Goal: Task Accomplishment & Management: Use online tool/utility

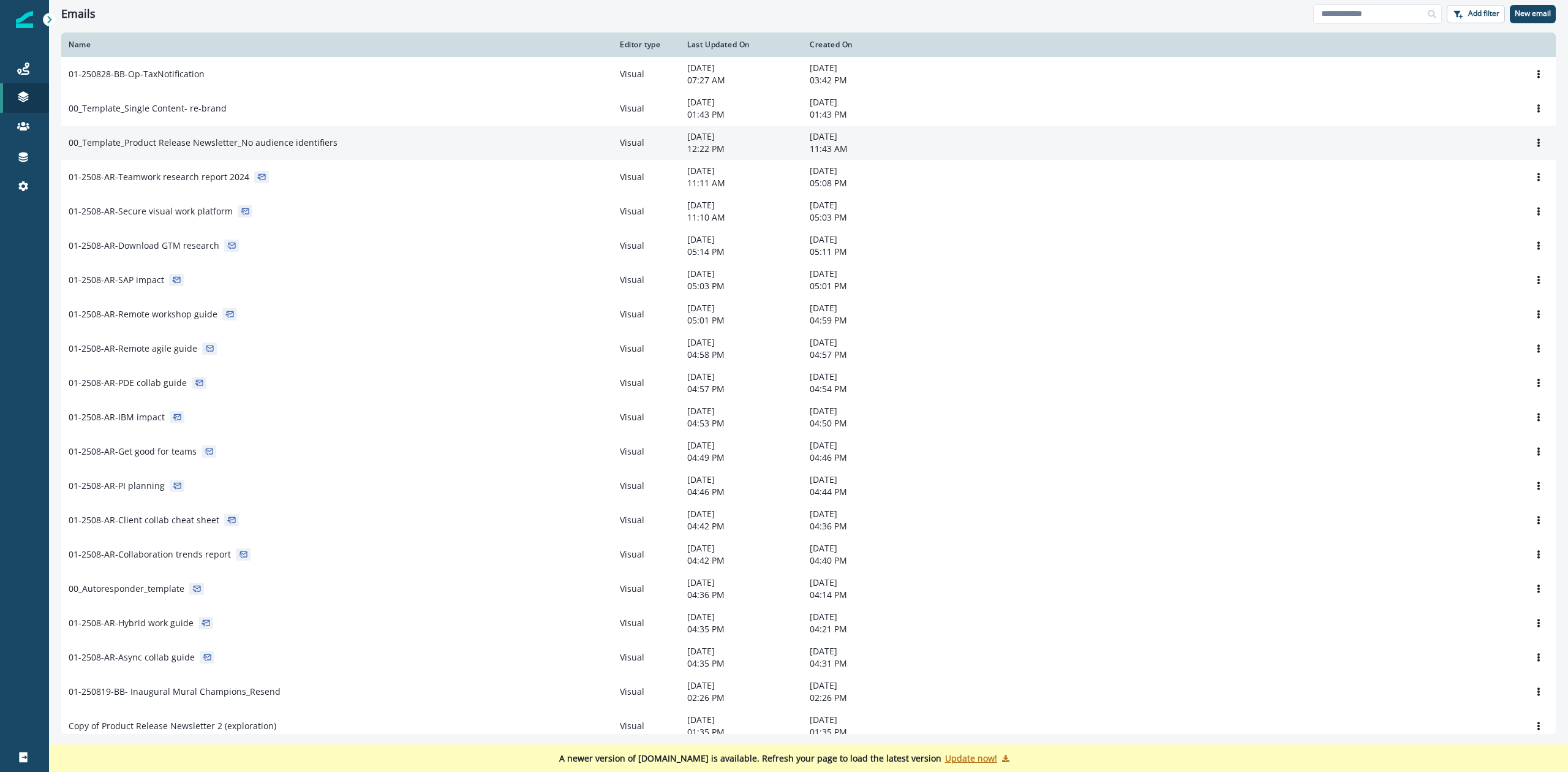
click at [259, 138] on p "00_Template_Product Release Newsletter_No audience identifiers" at bounding box center [203, 142] width 269 height 12
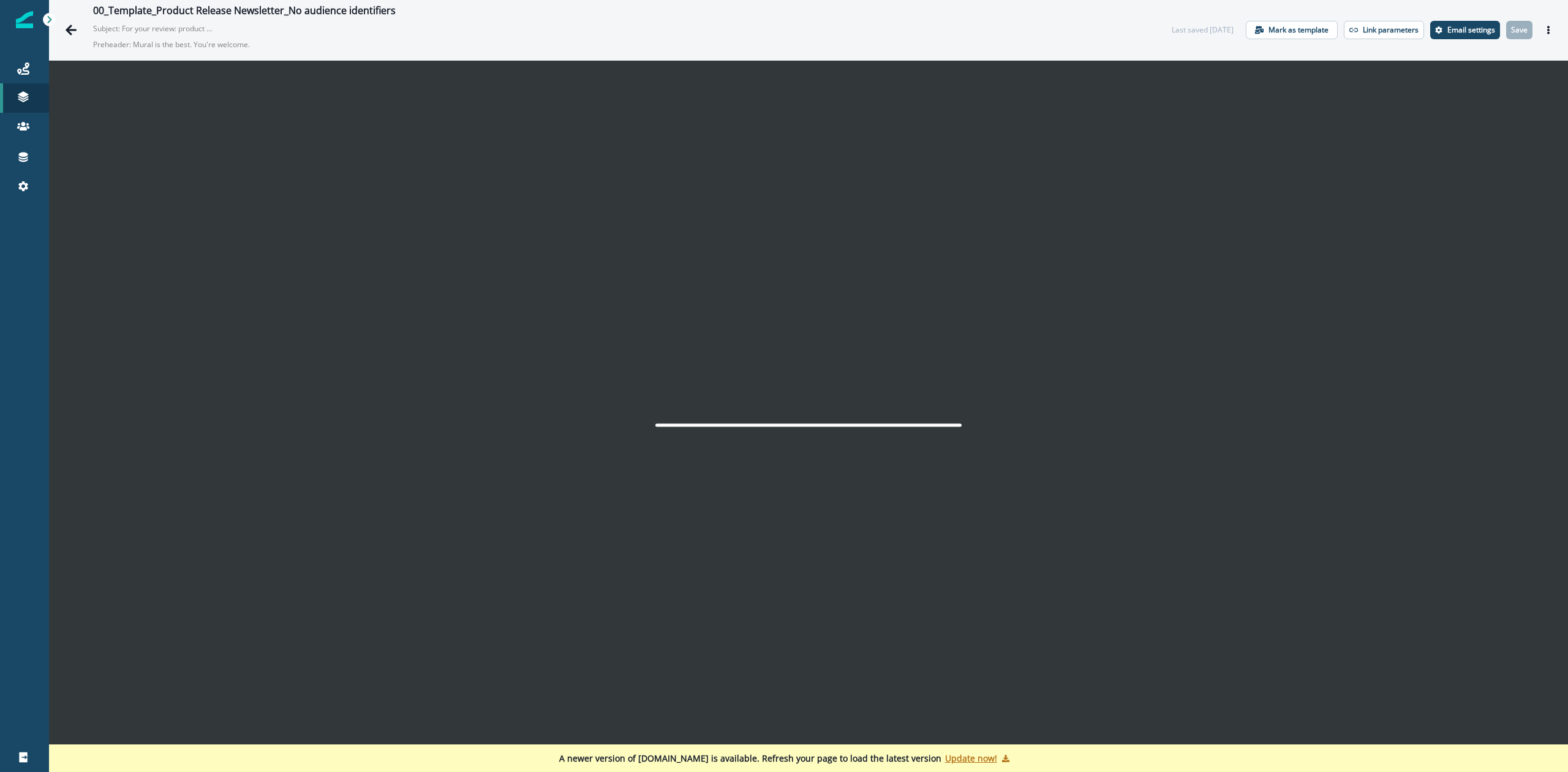
click at [962, 757] on p "Update now!" at bounding box center [971, 758] width 52 height 12
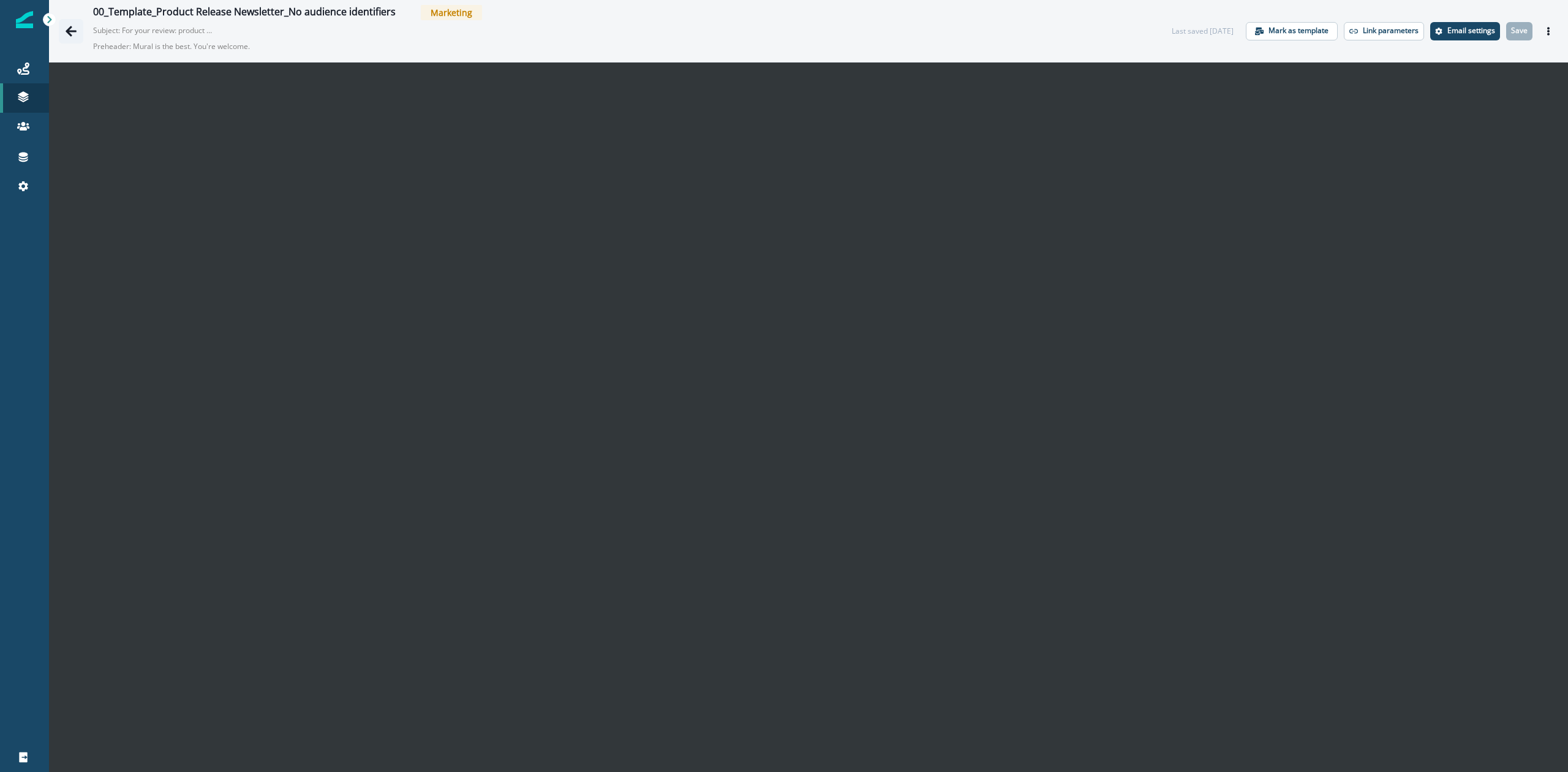
click at [69, 28] on icon "Go back" at bounding box center [71, 31] width 11 height 10
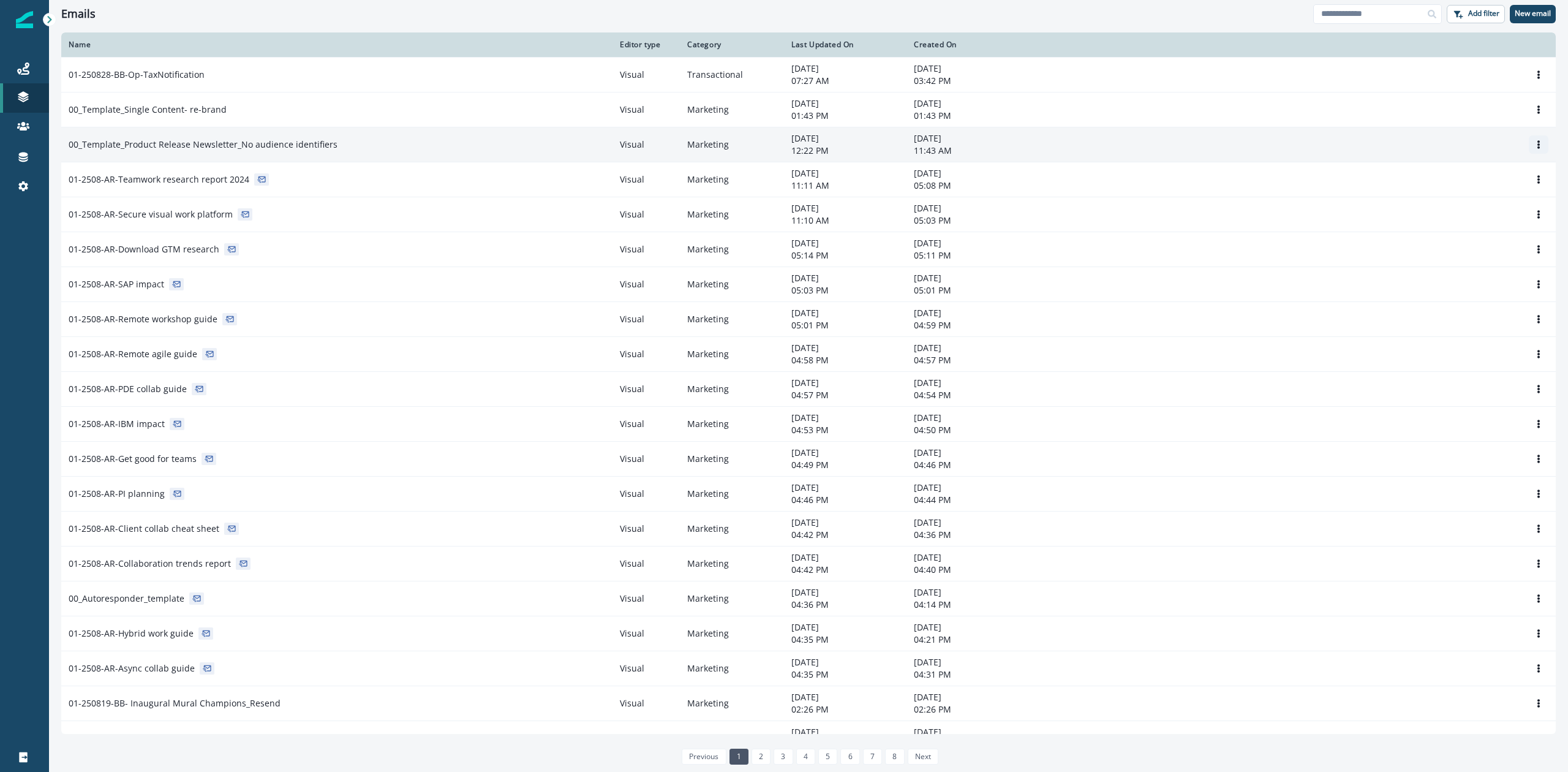
click at [1538, 141] on icon "Options" at bounding box center [1539, 144] width 2 height 9
click at [1432, 176] on button "Clone" at bounding box center [1468, 174] width 136 height 20
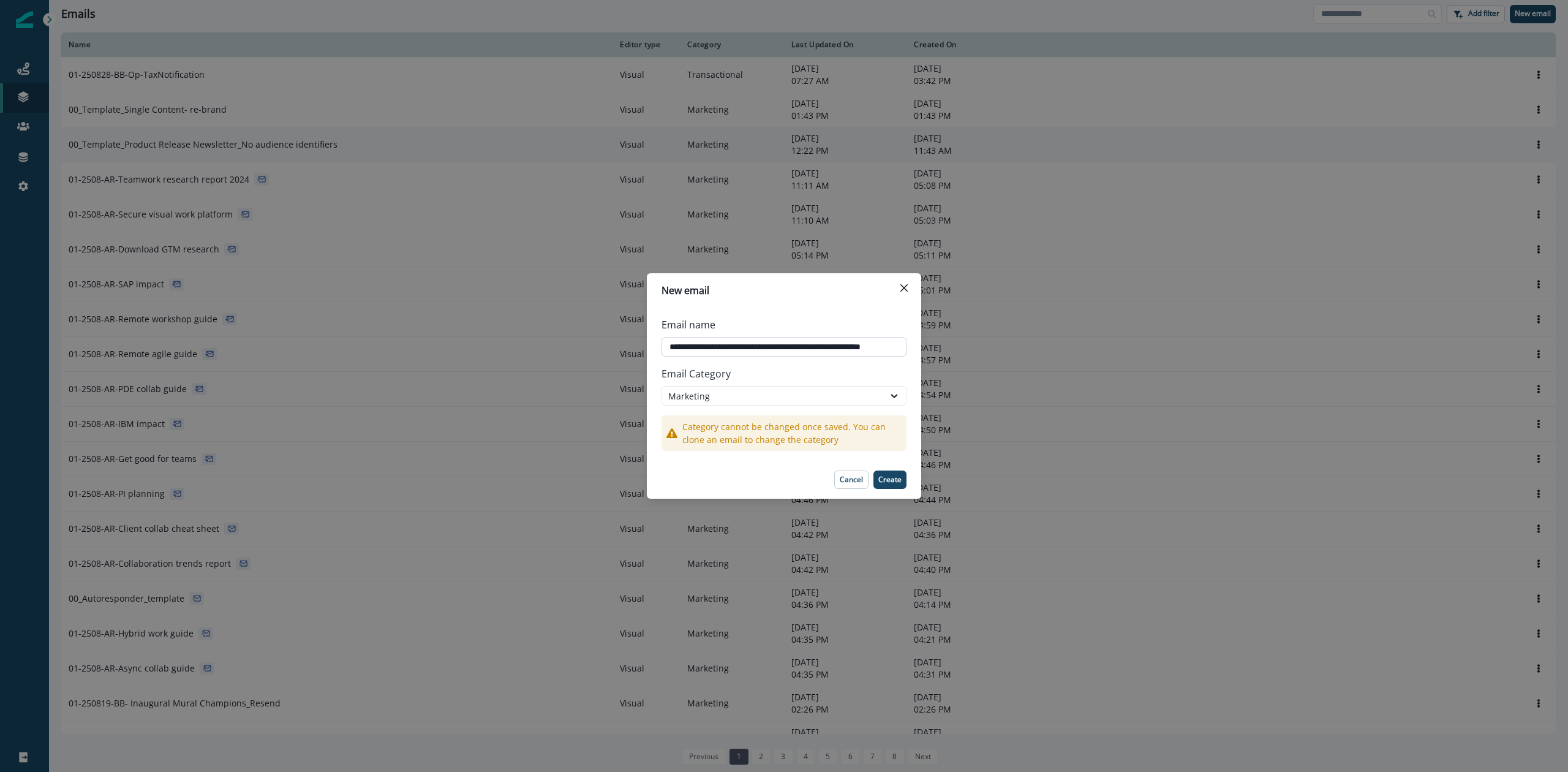
drag, startPoint x: 675, startPoint y: 344, endPoint x: 849, endPoint y: 346, distance: 174.0
click at [849, 346] on input "**********" at bounding box center [784, 346] width 245 height 20
click at [848, 344] on input "**********" at bounding box center [784, 346] width 245 height 20
click at [846, 344] on input "**********" at bounding box center [784, 346] width 245 height 20
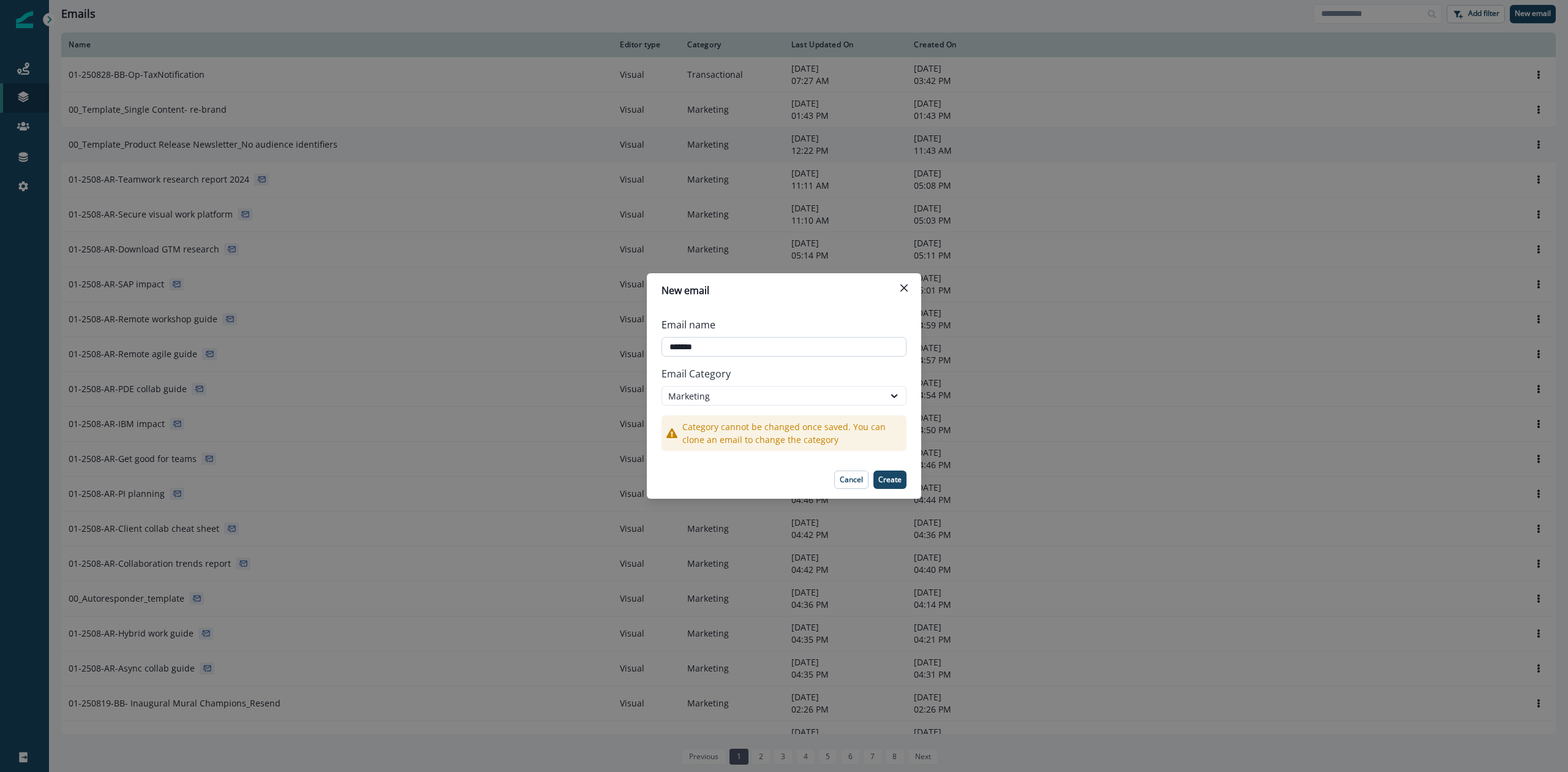
click at [740, 351] on input "*******" at bounding box center [784, 346] width 245 height 20
type input "**********"
click at [892, 480] on p "Create" at bounding box center [889, 479] width 23 height 9
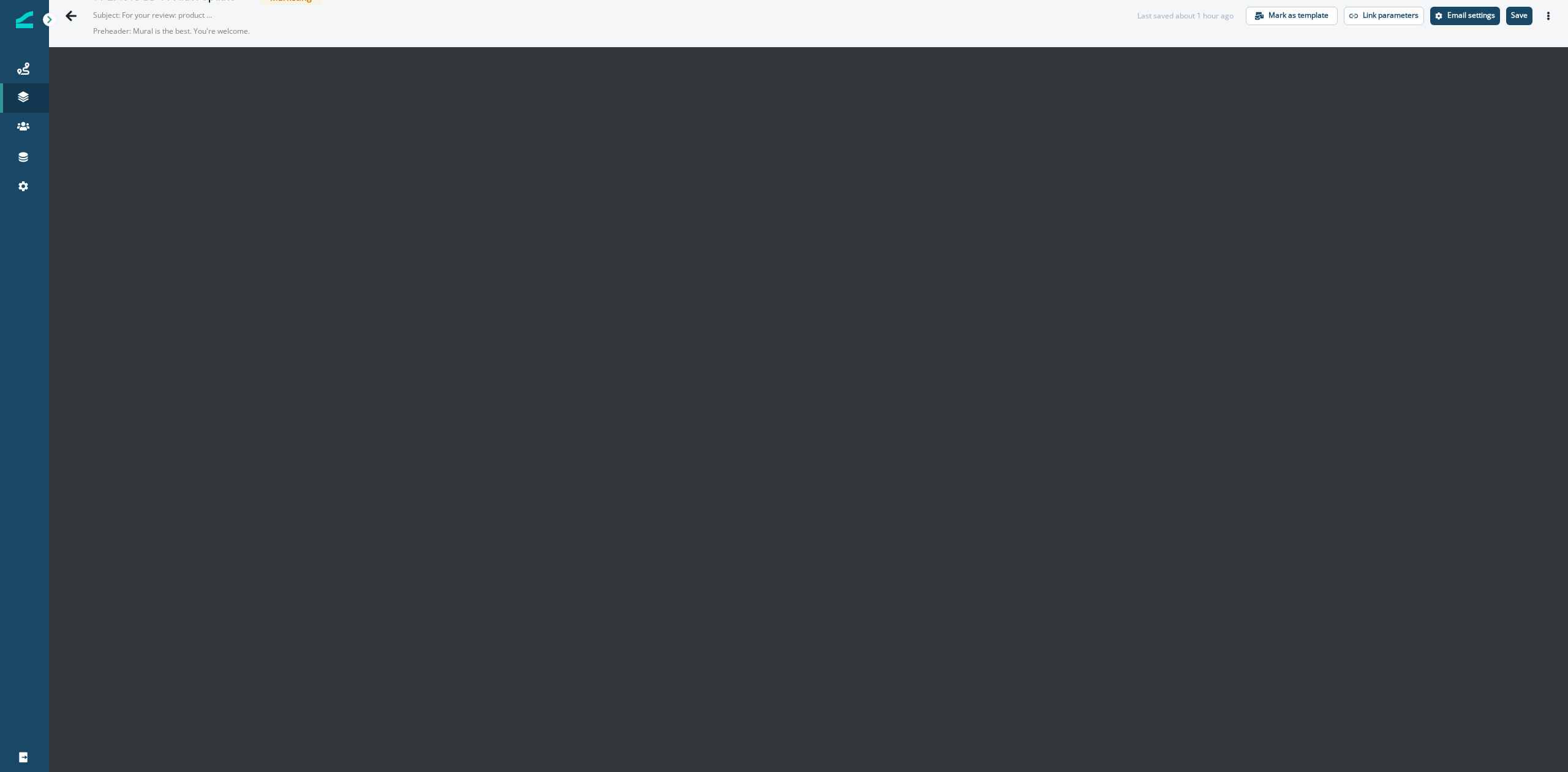
scroll to position [20, 0]
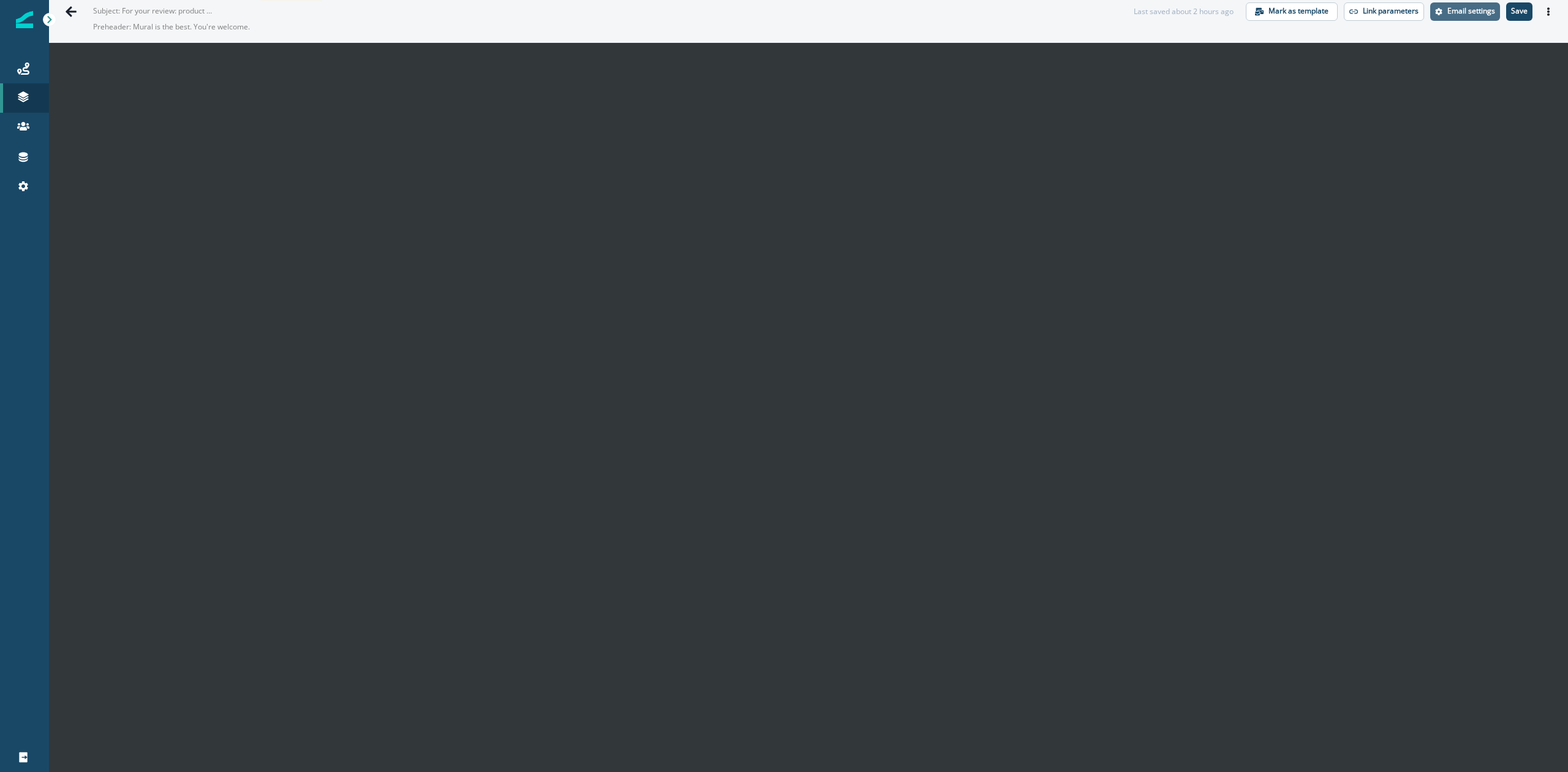
click at [1456, 10] on p "Email settings" at bounding box center [1471, 11] width 47 height 9
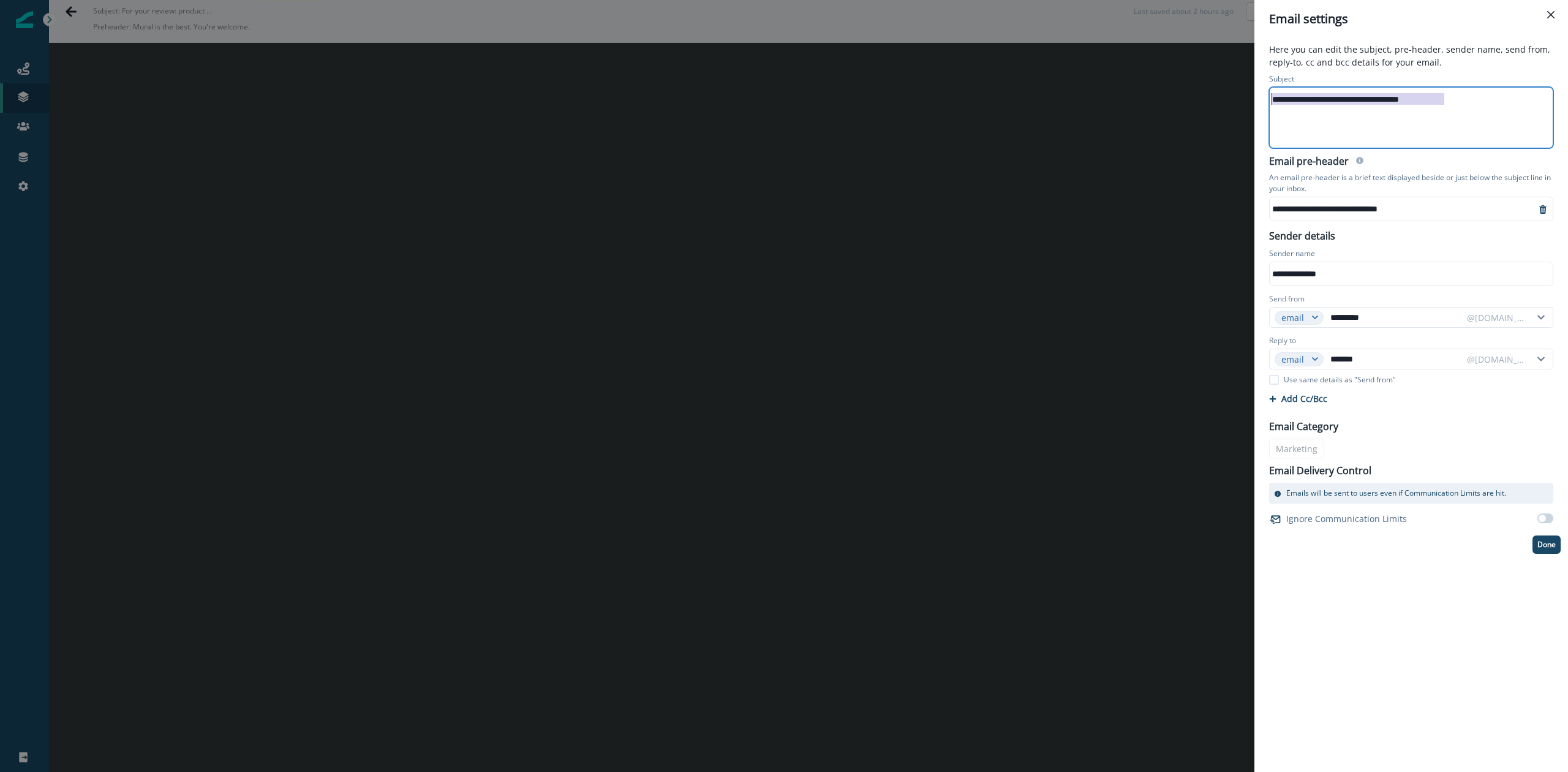
drag, startPoint x: 1461, startPoint y: 100, endPoint x: 1265, endPoint y: 104, distance: 196.0
click at [1265, 104] on div "**********" at bounding box center [1411, 111] width 299 height 80
click at [1362, 206] on div "**********" at bounding box center [1396, 208] width 253 height 18
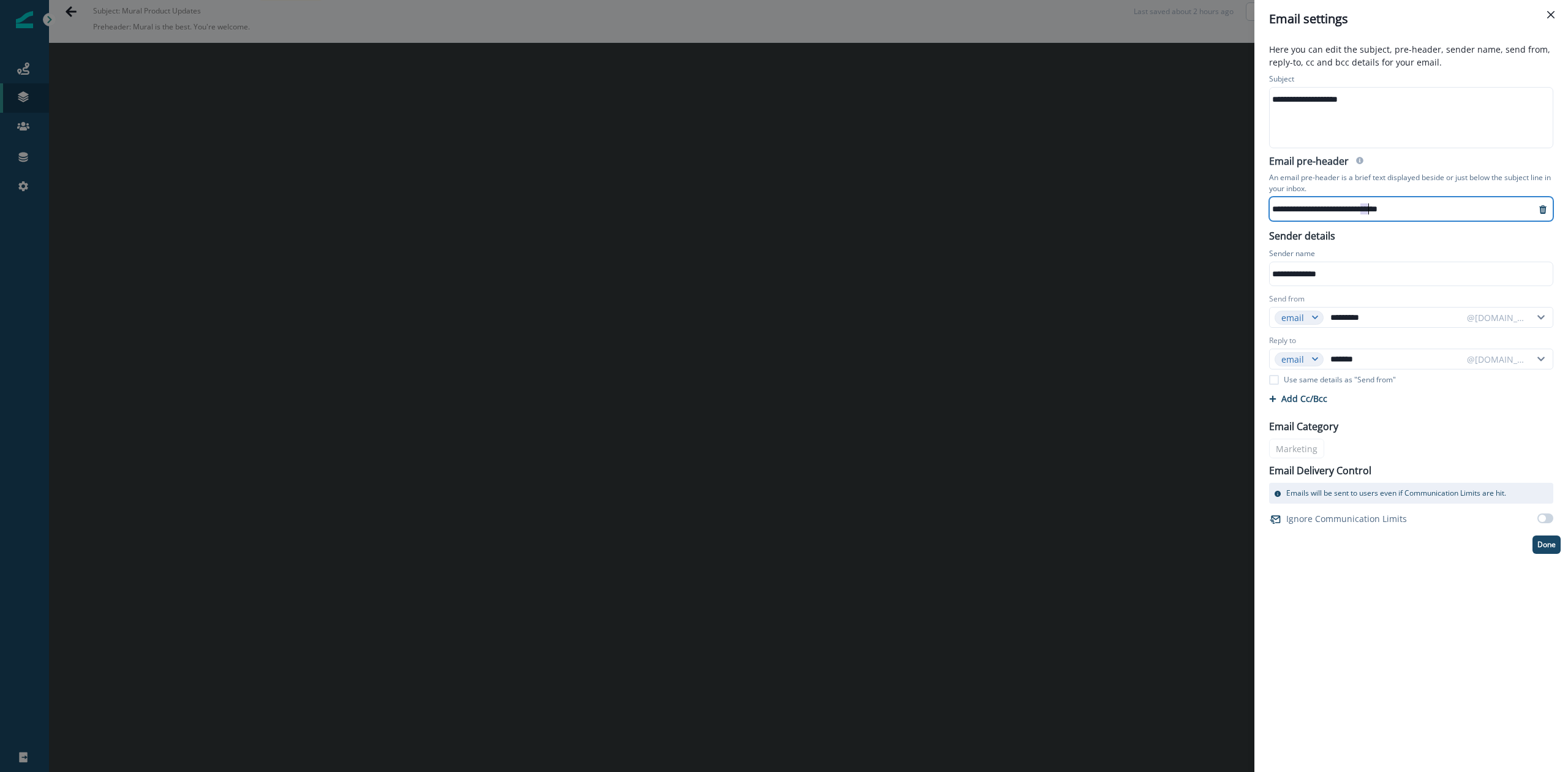
click at [1362, 206] on div "**********" at bounding box center [1396, 208] width 253 height 18
click at [1540, 550] on button "Done" at bounding box center [1547, 544] width 28 height 18
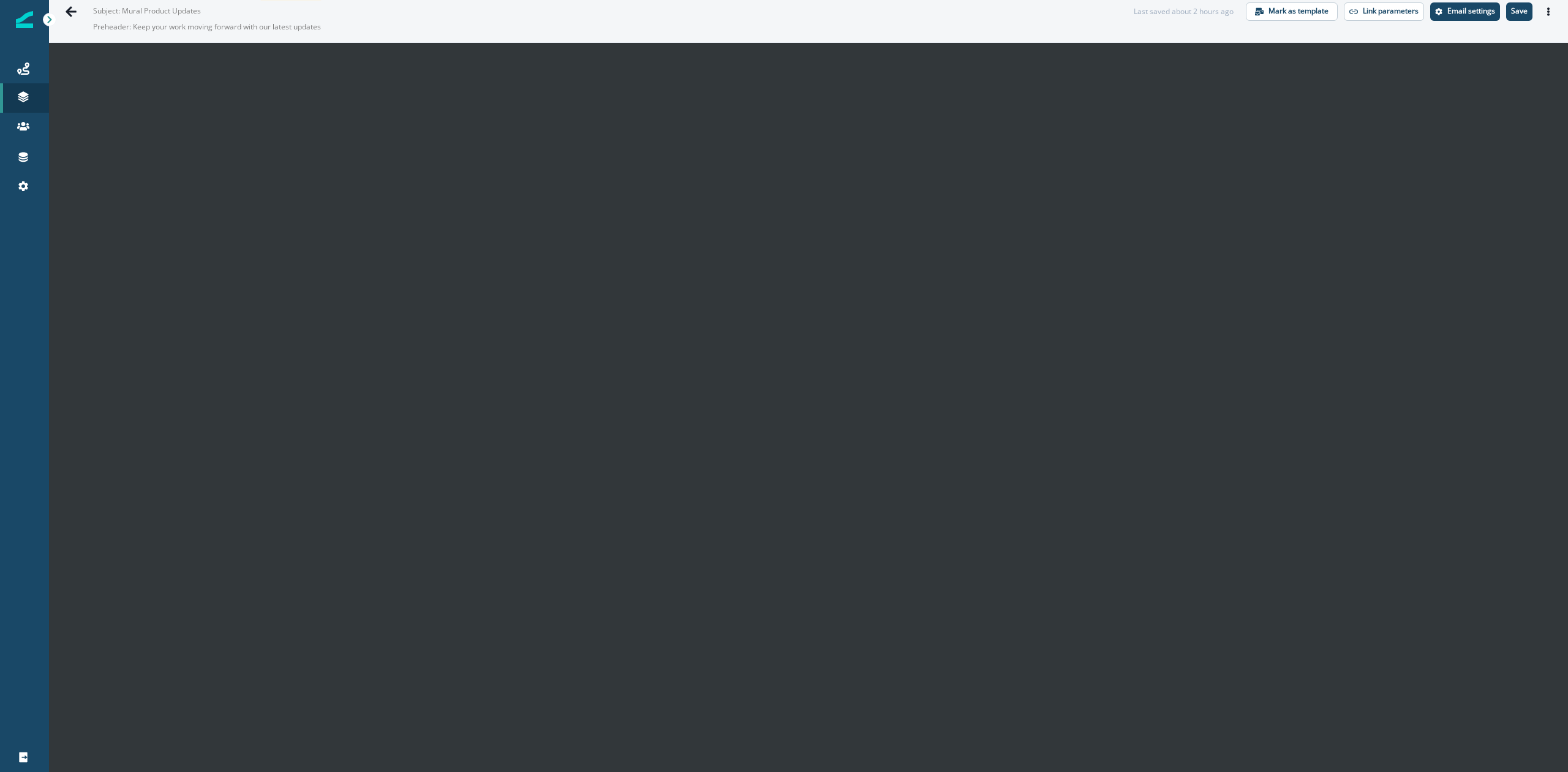
scroll to position [0, 0]
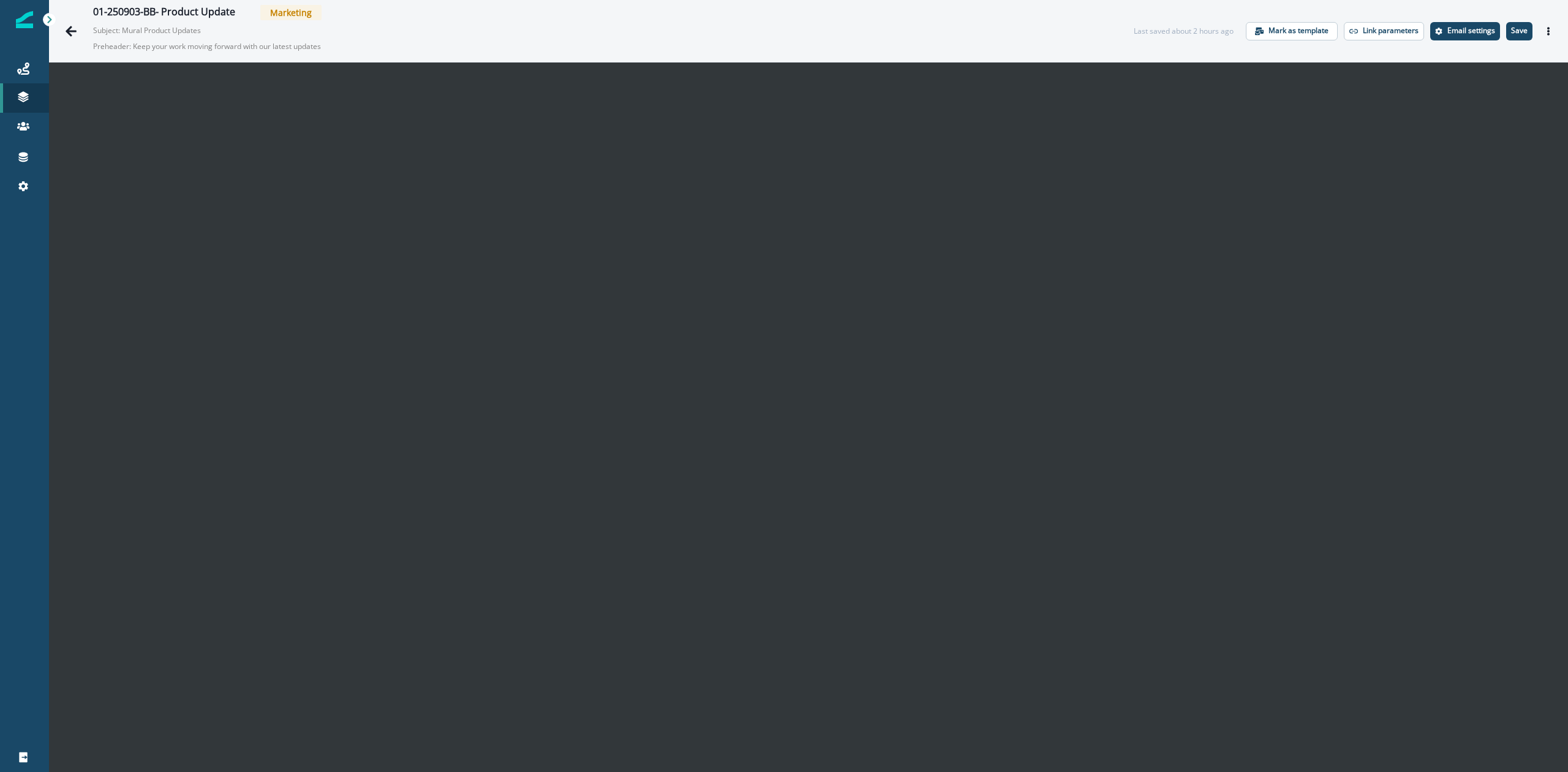
click at [23, 21] on img at bounding box center [25, 20] width 17 height 17
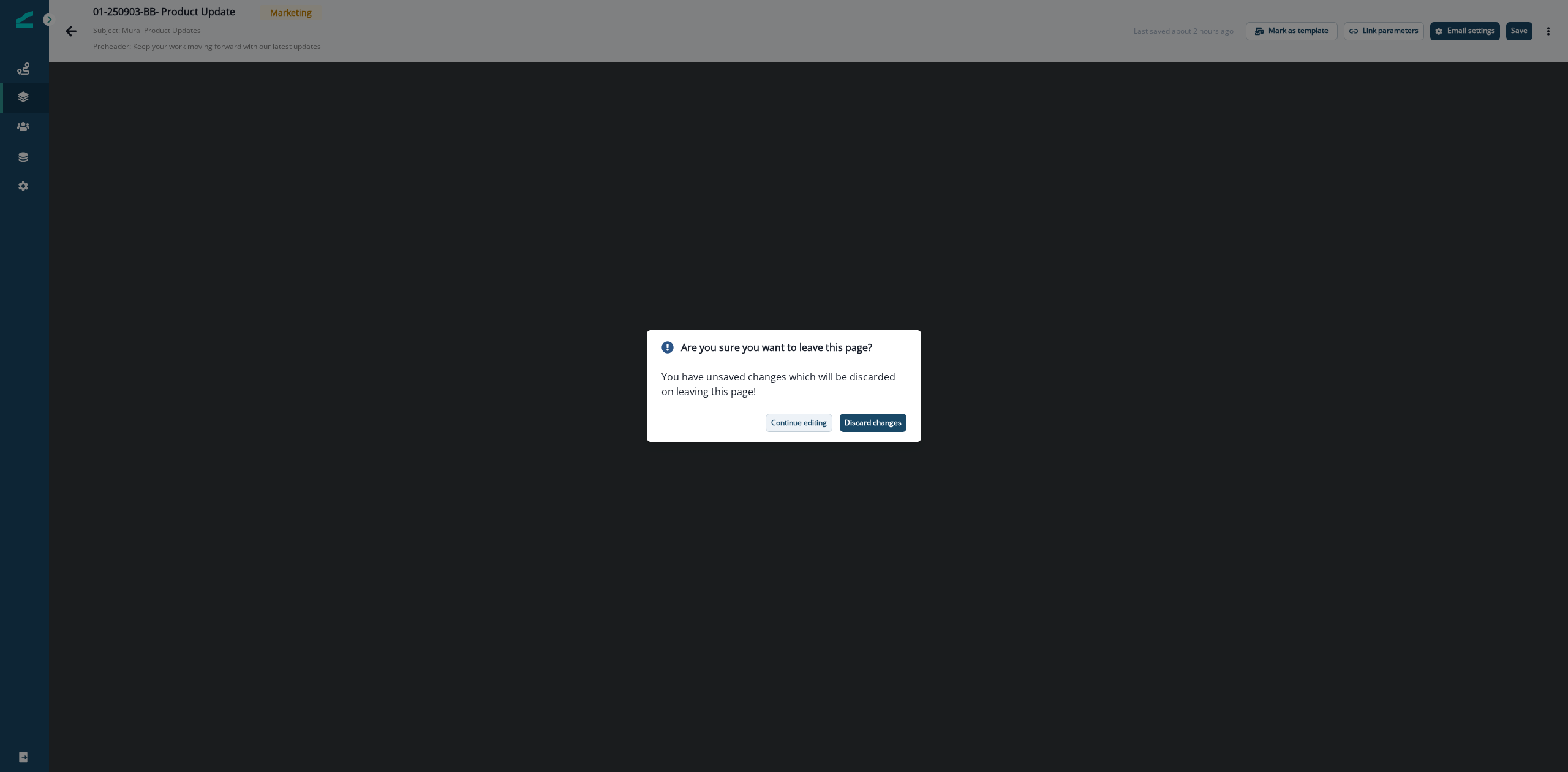
click at [805, 420] on p "Continue editing" at bounding box center [799, 422] width 55 height 9
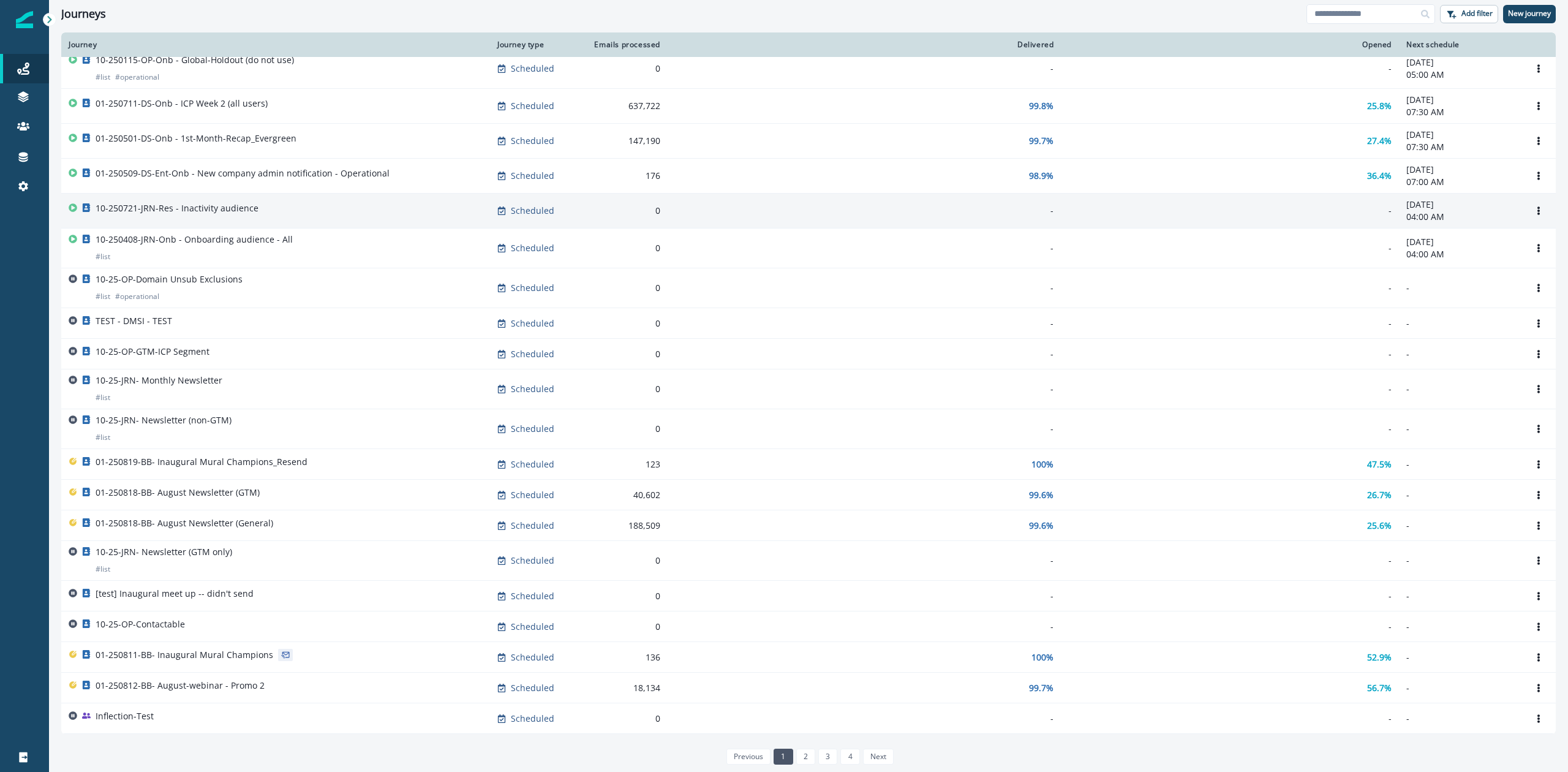
scroll to position [386, 0]
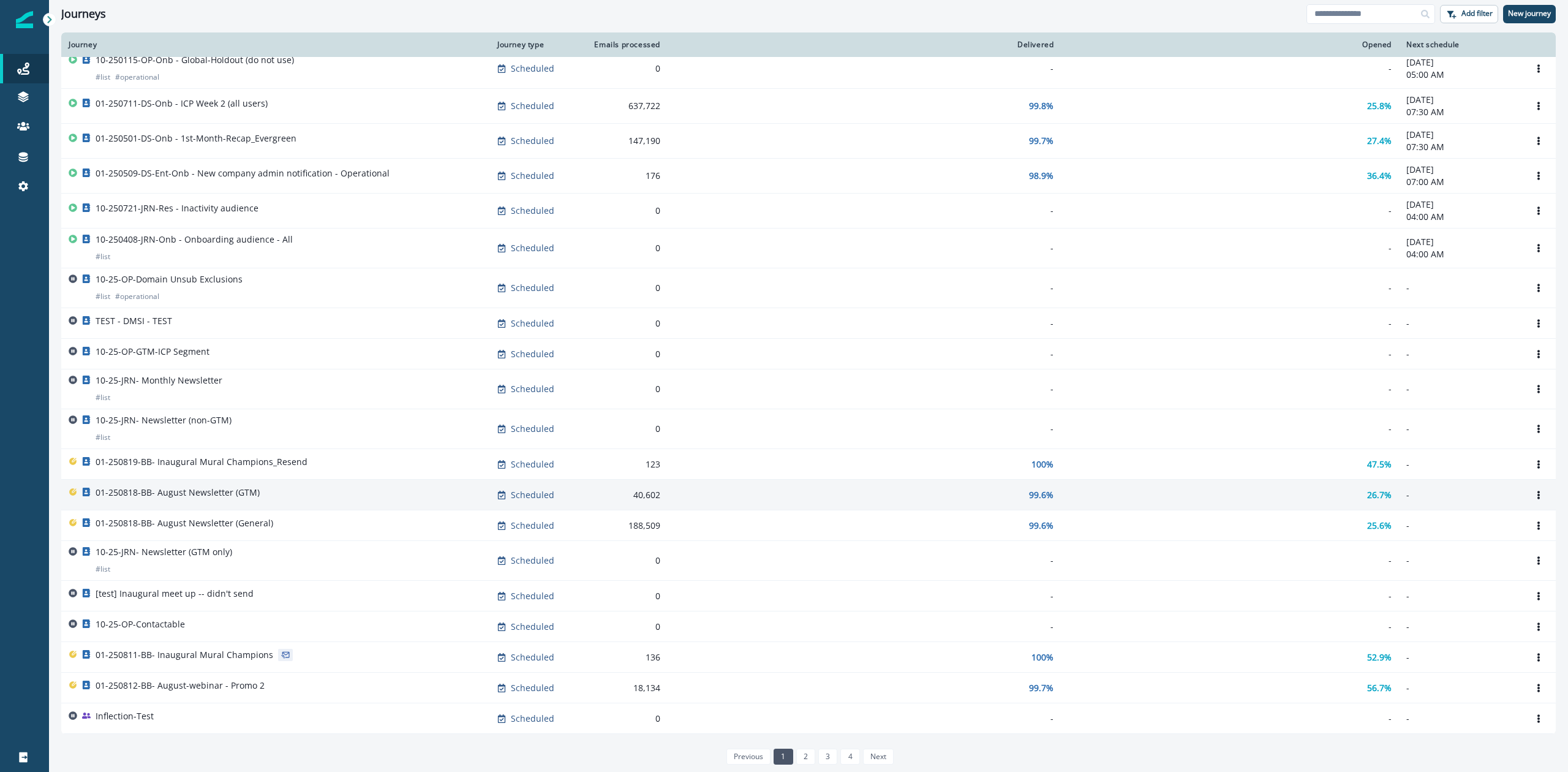
click at [256, 490] on p "01-250818-BB- August Newsletter (GTM)" at bounding box center [178, 492] width 165 height 12
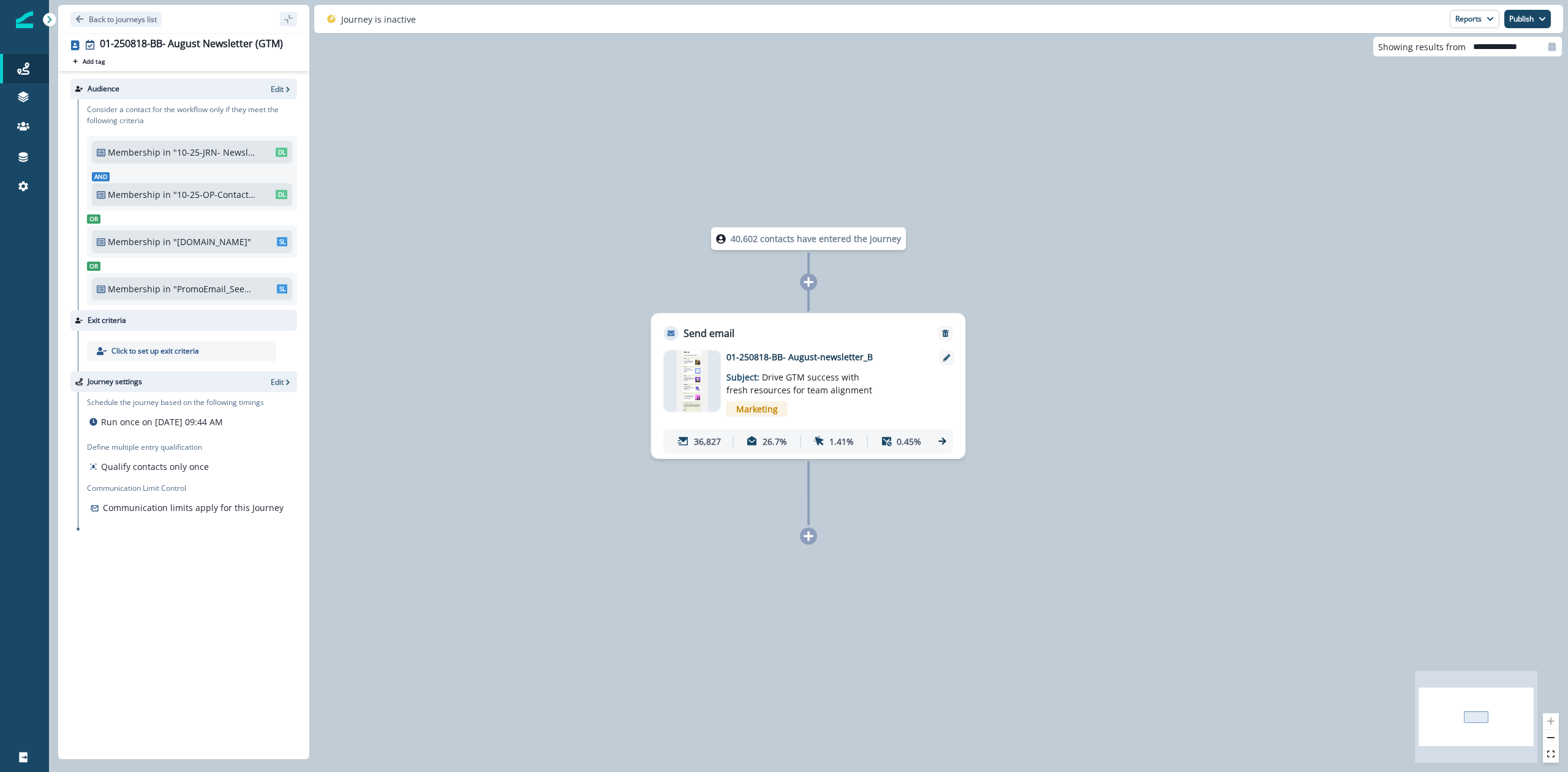
click at [824, 357] on p "01-250818-BB- August-newsletter_B" at bounding box center [824, 357] width 196 height 13
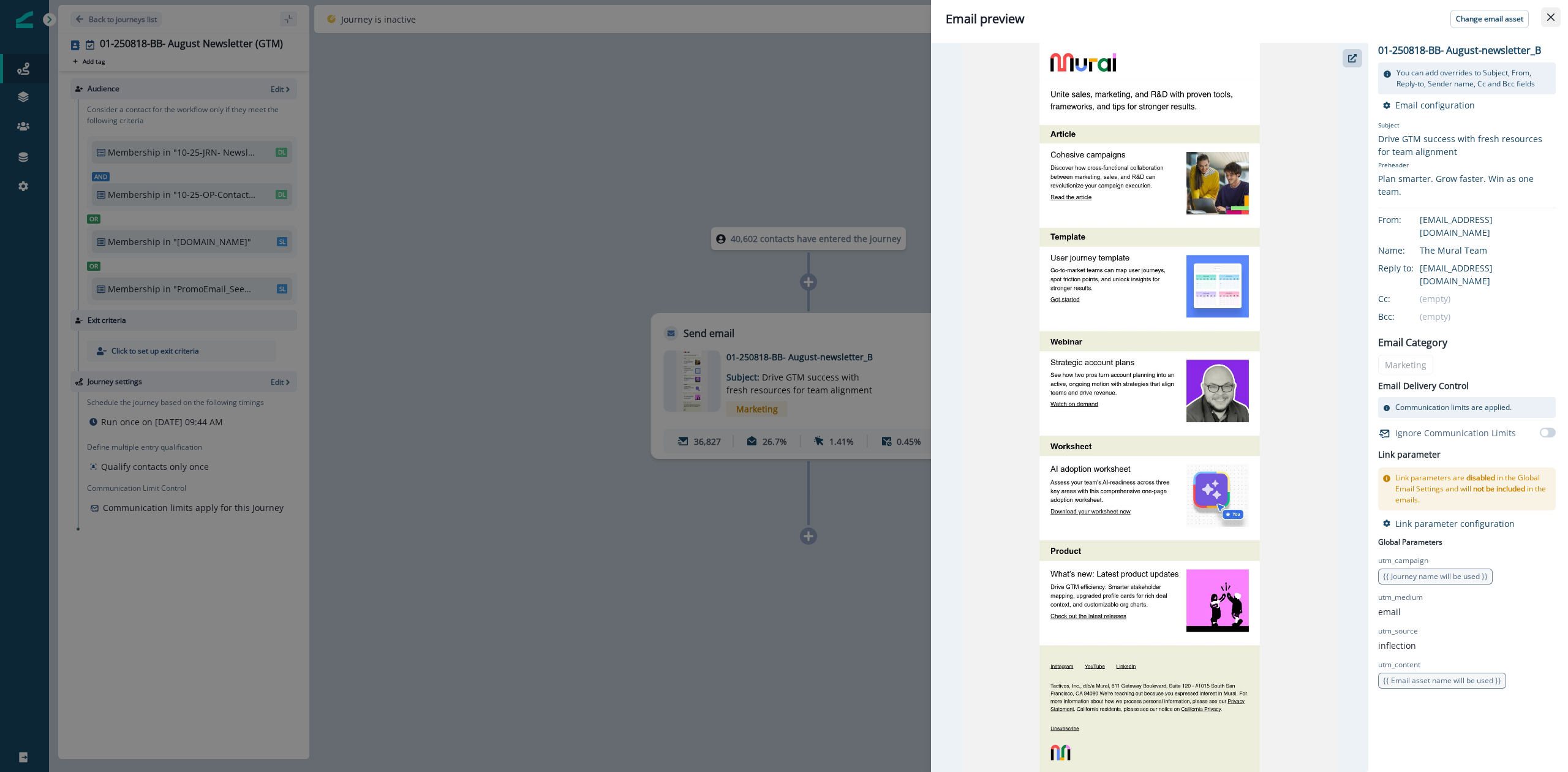
click at [1554, 17] on icon "Close" at bounding box center [1551, 17] width 7 height 7
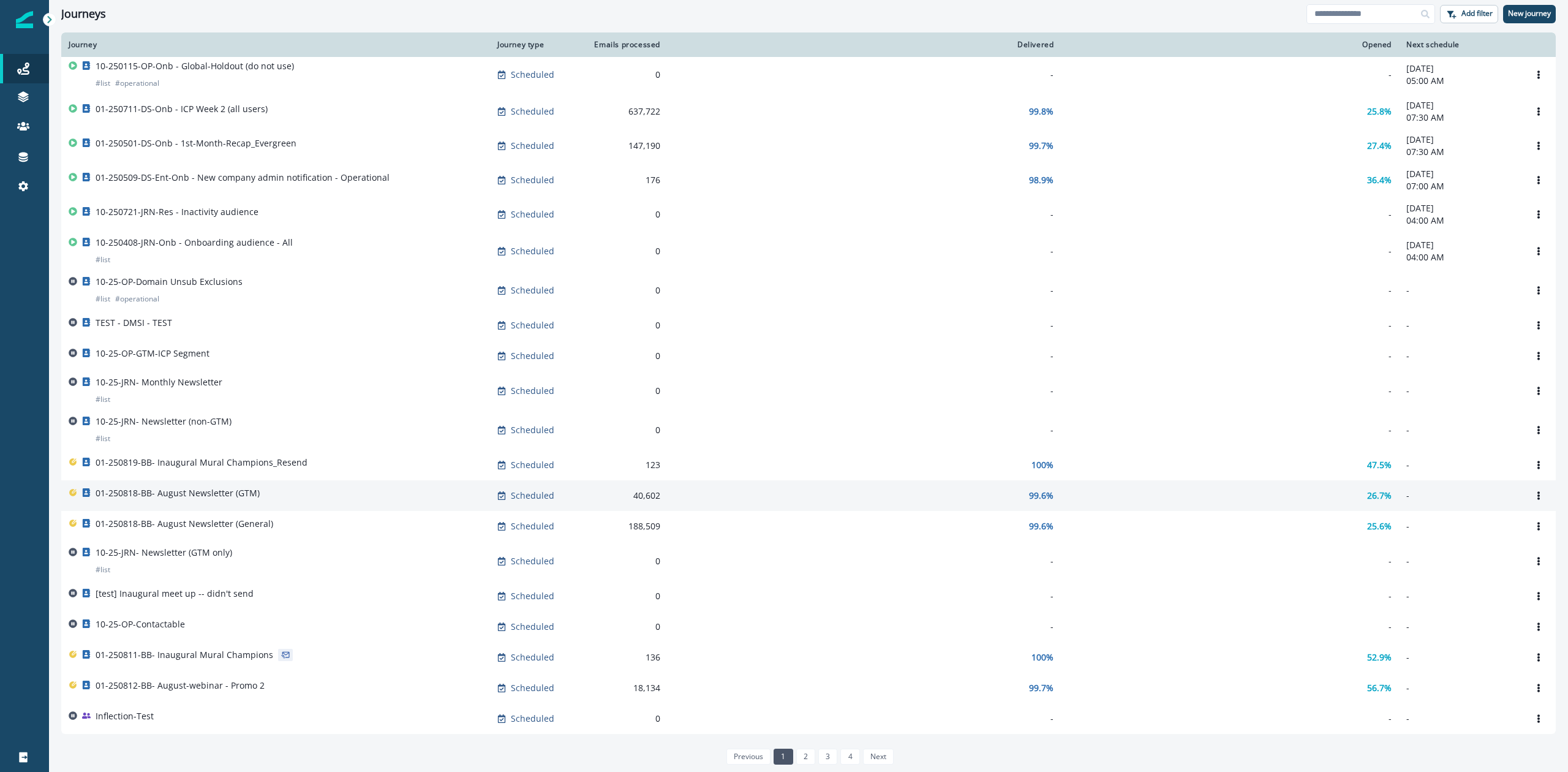
scroll to position [386, 0]
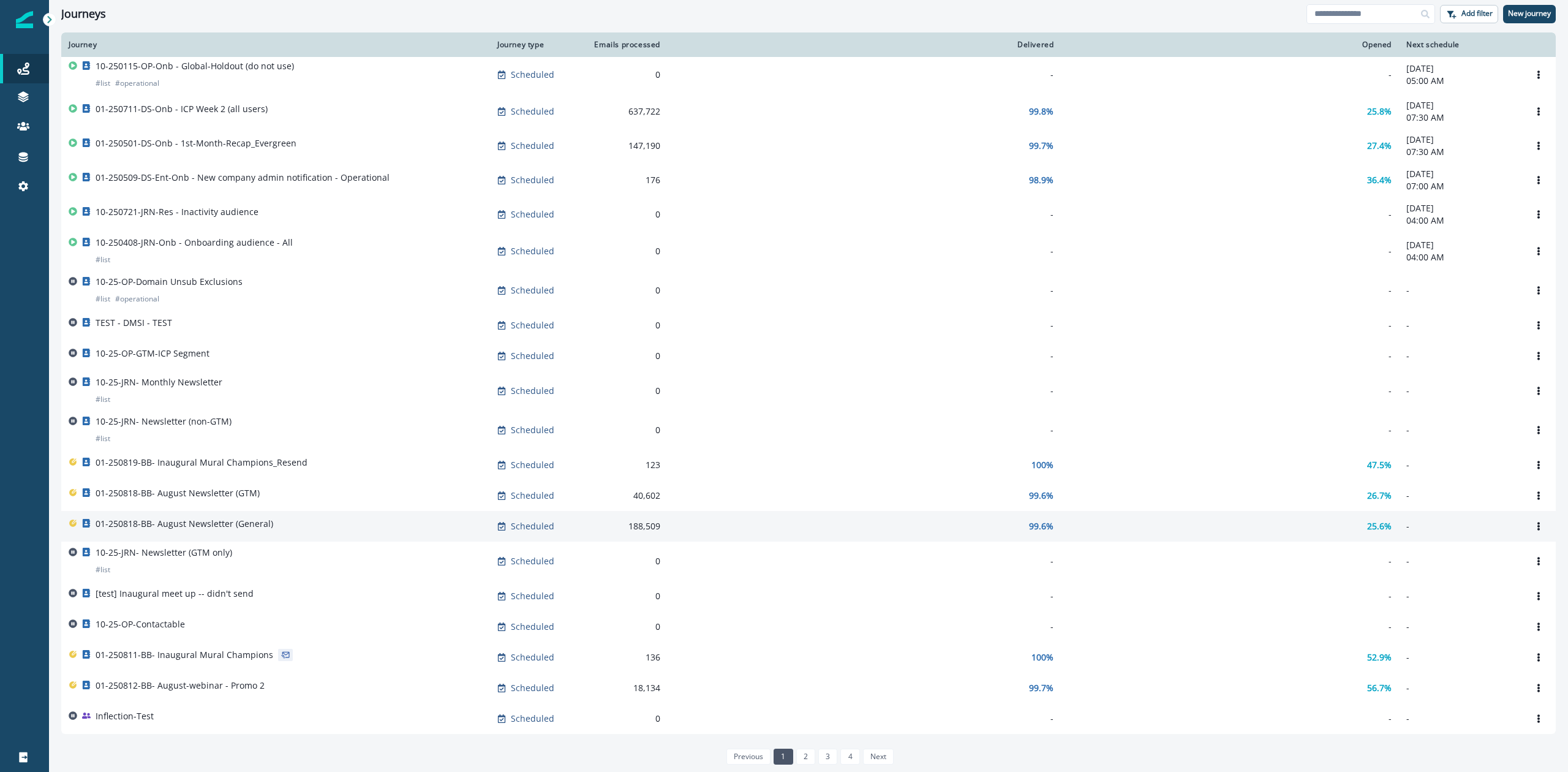
click at [241, 525] on p "01-250818-BB- August Newsletter (General)" at bounding box center [184, 523] width 178 height 12
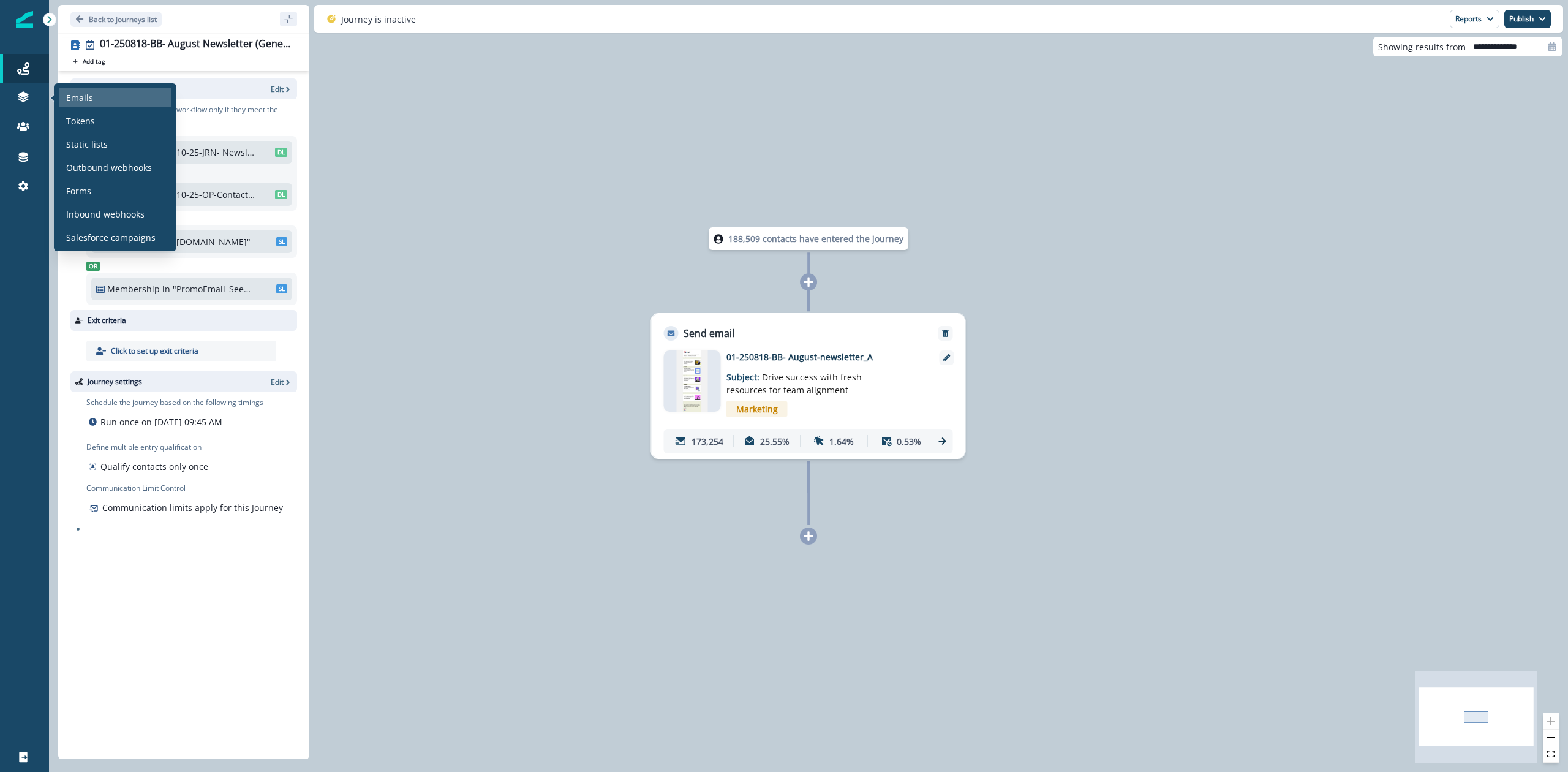
click at [69, 99] on p "Emails" at bounding box center [80, 97] width 27 height 13
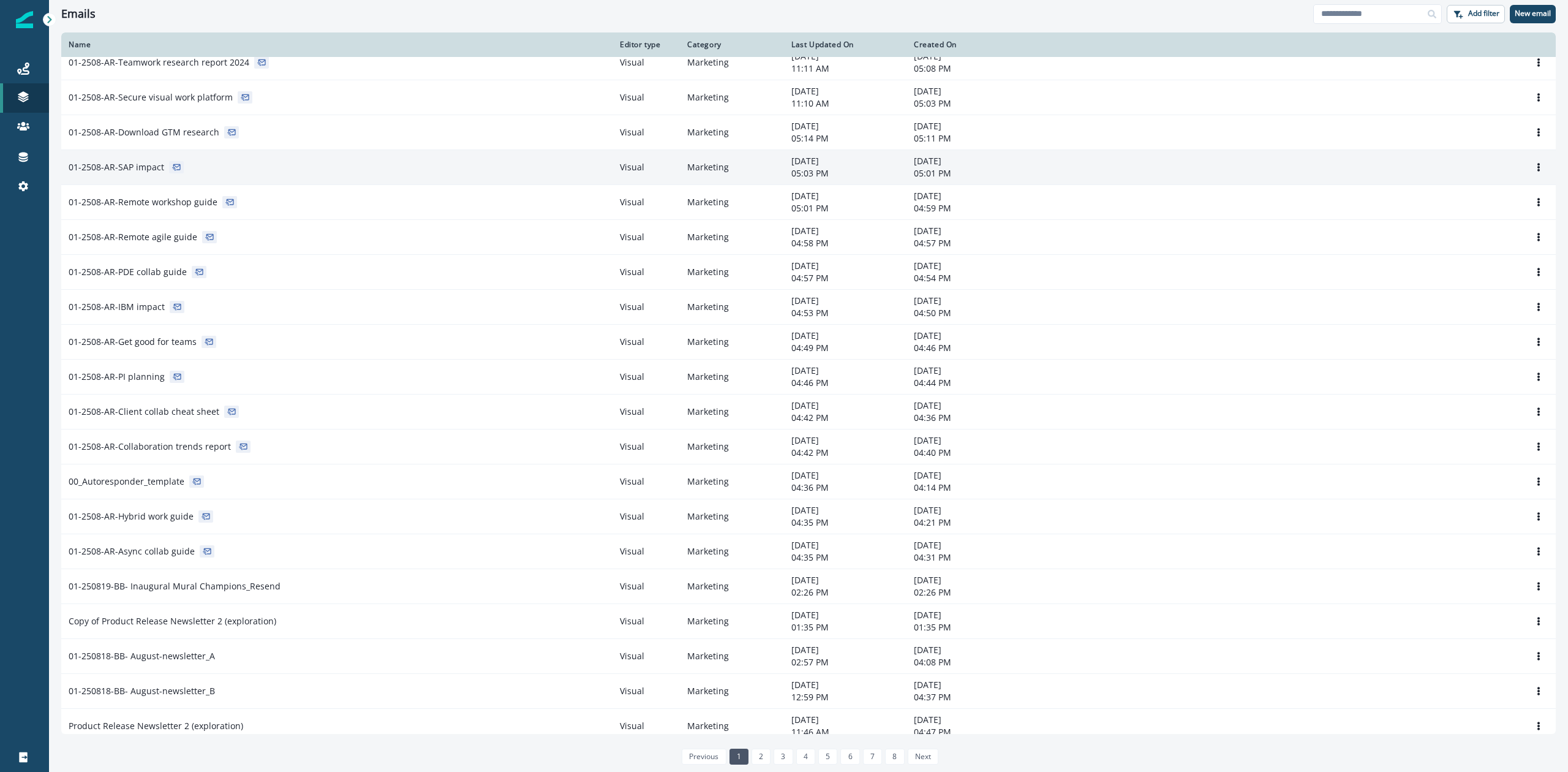
scroll to position [163, 0]
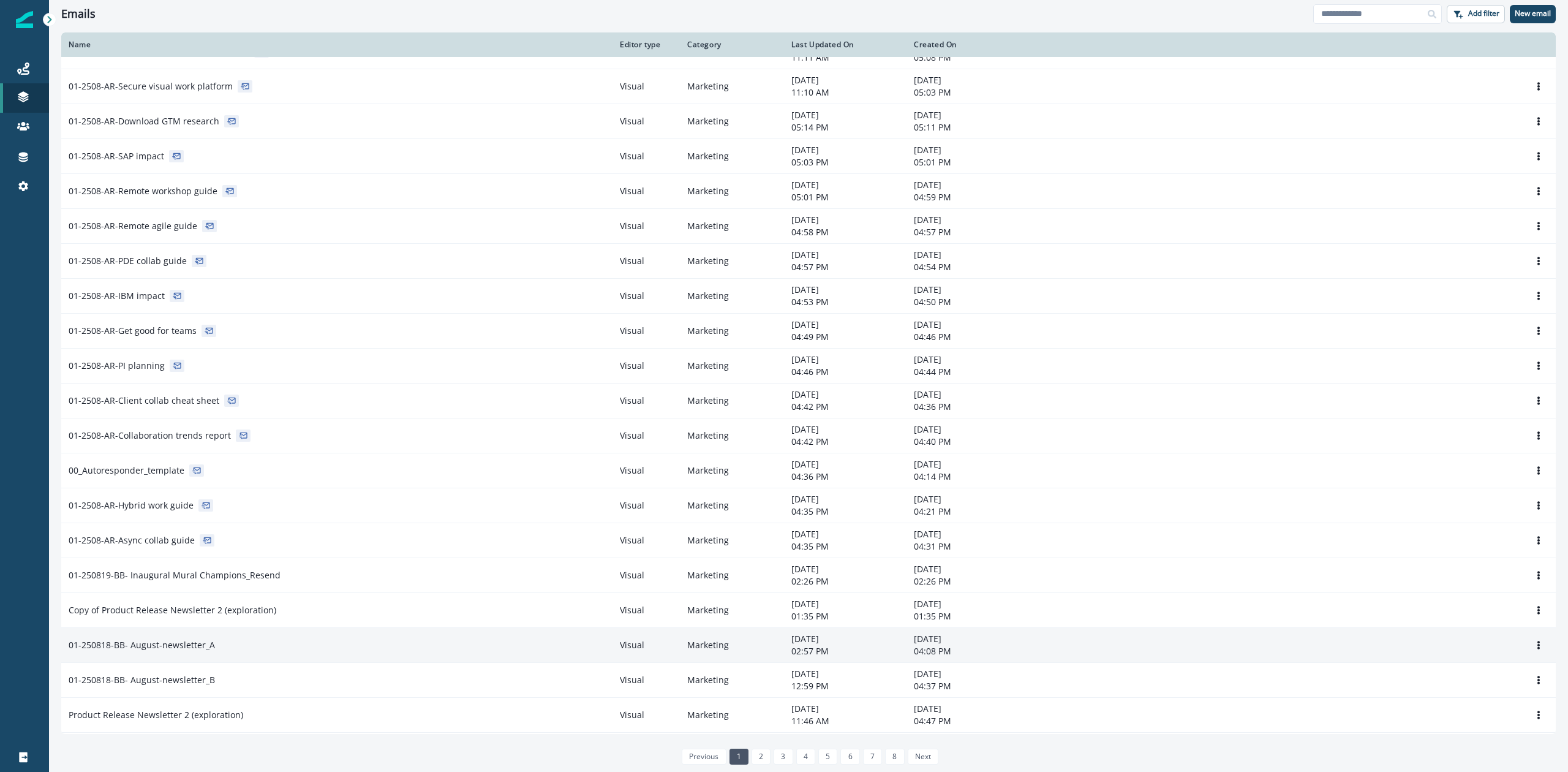
click at [165, 651] on p "01-250818-BB- August-newsletter_A" at bounding box center [142, 645] width 146 height 12
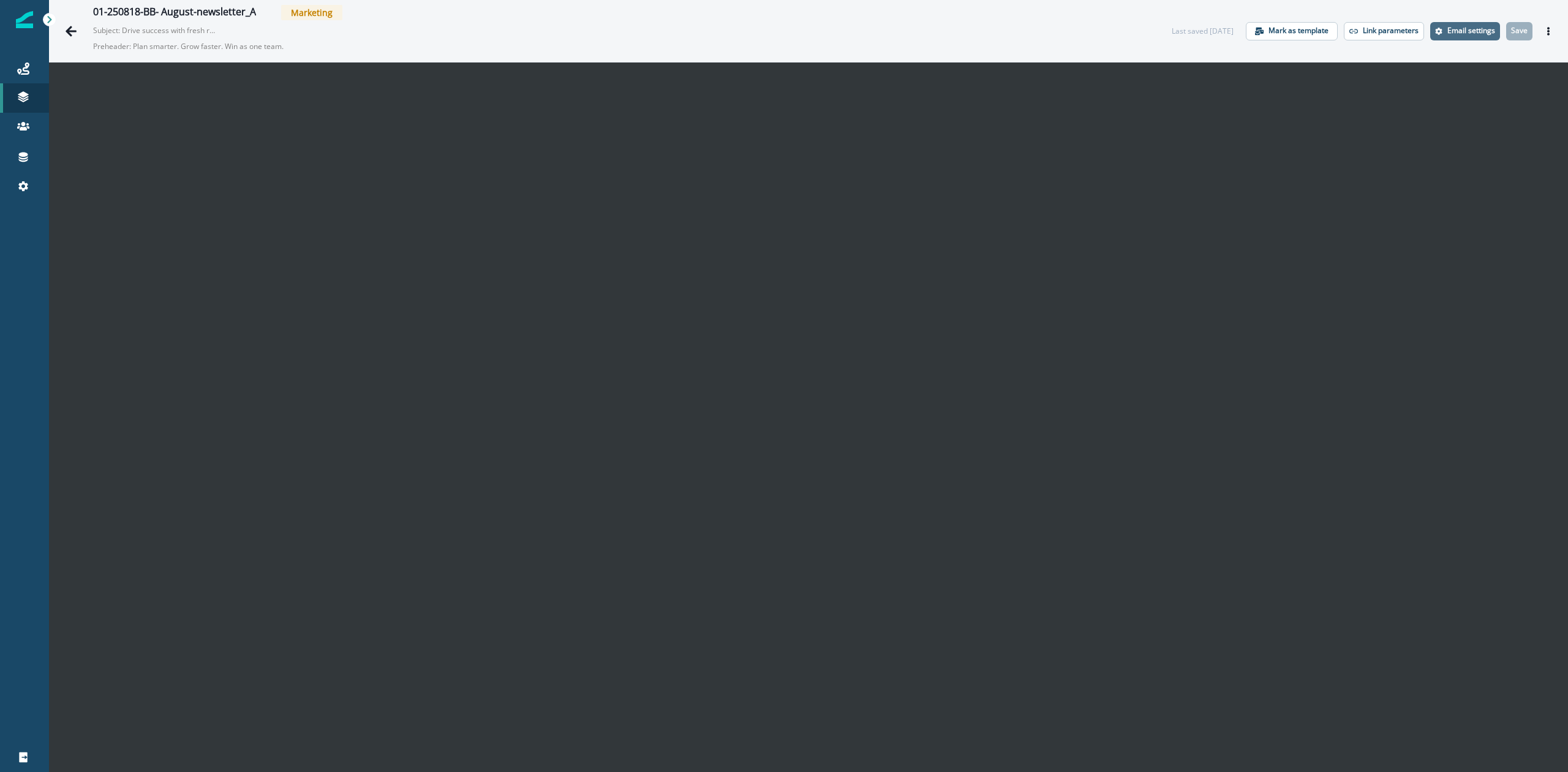
click at [1453, 27] on p "Email settings" at bounding box center [1471, 30] width 47 height 9
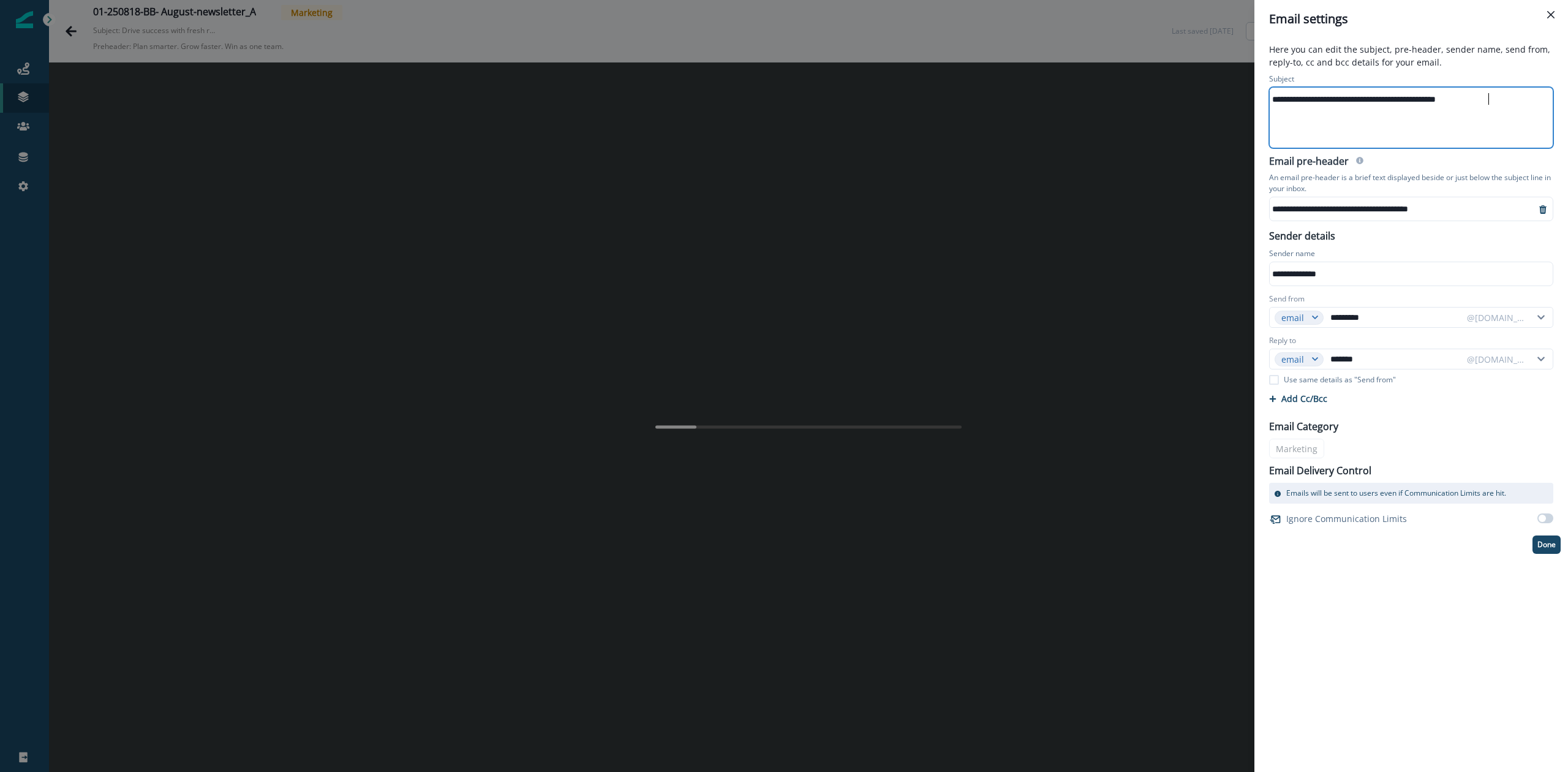
click at [1369, 118] on div "**********" at bounding box center [1410, 118] width 281 height 60
click at [248, 121] on div "**********" at bounding box center [784, 386] width 1568 height 772
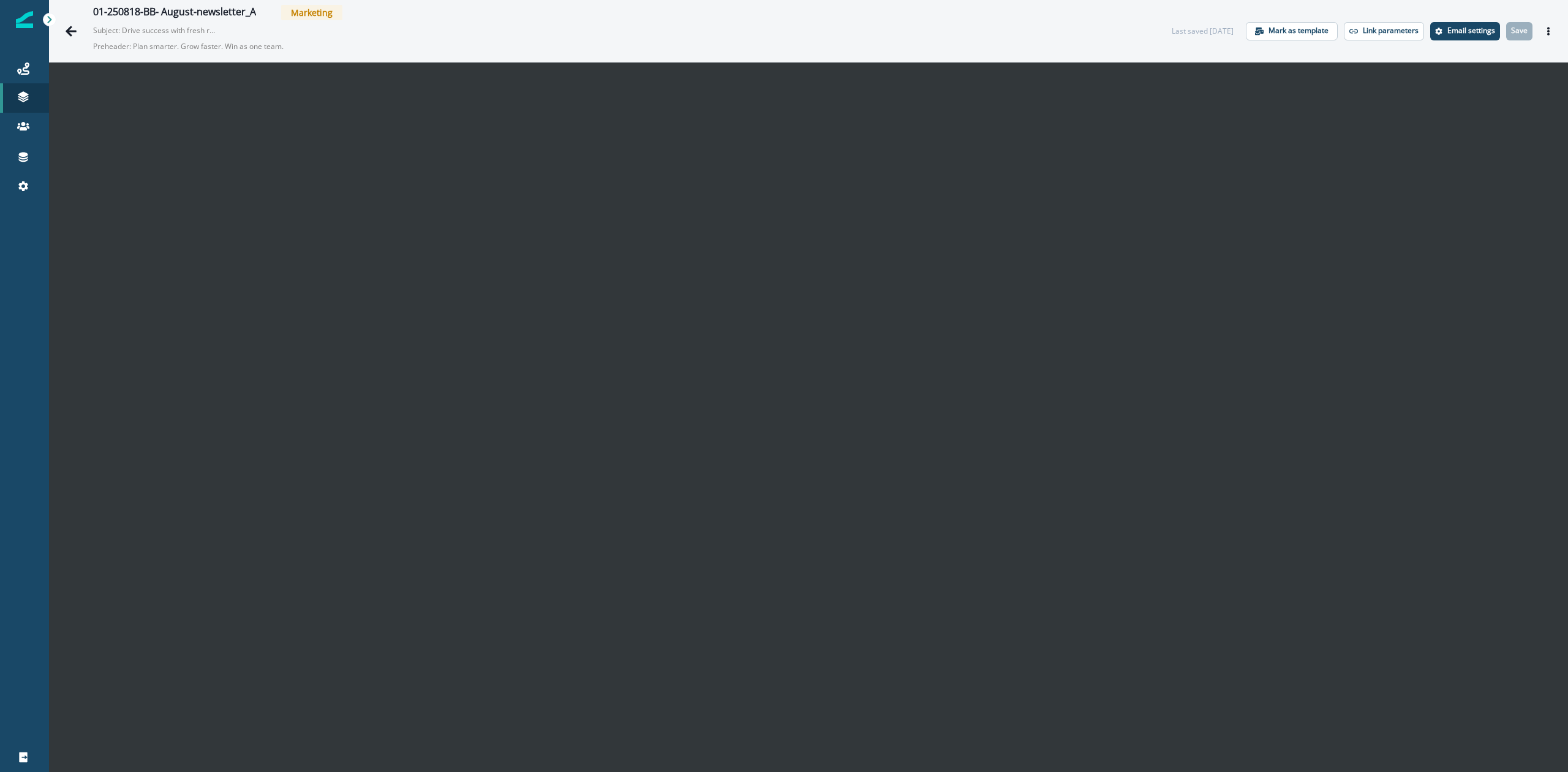
click at [22, 13] on img at bounding box center [25, 20] width 17 height 17
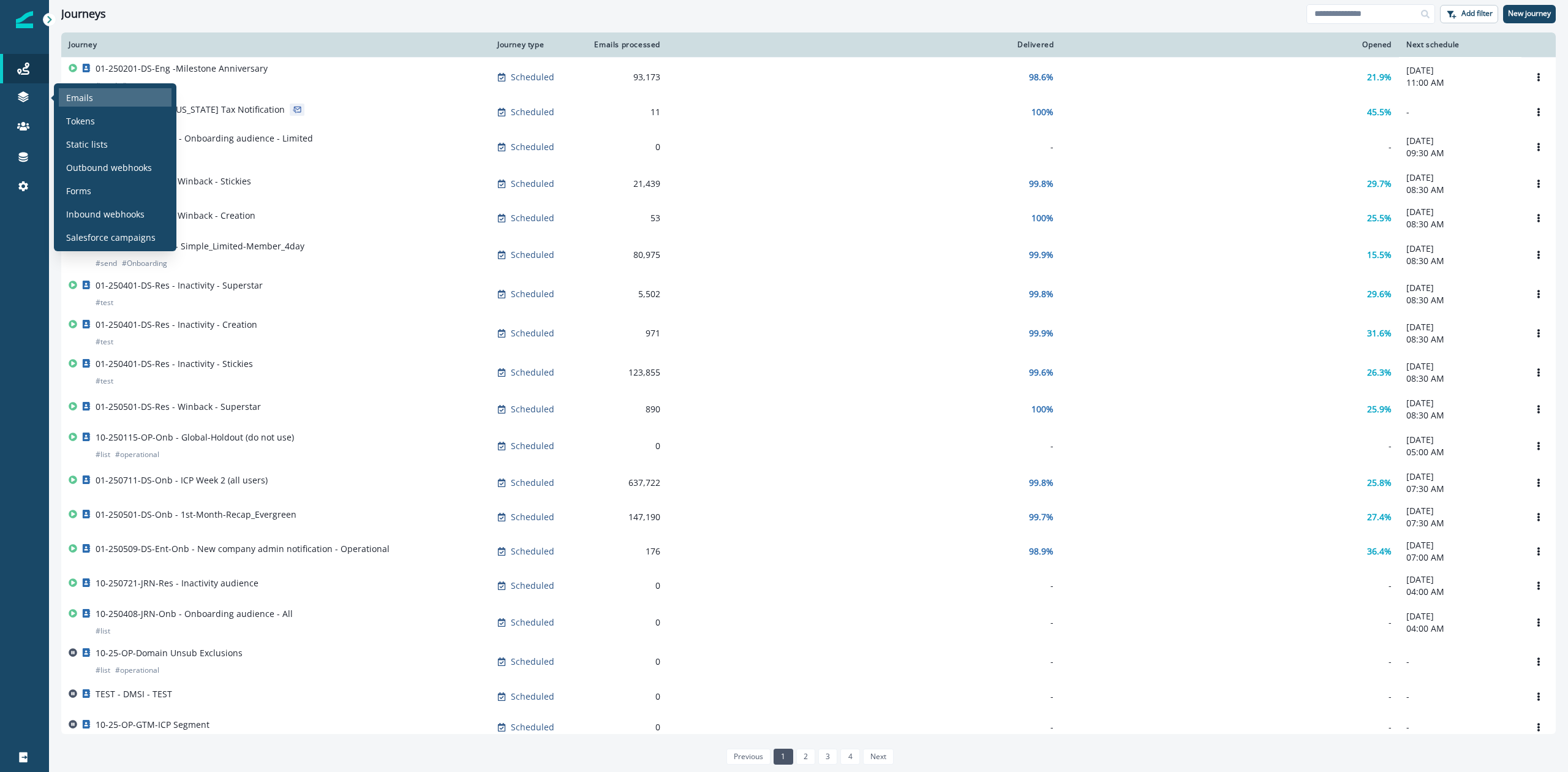
click at [79, 99] on p "Emails" at bounding box center [80, 97] width 27 height 13
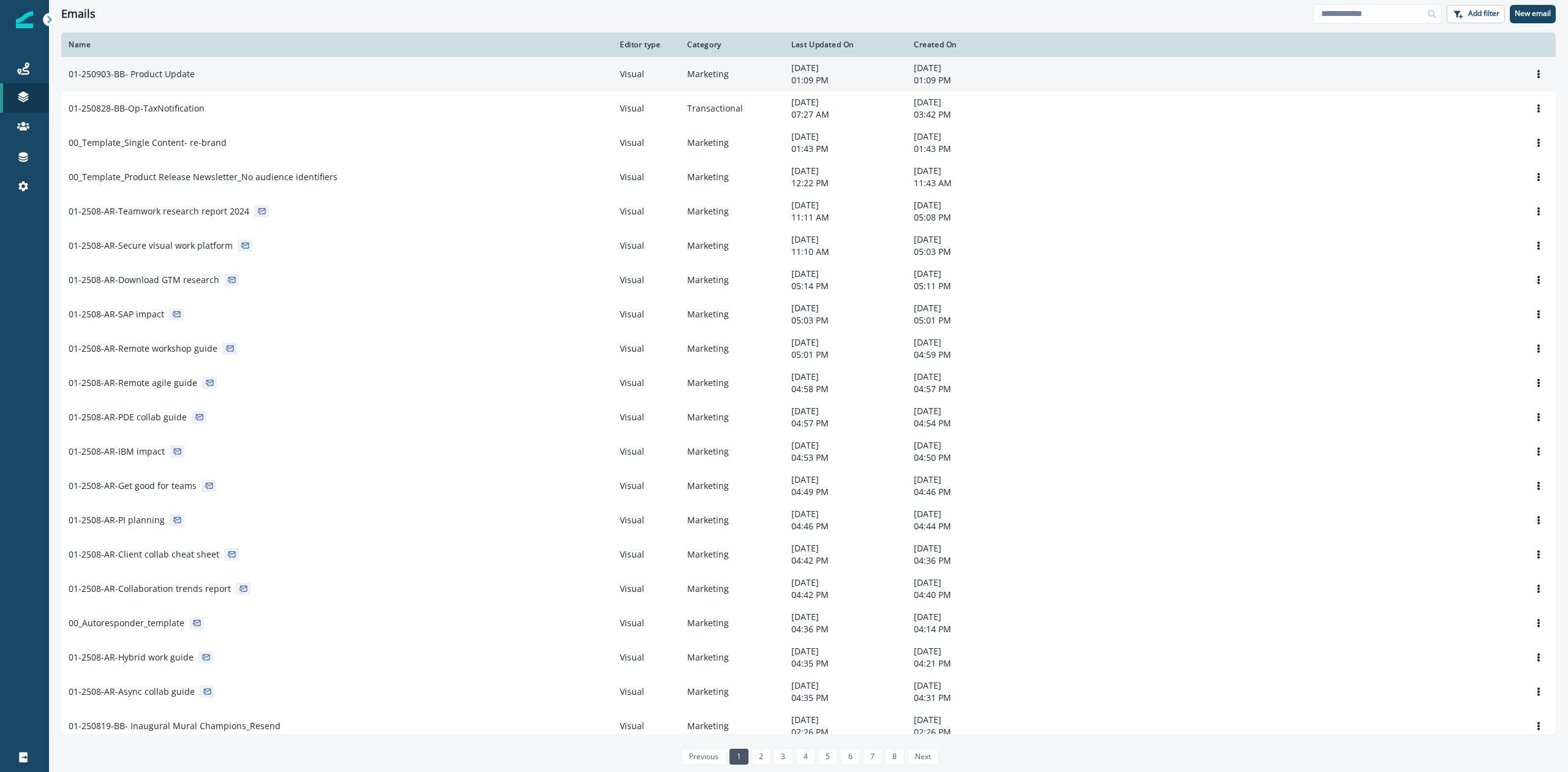
click at [153, 70] on p "01-250903-BB- Product Update" at bounding box center [132, 74] width 127 height 12
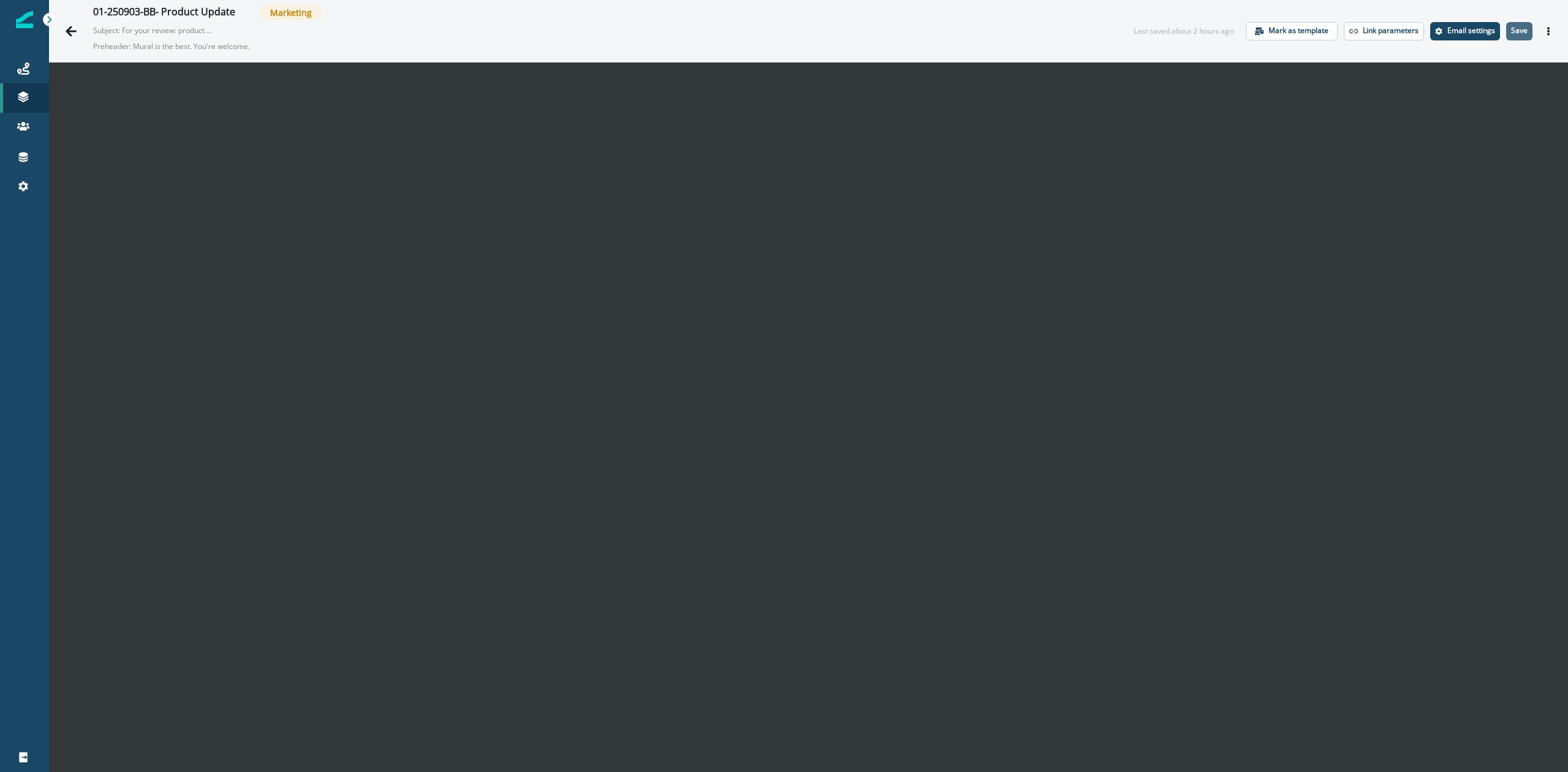
click at [1511, 26] on p "Save" at bounding box center [1519, 30] width 17 height 9
click at [1452, 26] on p "Email settings" at bounding box center [1471, 30] width 47 height 9
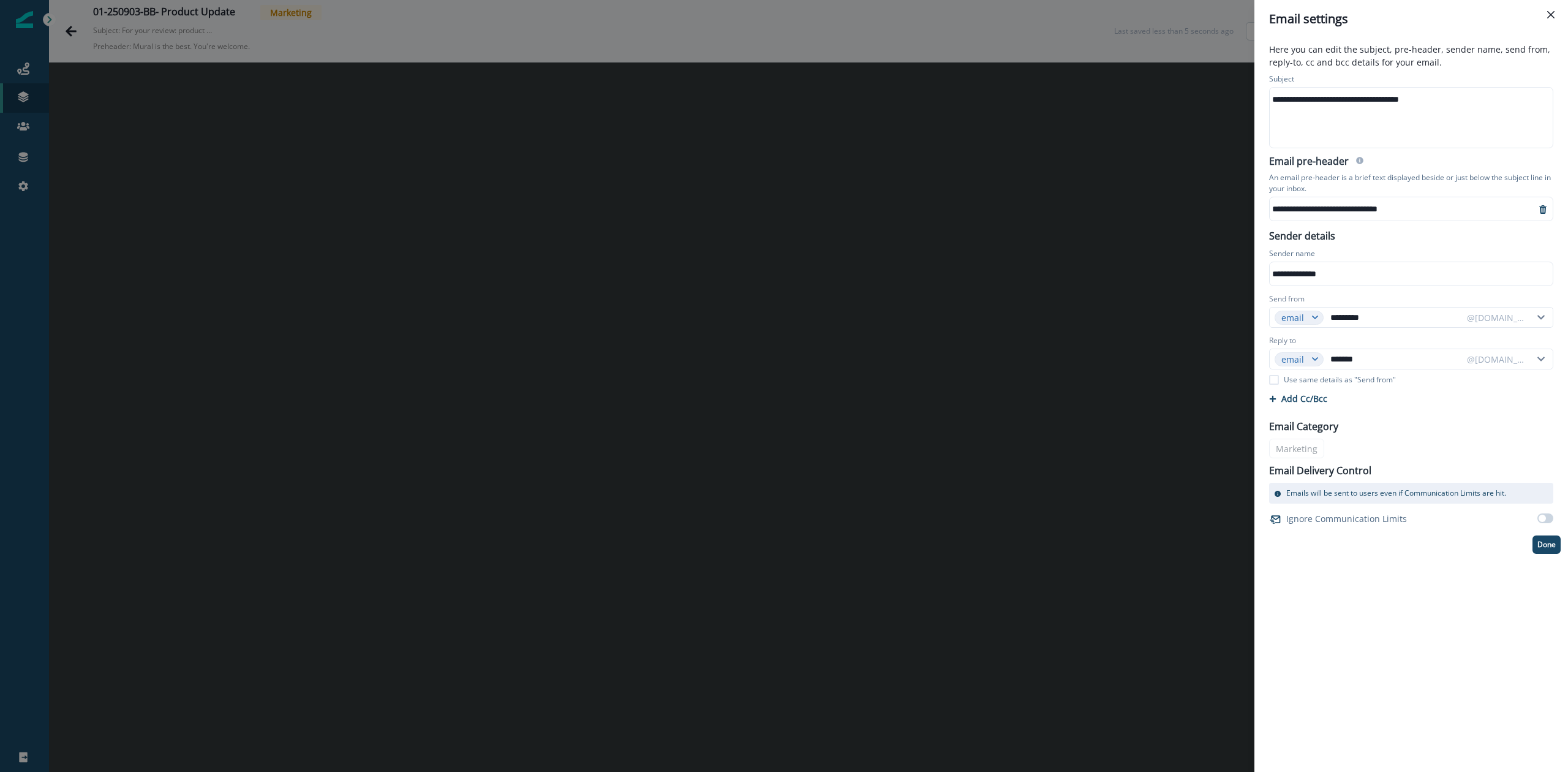
click at [1396, 121] on div "**********" at bounding box center [1410, 118] width 281 height 60
drag, startPoint x: 1422, startPoint y: 212, endPoint x: 1271, endPoint y: 204, distance: 151.2
click at [1271, 204] on div "**********" at bounding box center [1396, 208] width 253 height 18
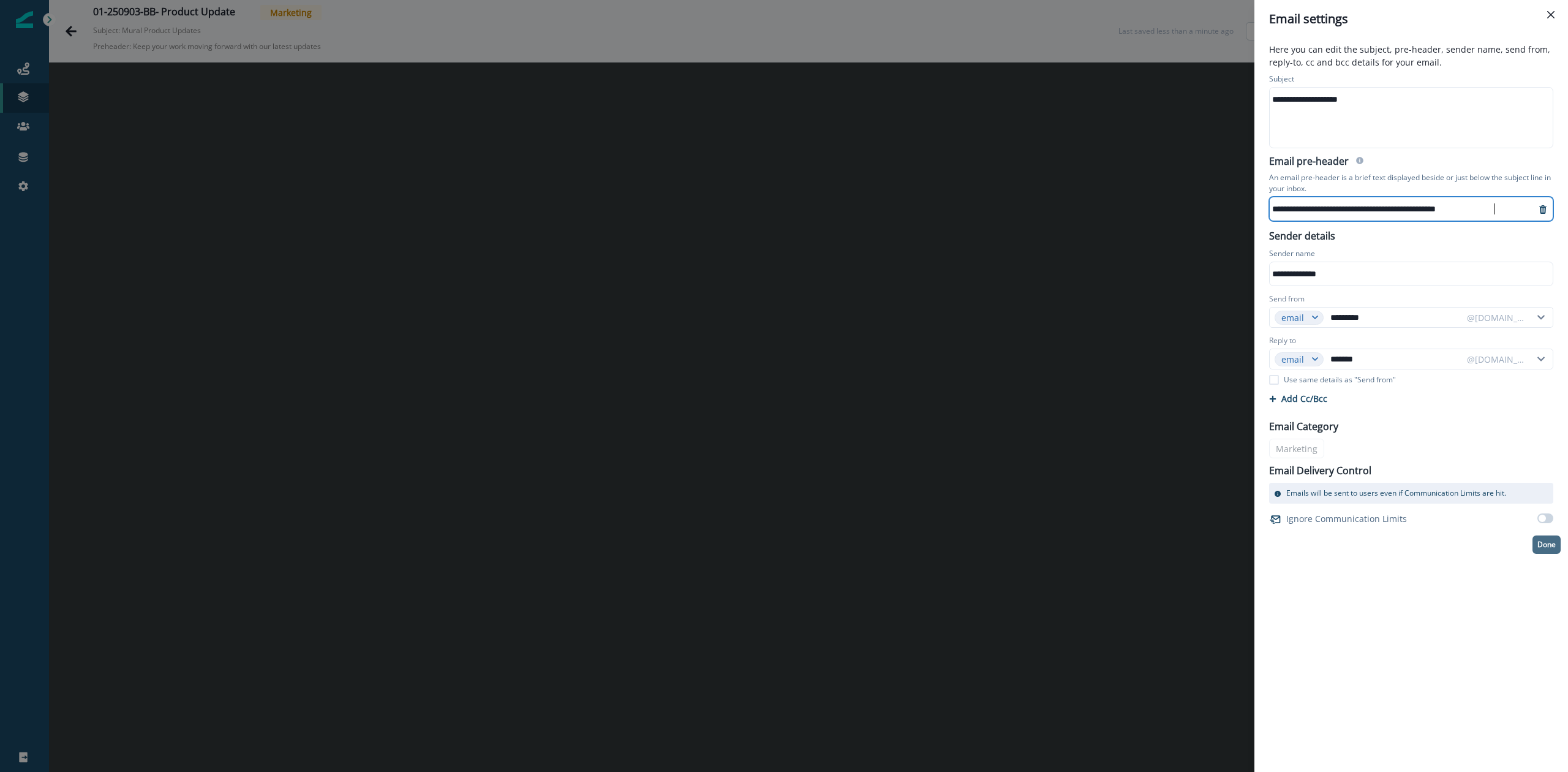
click at [1551, 549] on p "Done" at bounding box center [1547, 544] width 18 height 9
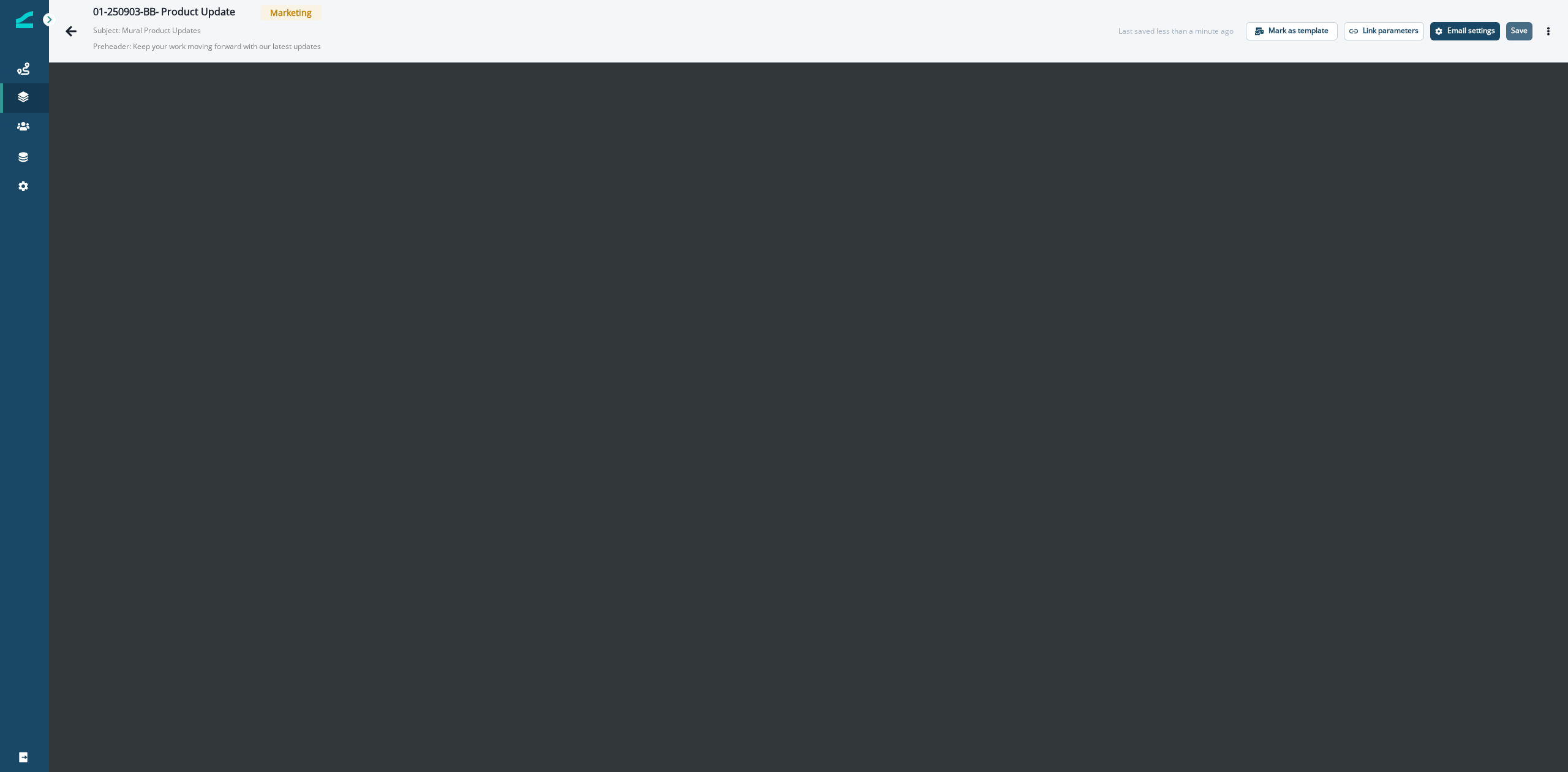
click at [1511, 35] on p "Save" at bounding box center [1519, 30] width 17 height 9
click at [1544, 31] on icon "Actions" at bounding box center [1548, 31] width 9 height 9
click at [1544, 27] on icon "Actions" at bounding box center [1548, 31] width 9 height 9
click at [1463, 102] on button "Send test email" at bounding box center [1478, 105] width 136 height 22
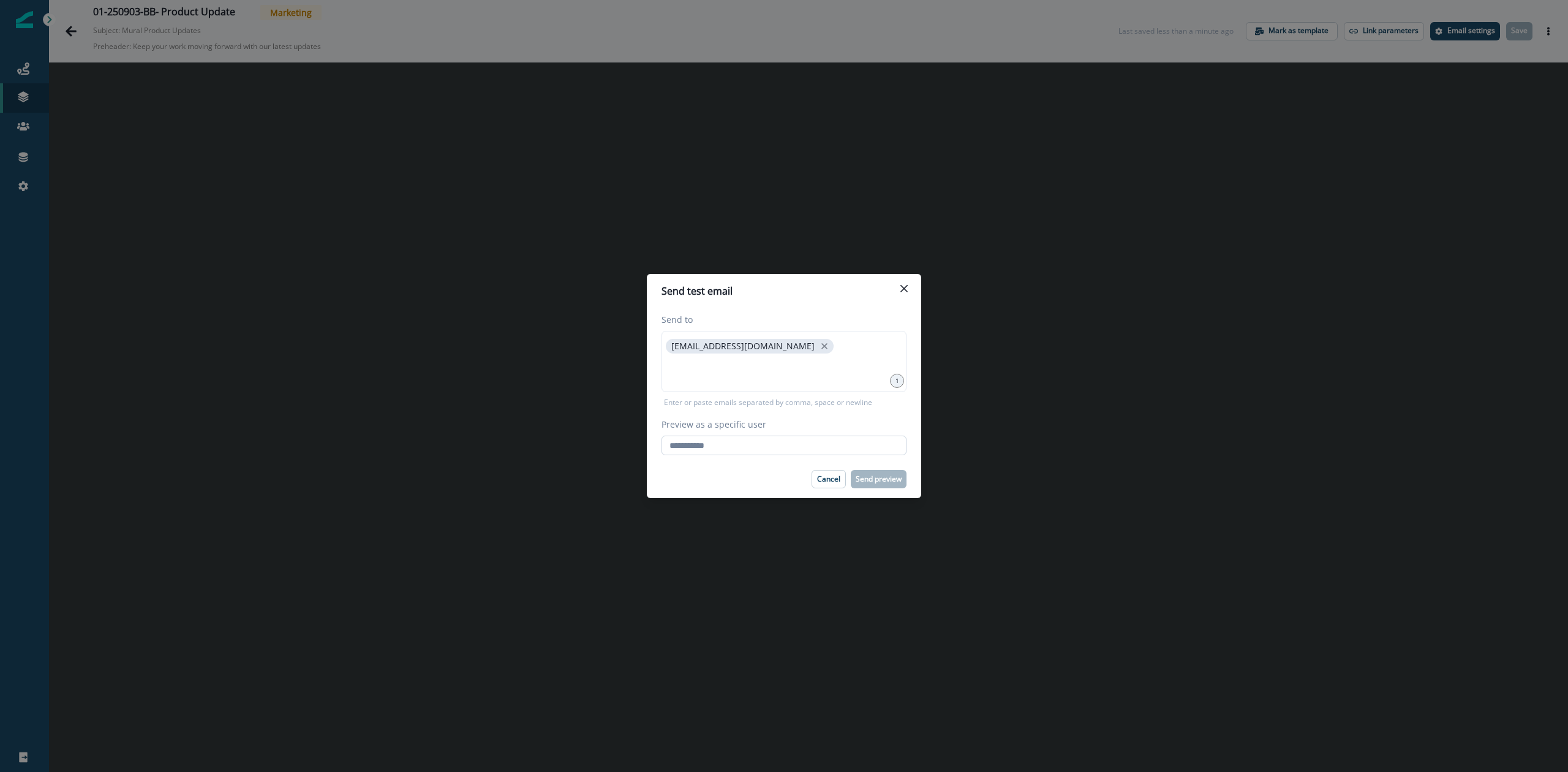
click at [757, 445] on input "Preview as a specific user" at bounding box center [784, 445] width 245 height 20
type input "**********"
click at [821, 349] on icon "close" at bounding box center [824, 346] width 6 height 6
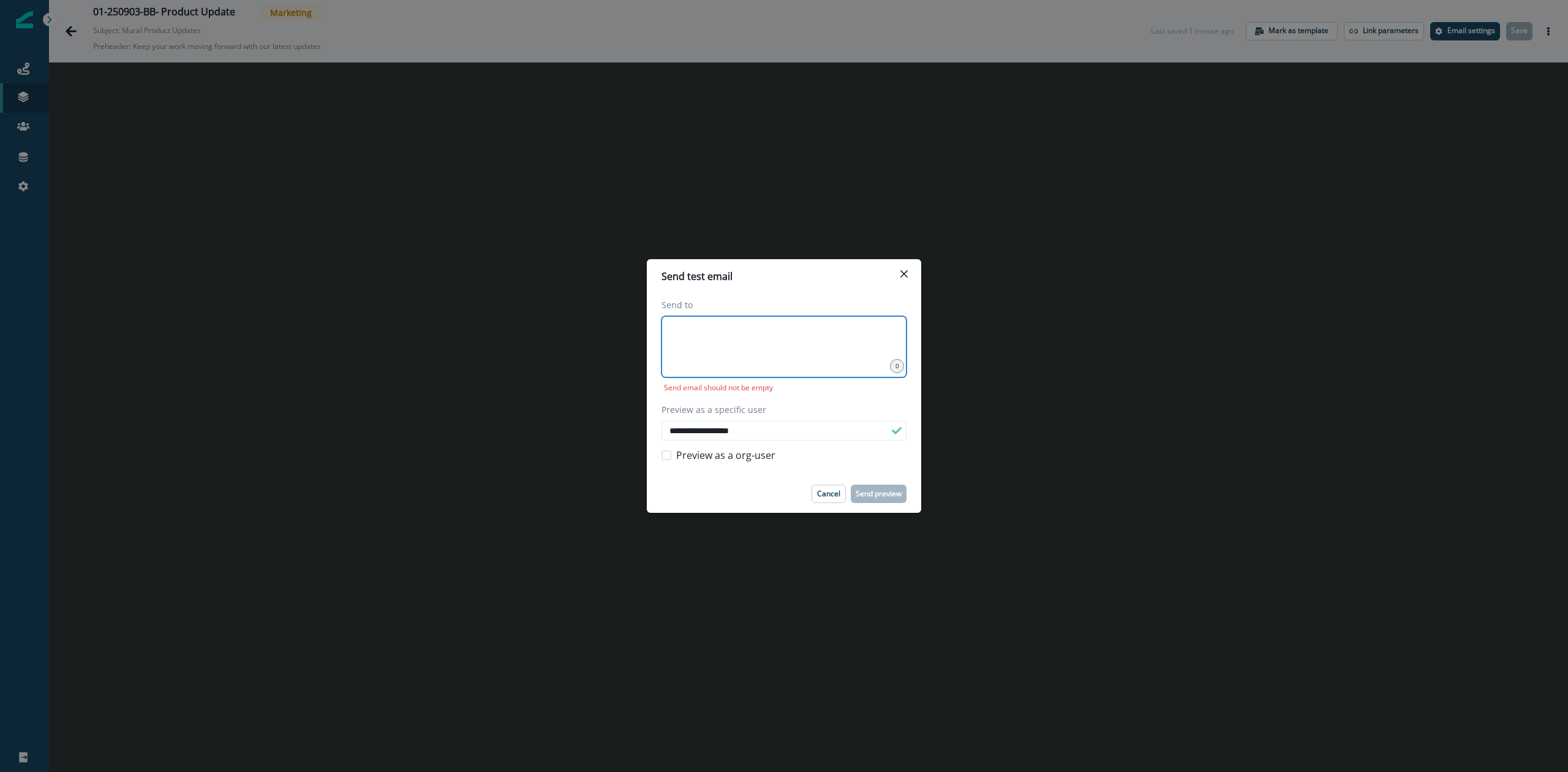
click at [775, 333] on input at bounding box center [784, 331] width 241 height 25
click at [771, 334] on input at bounding box center [784, 331] width 241 height 25
click at [829, 359] on div at bounding box center [784, 346] width 245 height 61
click at [824, 390] on div "Send email should not be empty" at bounding box center [784, 385] width 245 height 16
click at [801, 351] on div at bounding box center [784, 346] width 245 height 61
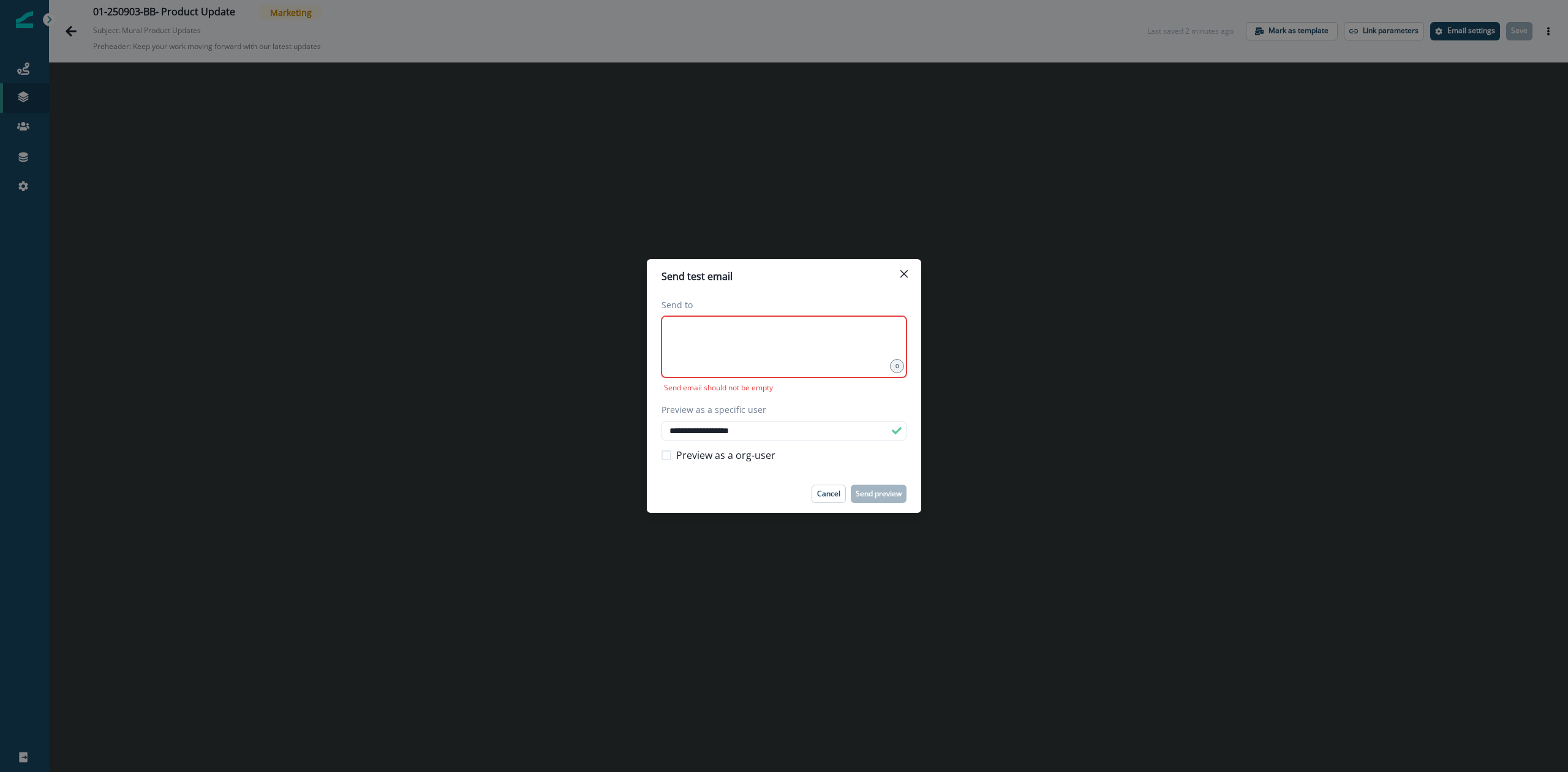
click at [800, 363] on div at bounding box center [784, 346] width 245 height 61
drag, startPoint x: 789, startPoint y: 339, endPoint x: 748, endPoint y: 338, distance: 41.0
drag, startPoint x: 748, startPoint y: 338, endPoint x: 900, endPoint y: 275, distance: 164.5
click at [900, 275] on button "Close" at bounding box center [904, 274] width 20 height 20
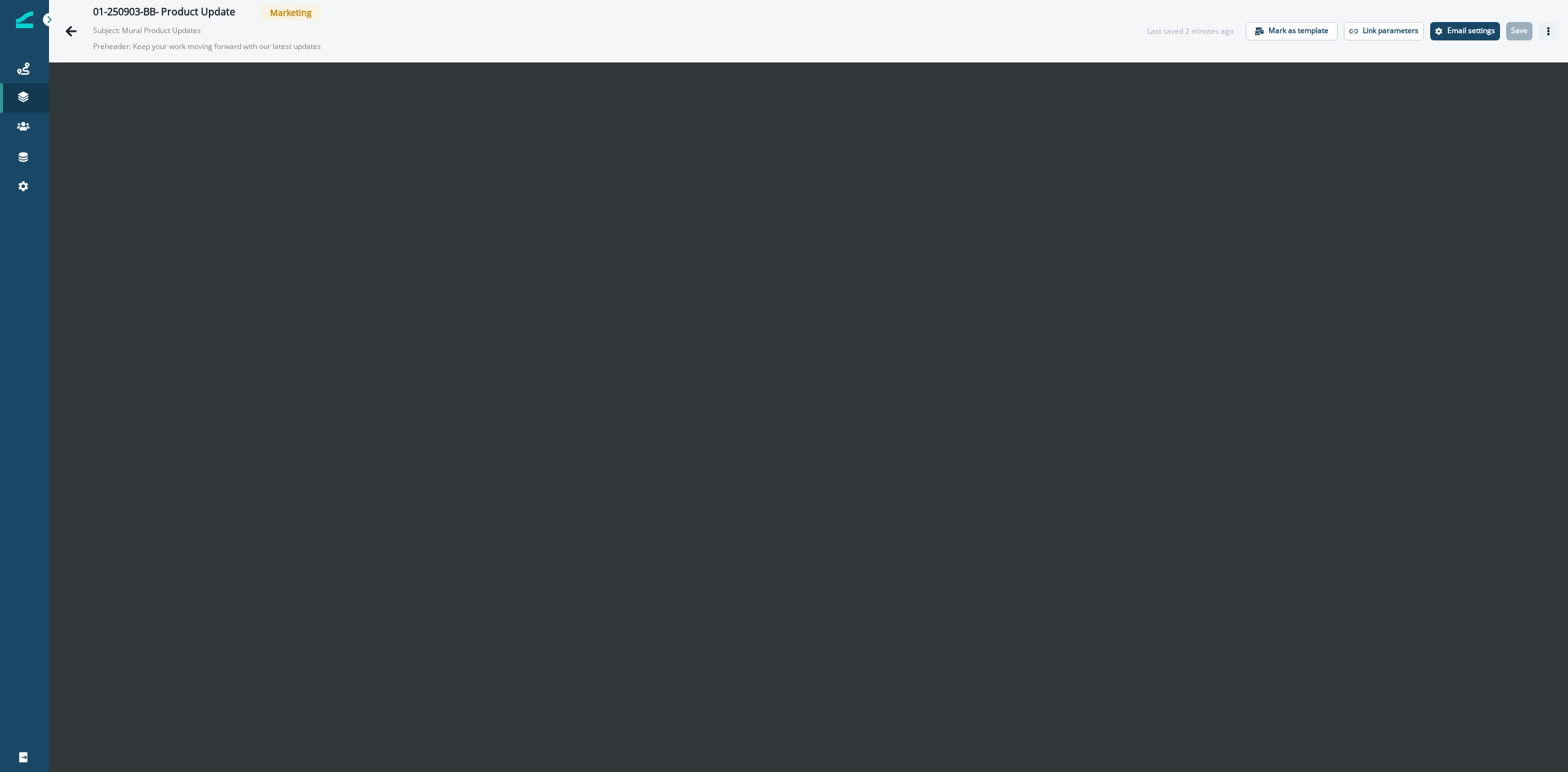
click at [1539, 31] on button "Actions" at bounding box center [1548, 31] width 20 height 18
click at [1456, 104] on button "Send test email" at bounding box center [1478, 105] width 136 height 22
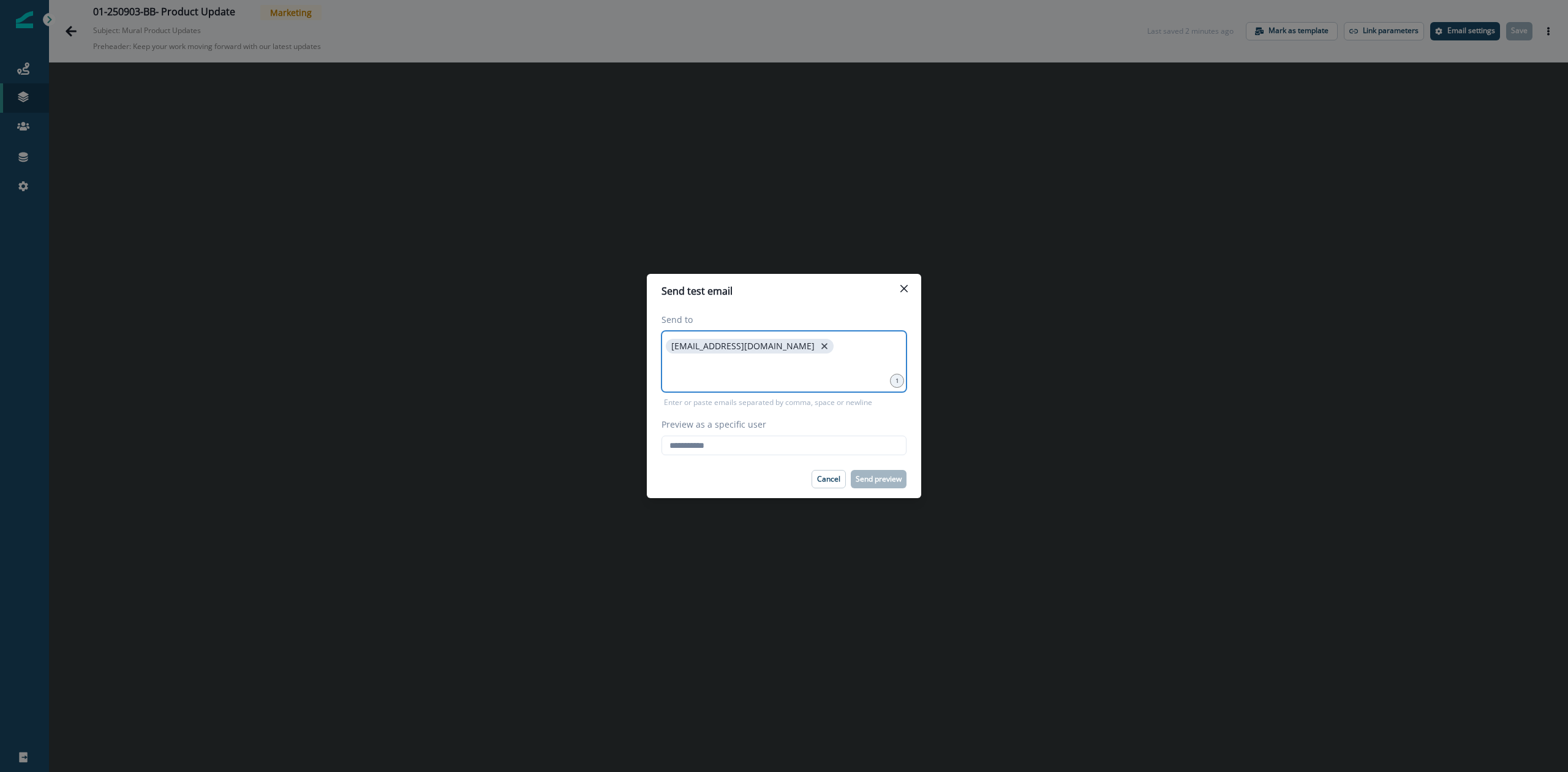
click at [821, 349] on icon "close" at bounding box center [824, 346] width 6 height 6
click at [766, 357] on input at bounding box center [784, 346] width 241 height 25
click at [907, 292] on button "Close" at bounding box center [904, 288] width 20 height 20
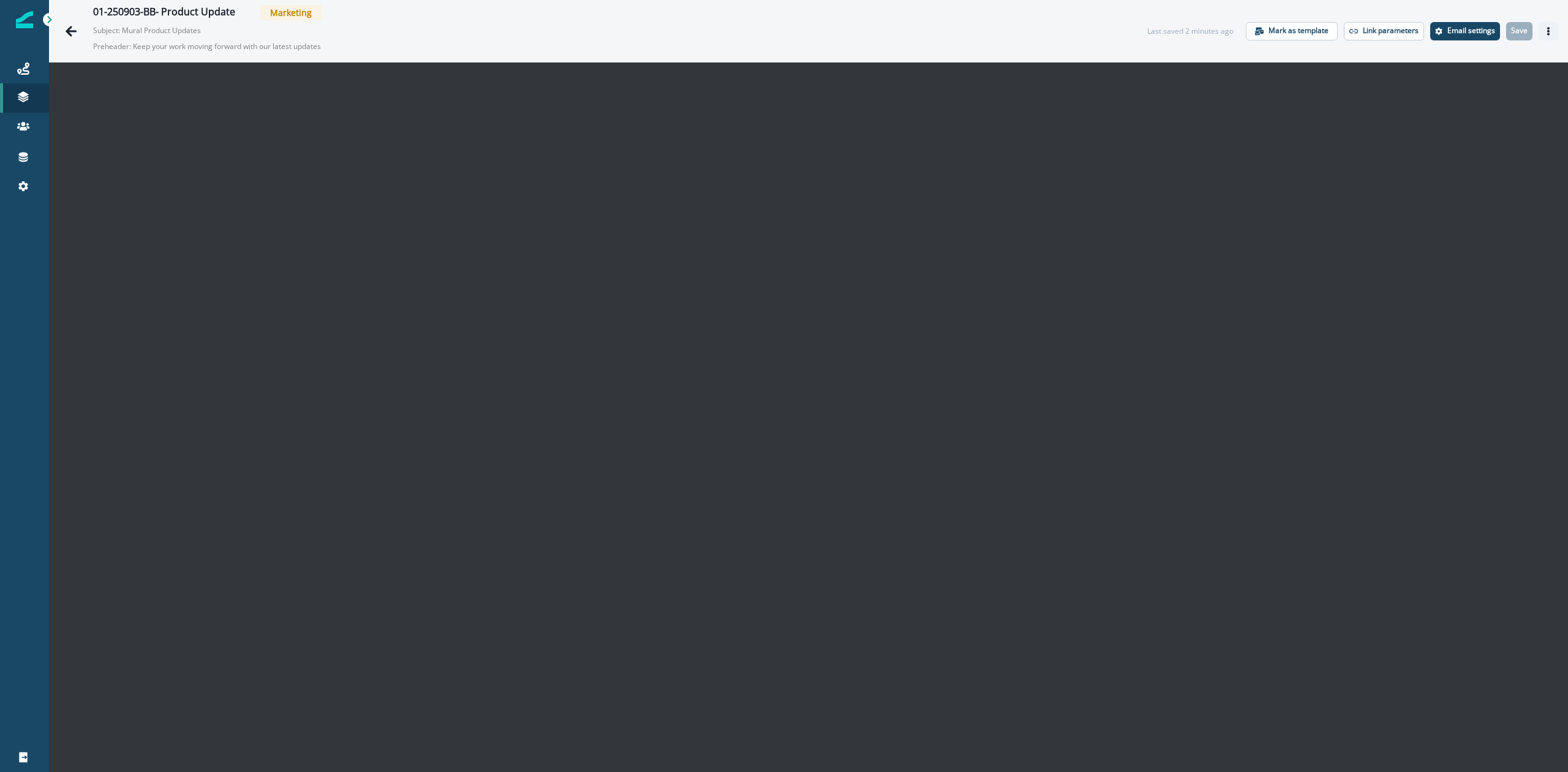
click at [1544, 32] on icon "Actions" at bounding box center [1548, 31] width 9 height 9
click at [1449, 92] on button "Export html" at bounding box center [1478, 83] width 136 height 22
click at [1544, 31] on icon "Actions" at bounding box center [1548, 31] width 9 height 9
click at [1458, 105] on button "Send test email" at bounding box center [1478, 105] width 136 height 22
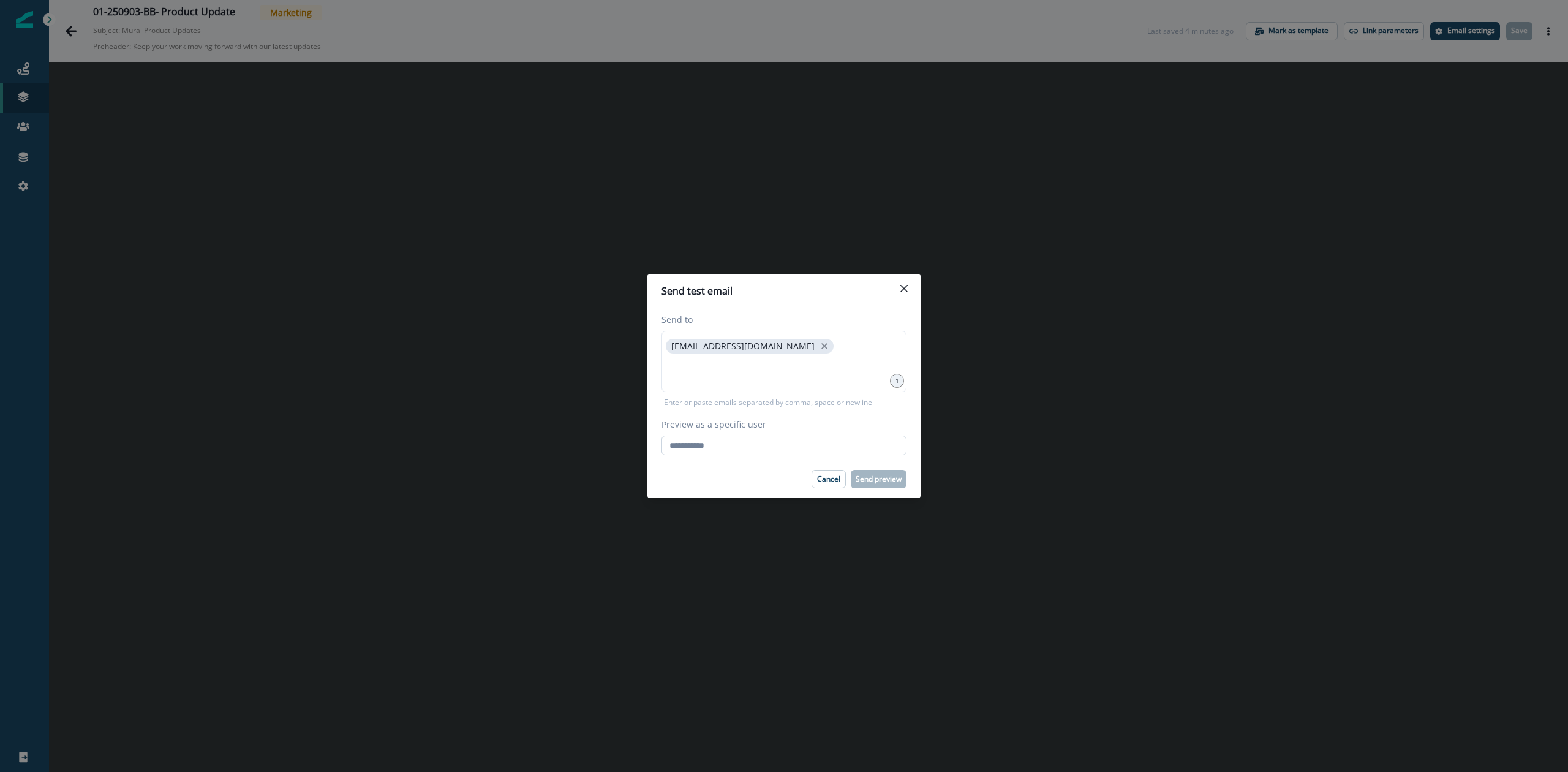
click at [725, 452] on input "Preview as a specific user" at bounding box center [784, 445] width 245 height 20
type input "**********"
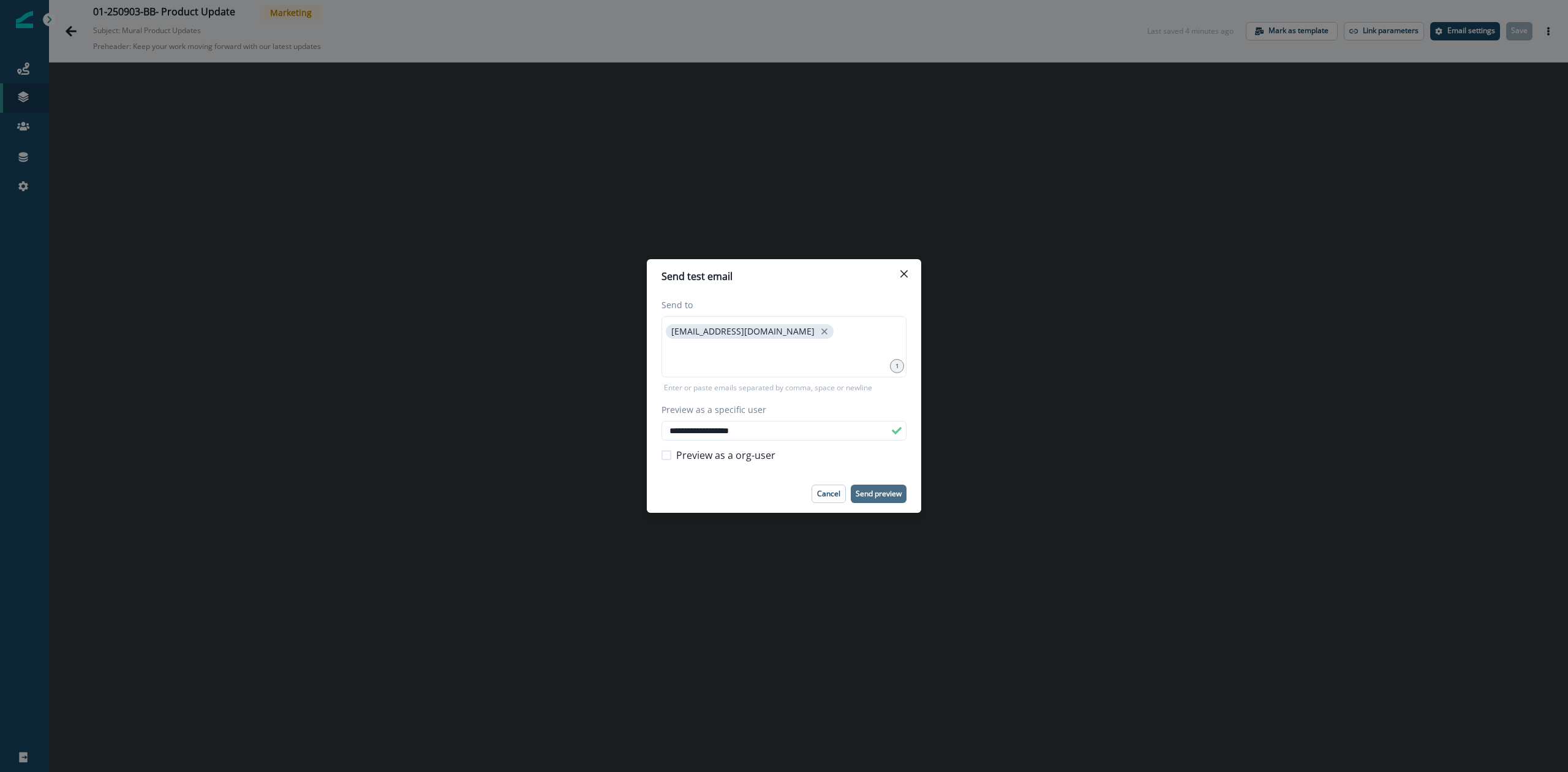
click at [876, 493] on p "Send preview" at bounding box center [879, 494] width 46 height 9
click at [911, 275] on button "Close" at bounding box center [904, 274] width 20 height 20
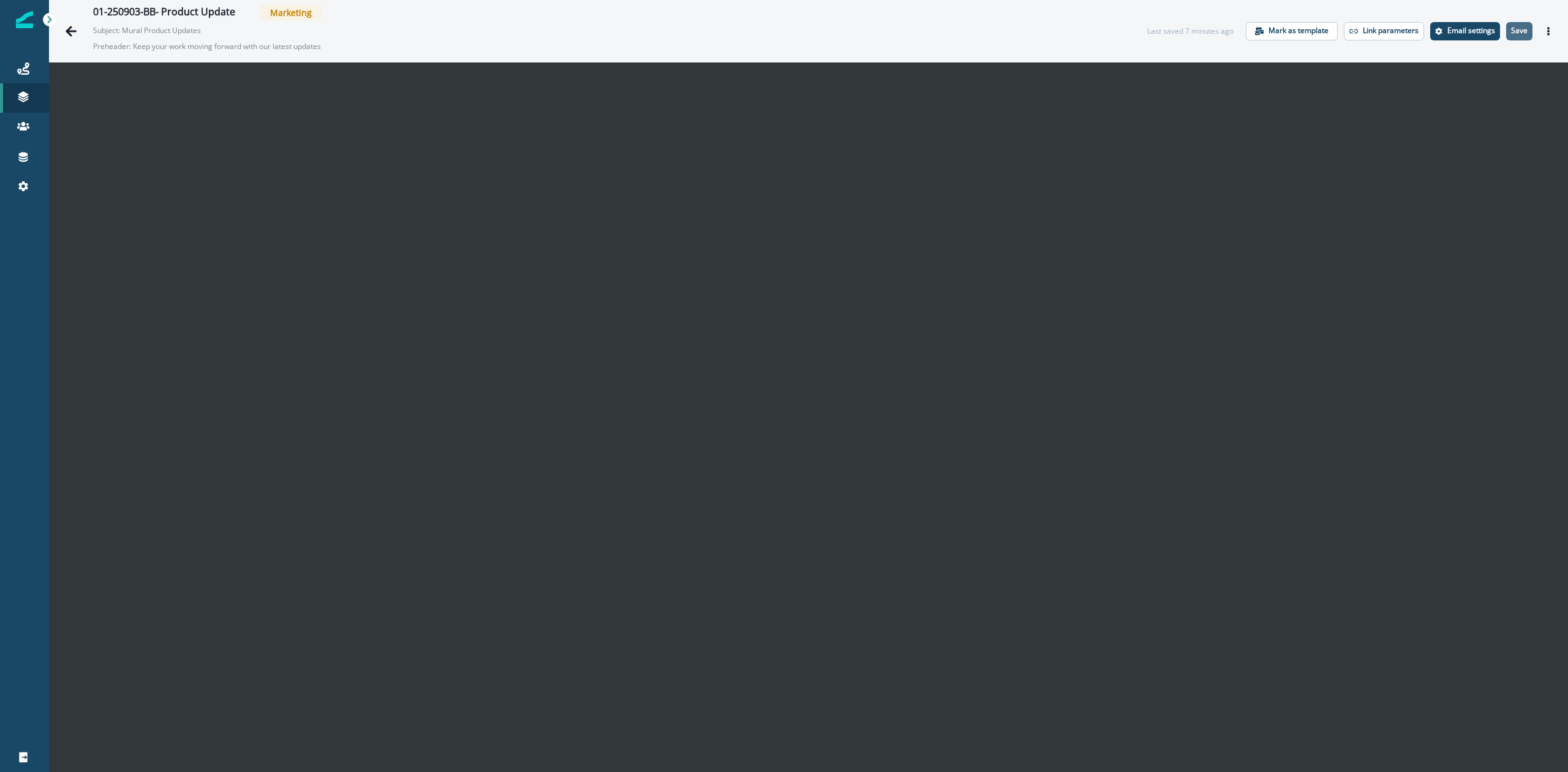
click at [1511, 30] on p "Save" at bounding box center [1519, 30] width 17 height 9
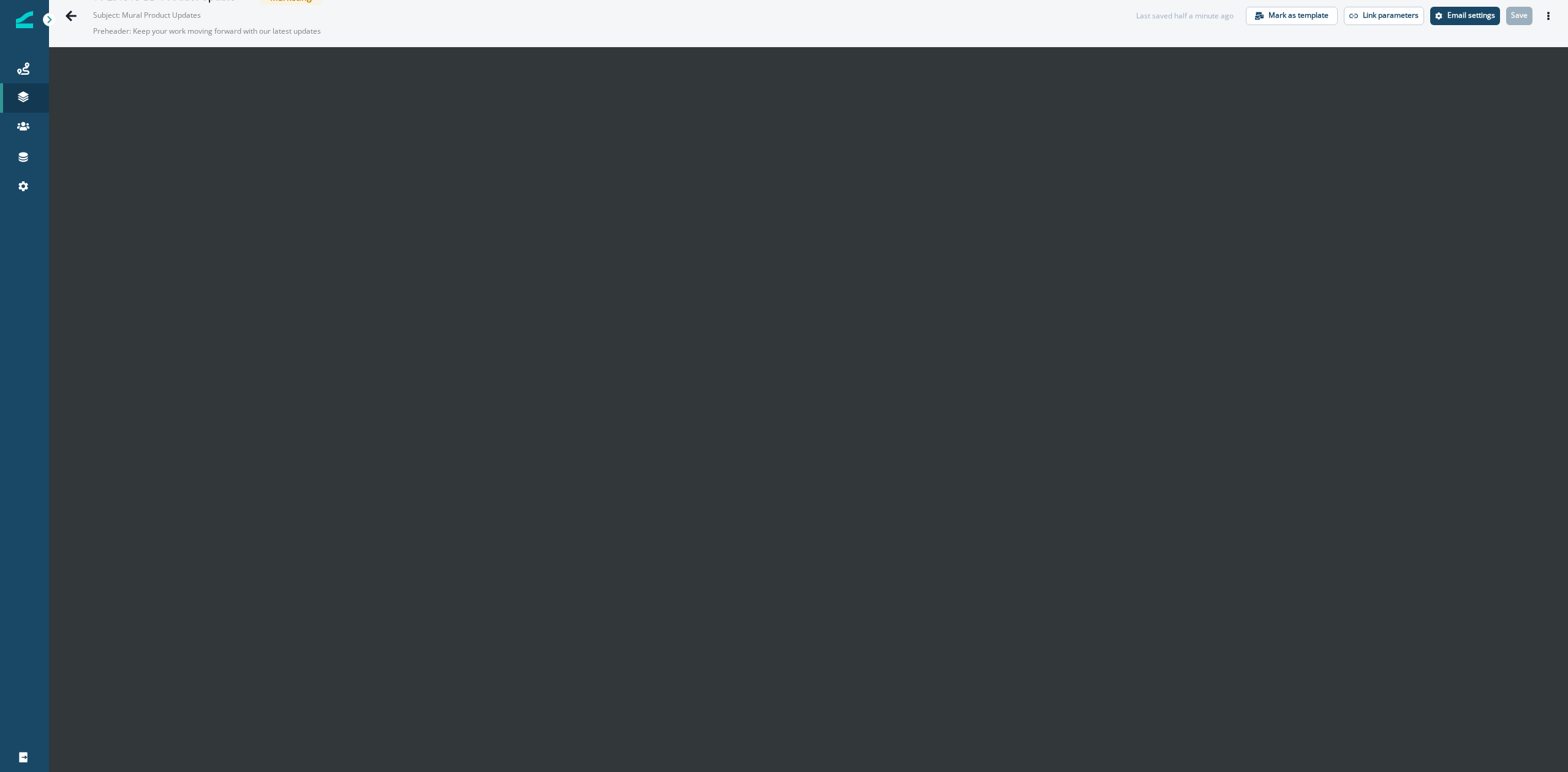
scroll to position [20, 0]
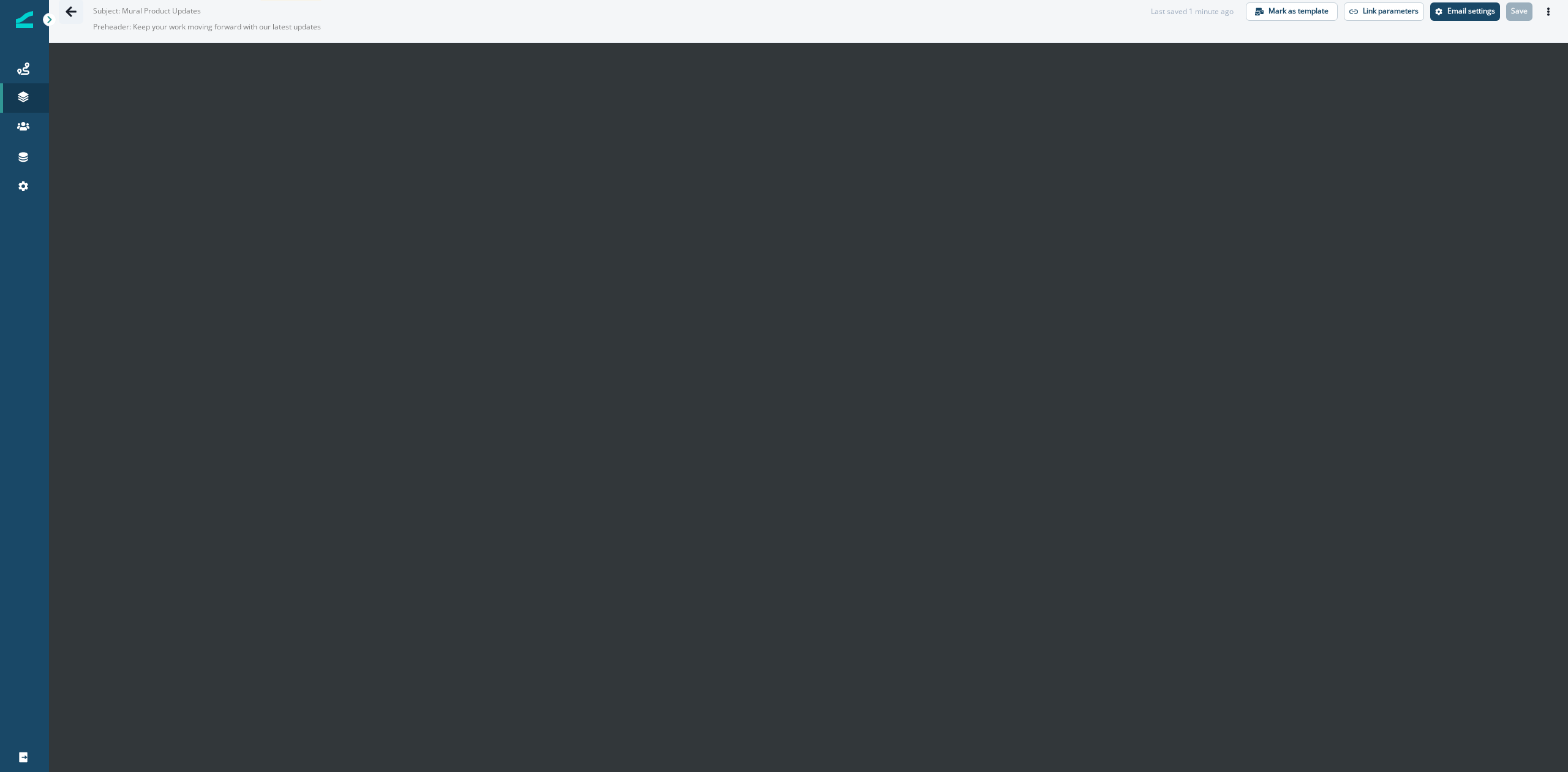
click at [70, 13] on icon "Go back" at bounding box center [70, 11] width 12 height 12
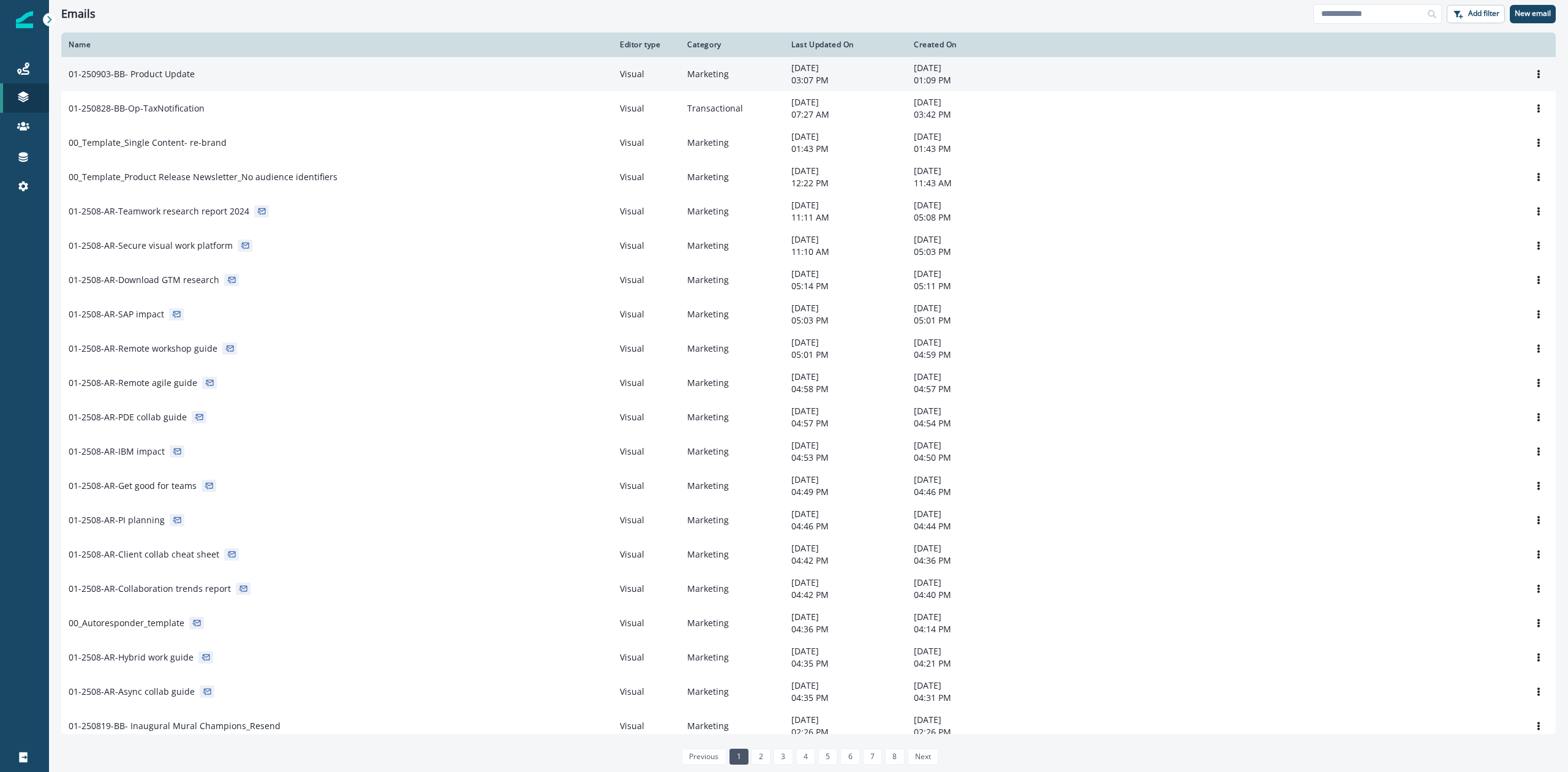
click at [121, 70] on p "01-250903-BB- Product Update" at bounding box center [132, 74] width 127 height 12
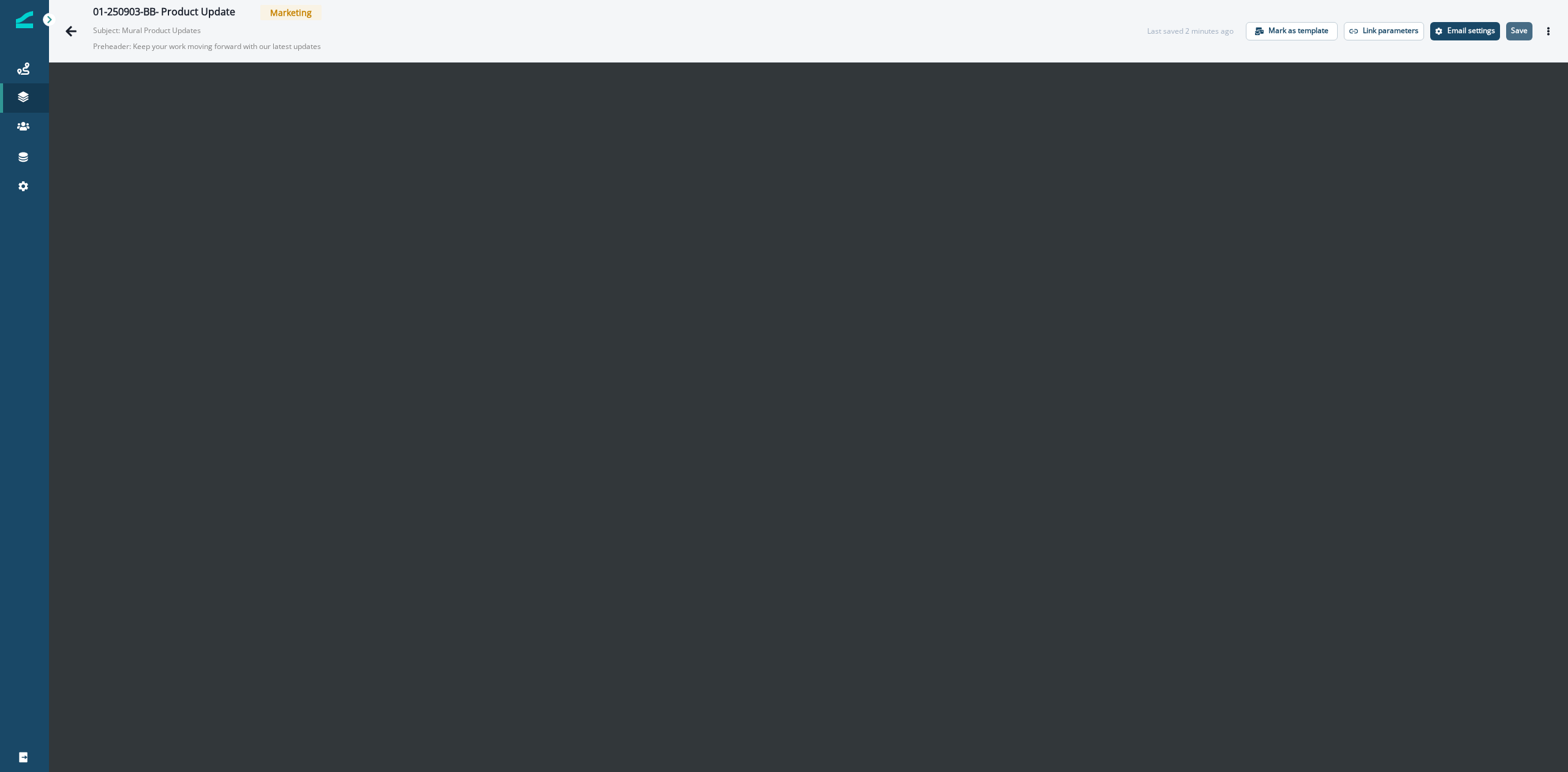
click at [1511, 33] on p "Save" at bounding box center [1519, 30] width 17 height 9
click at [1511, 32] on p "Save" at bounding box center [1519, 30] width 17 height 9
click at [1544, 29] on icon "Actions" at bounding box center [1548, 31] width 9 height 9
click at [1454, 107] on button "Send test email" at bounding box center [1478, 105] width 136 height 22
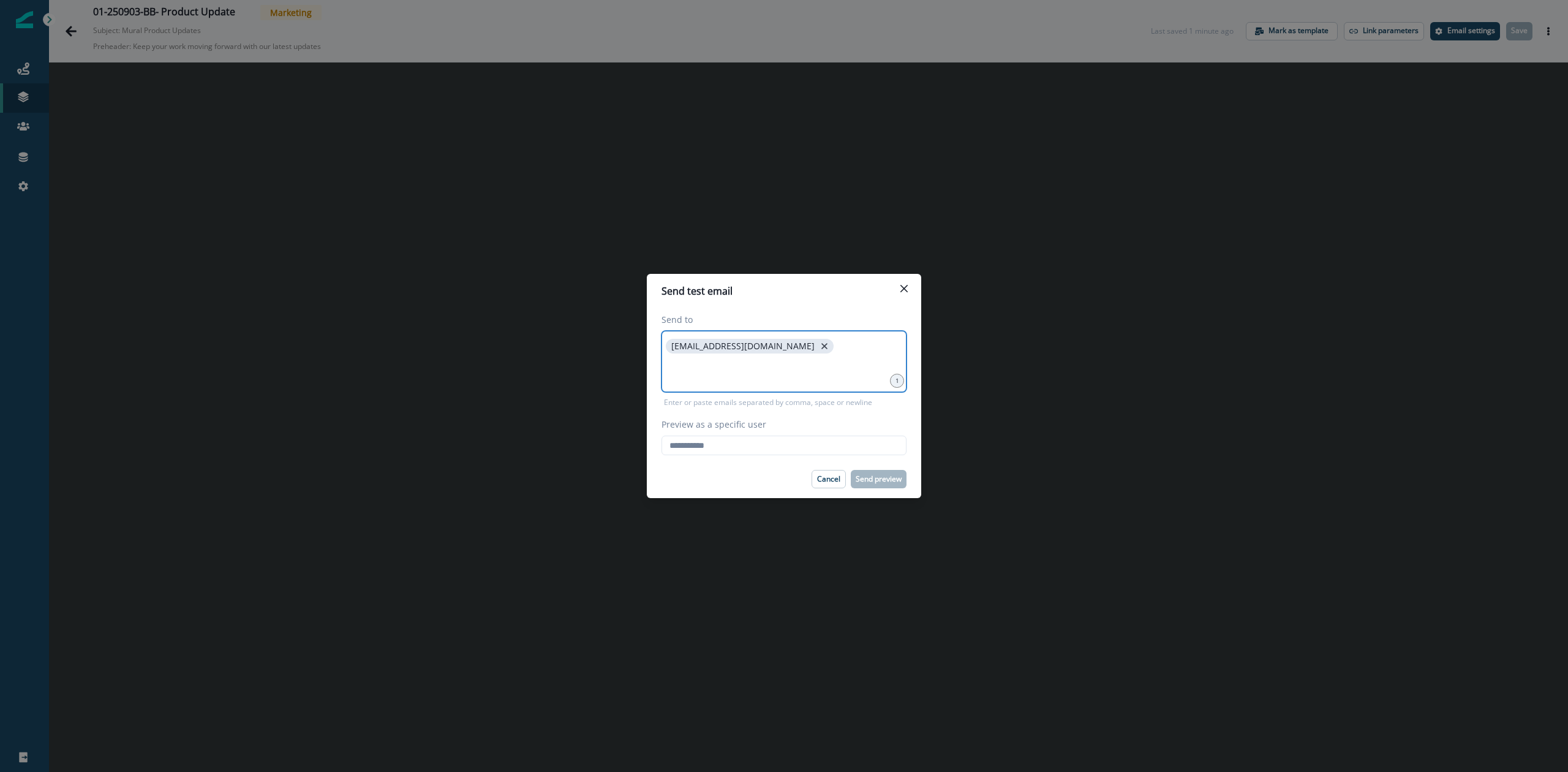
click at [821, 349] on icon "close" at bounding box center [824, 346] width 6 height 6
click at [767, 349] on input at bounding box center [784, 346] width 241 height 25
click at [757, 444] on input "Preview as a specific user" at bounding box center [784, 445] width 245 height 20
type input "**********"
click at [767, 478] on div "Cancel Send preview" at bounding box center [784, 479] width 245 height 18
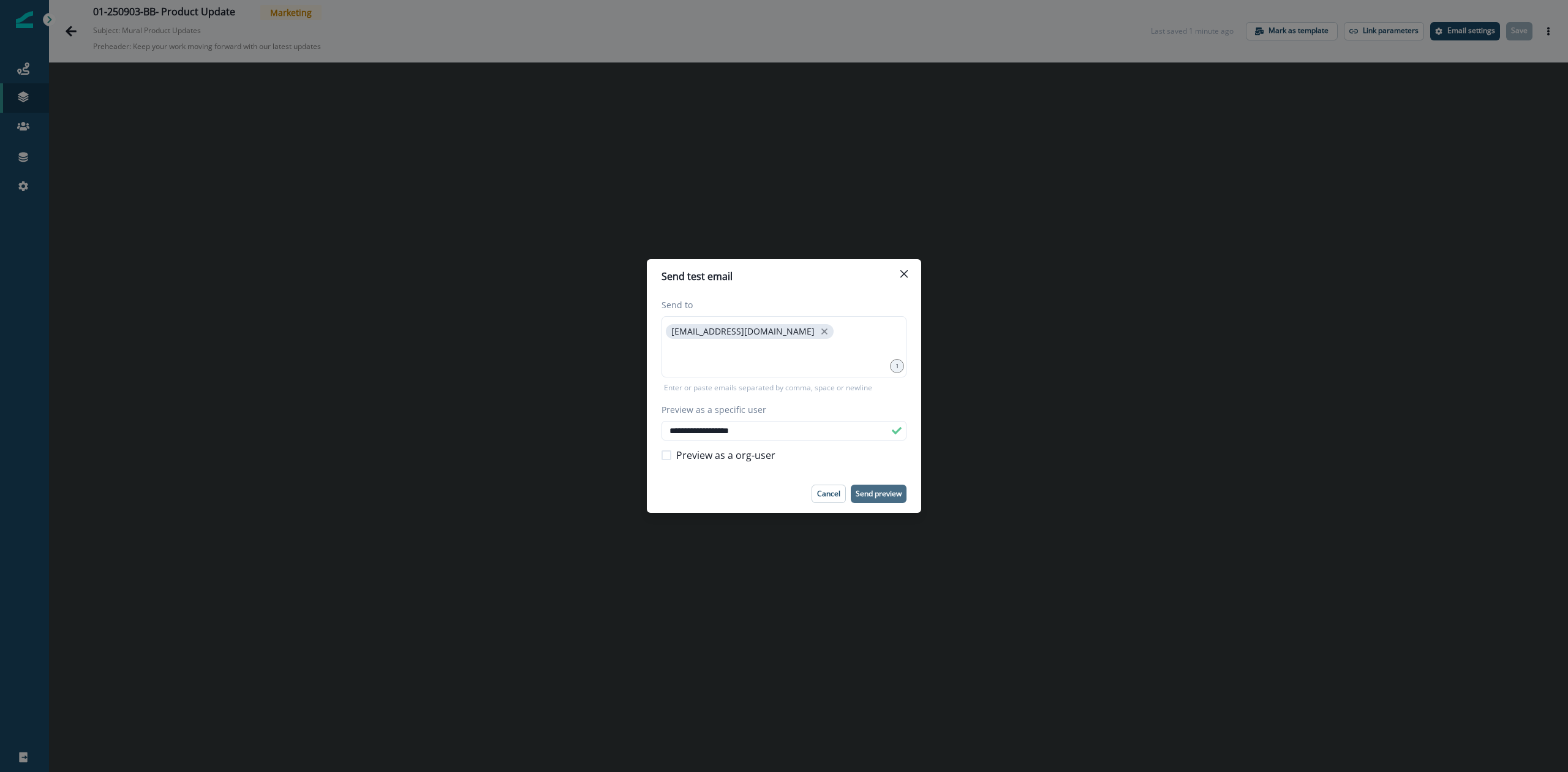
click at [882, 495] on p "Send preview" at bounding box center [879, 494] width 46 height 9
click at [903, 275] on icon "Close" at bounding box center [903, 273] width 7 height 7
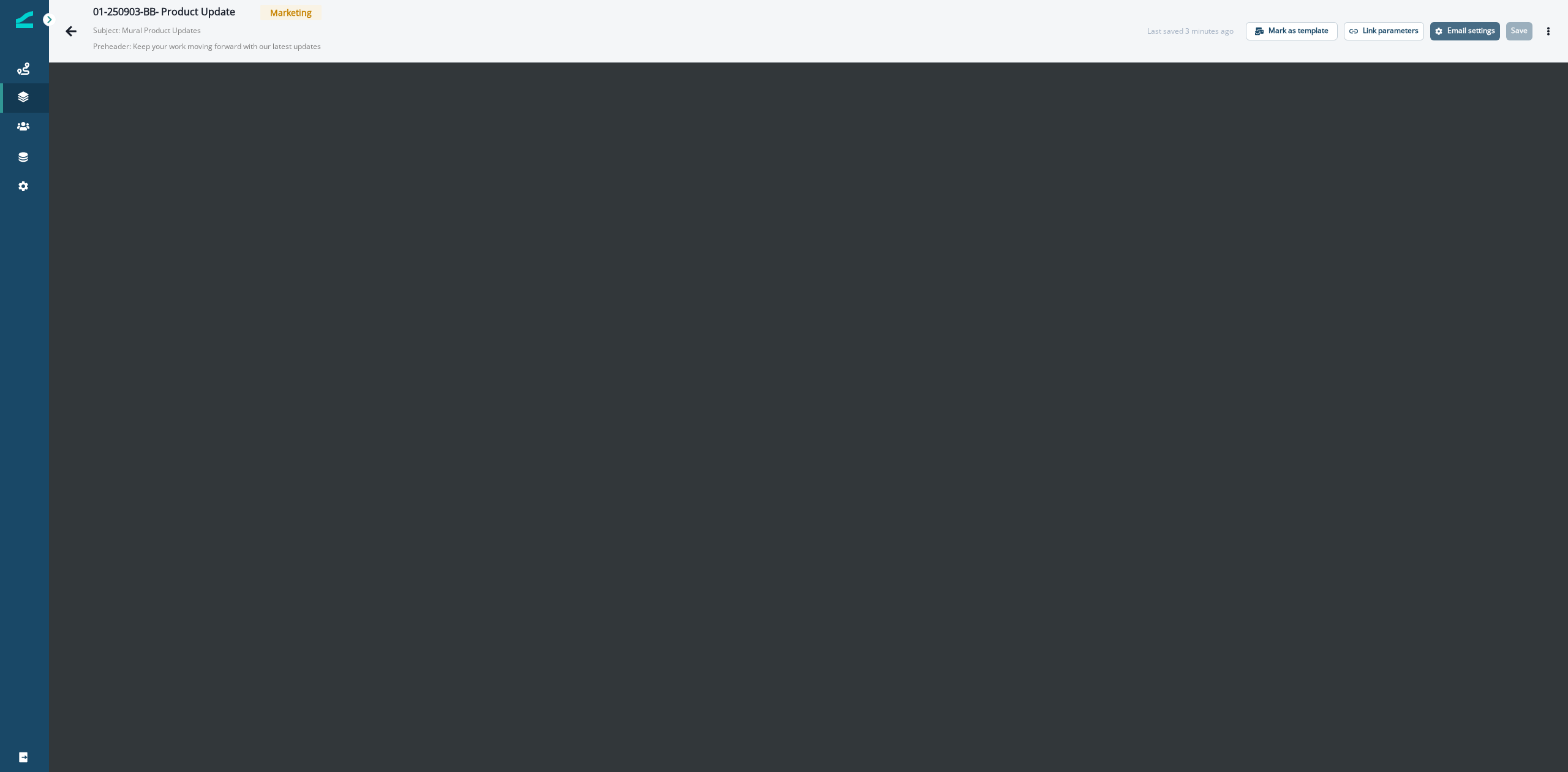
click at [1463, 31] on p "Email settings" at bounding box center [1471, 30] width 47 height 9
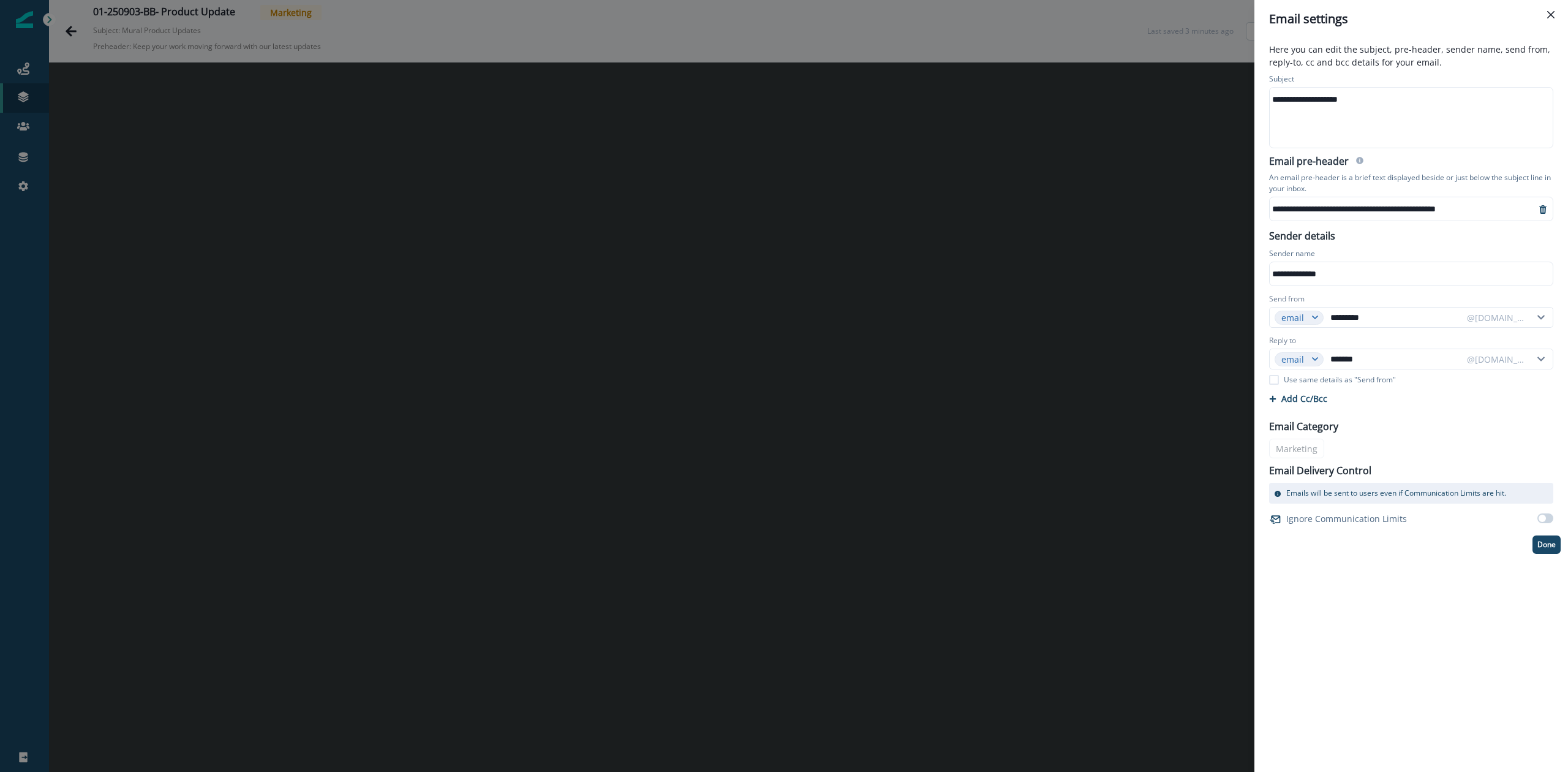
click at [1506, 212] on div "**********" at bounding box center [1396, 208] width 253 height 18
click at [1546, 544] on p "Done" at bounding box center [1547, 544] width 18 height 9
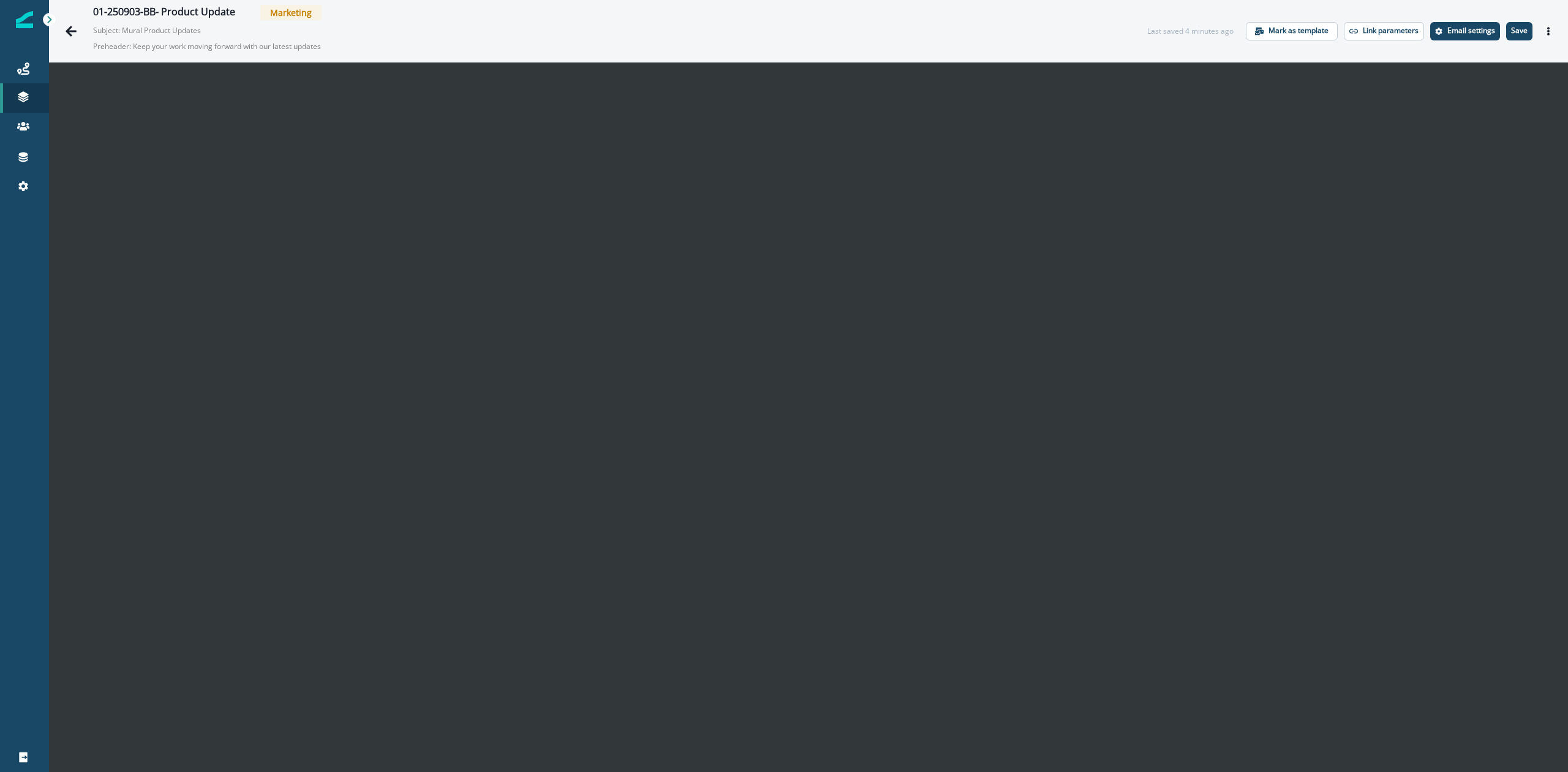
scroll to position [20, 0]
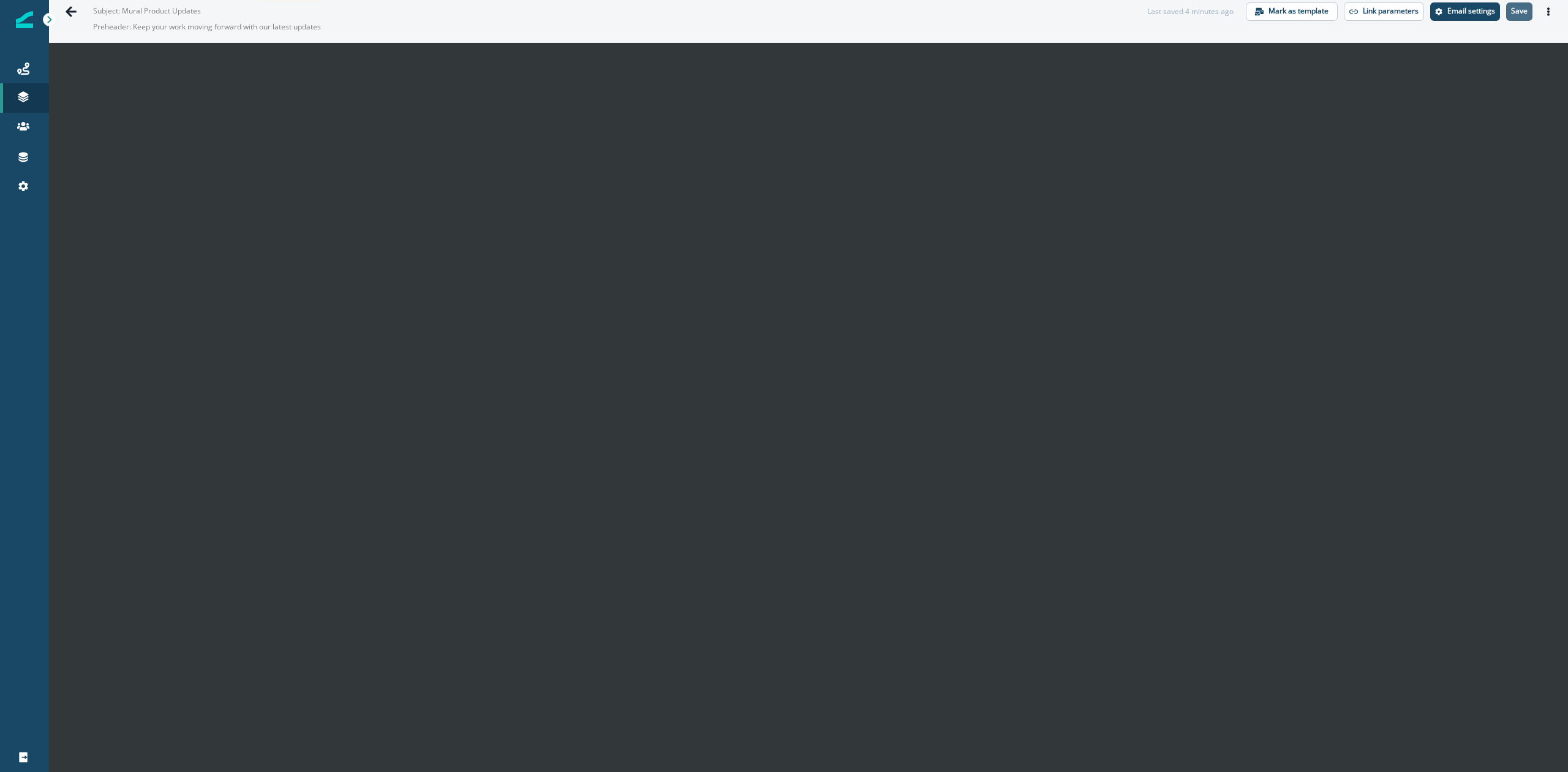
click at [1511, 13] on p "Save" at bounding box center [1519, 11] width 17 height 9
click at [1448, 7] on p "Email settings" at bounding box center [1471, 11] width 47 height 9
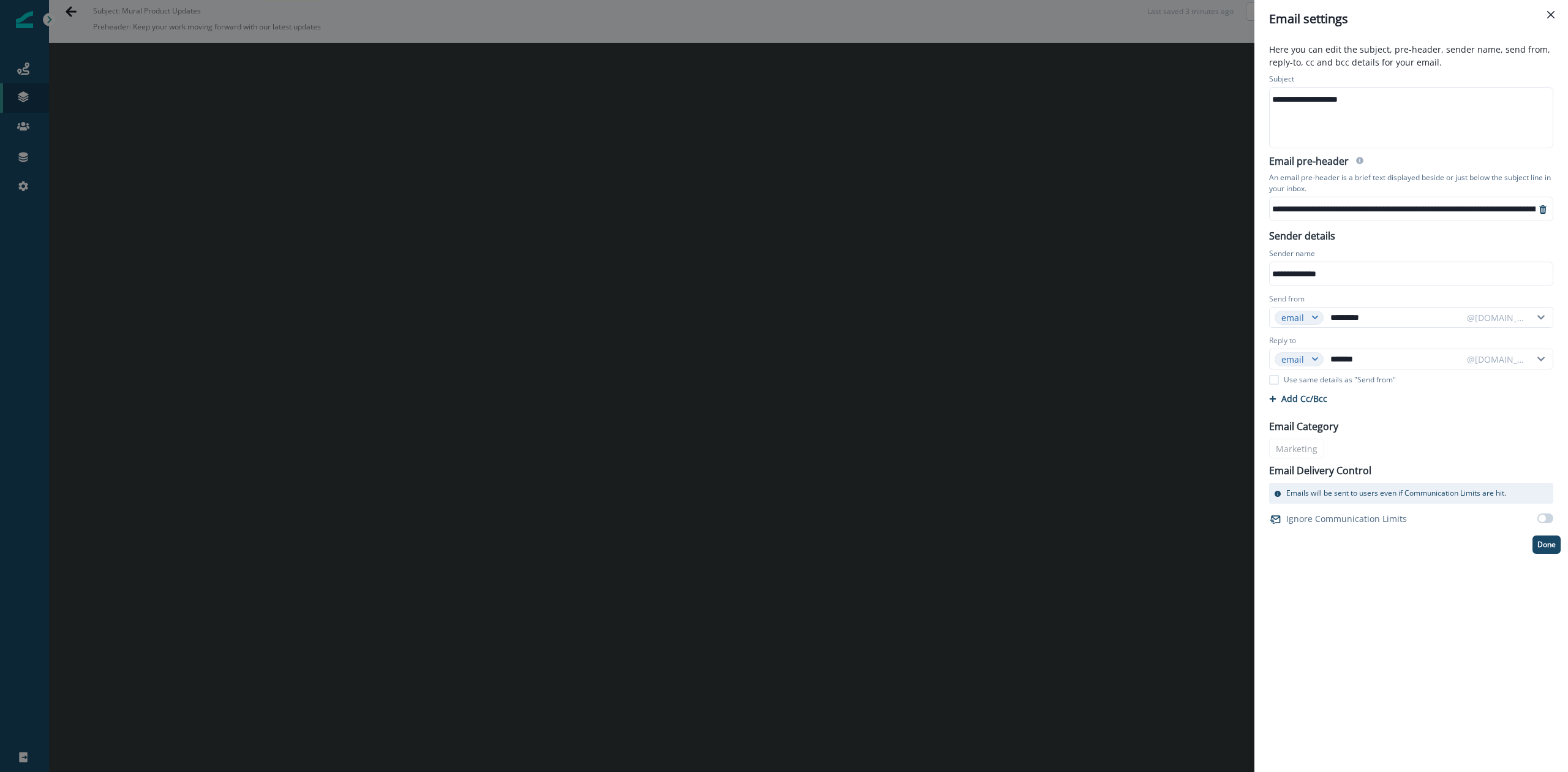
scroll to position [12, 0]
click at [1506, 203] on div "**********" at bounding box center [1512, 208] width 484 height 18
paste div
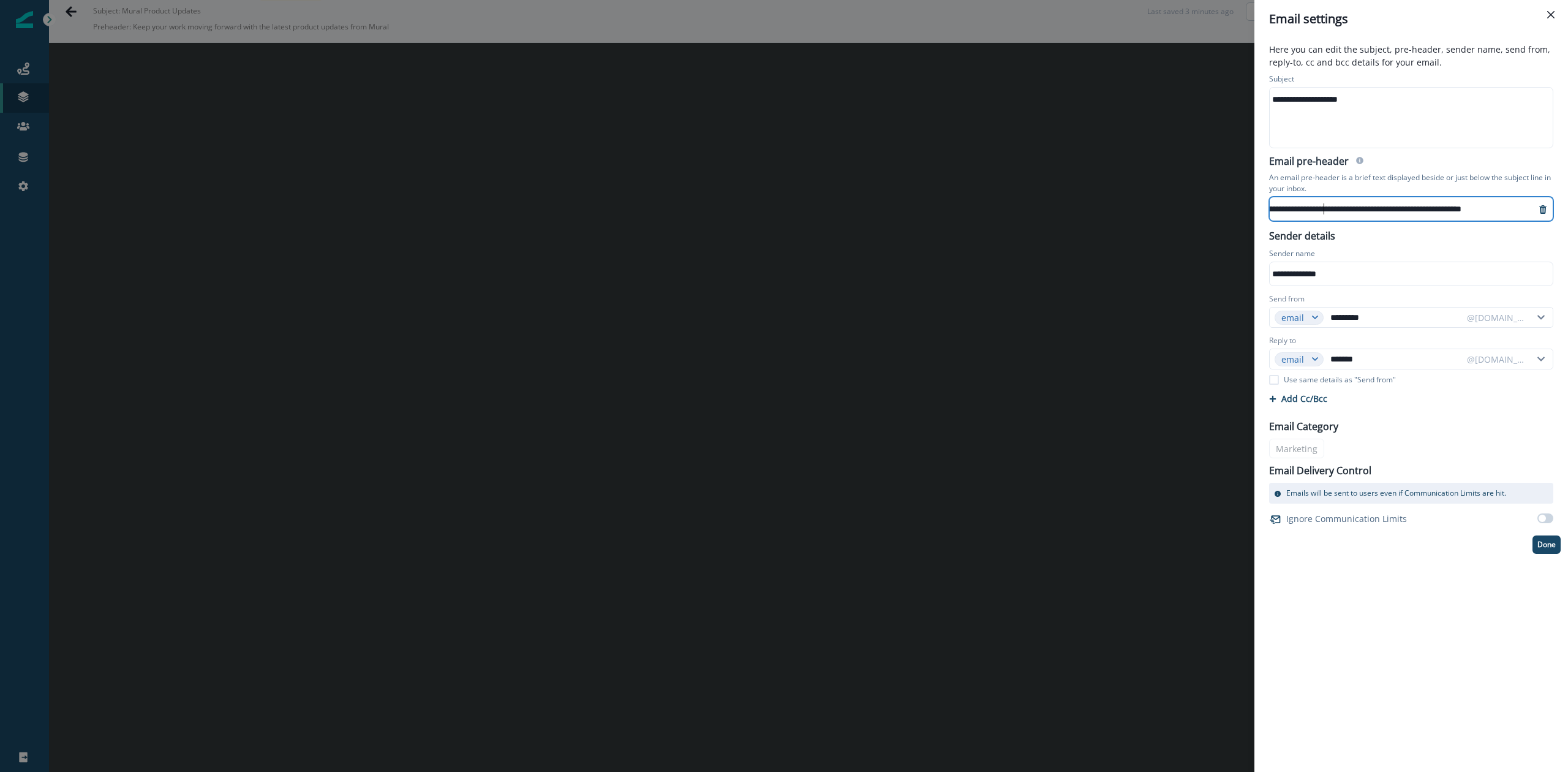
click at [1309, 202] on div "**********" at bounding box center [1371, 208] width 329 height 18
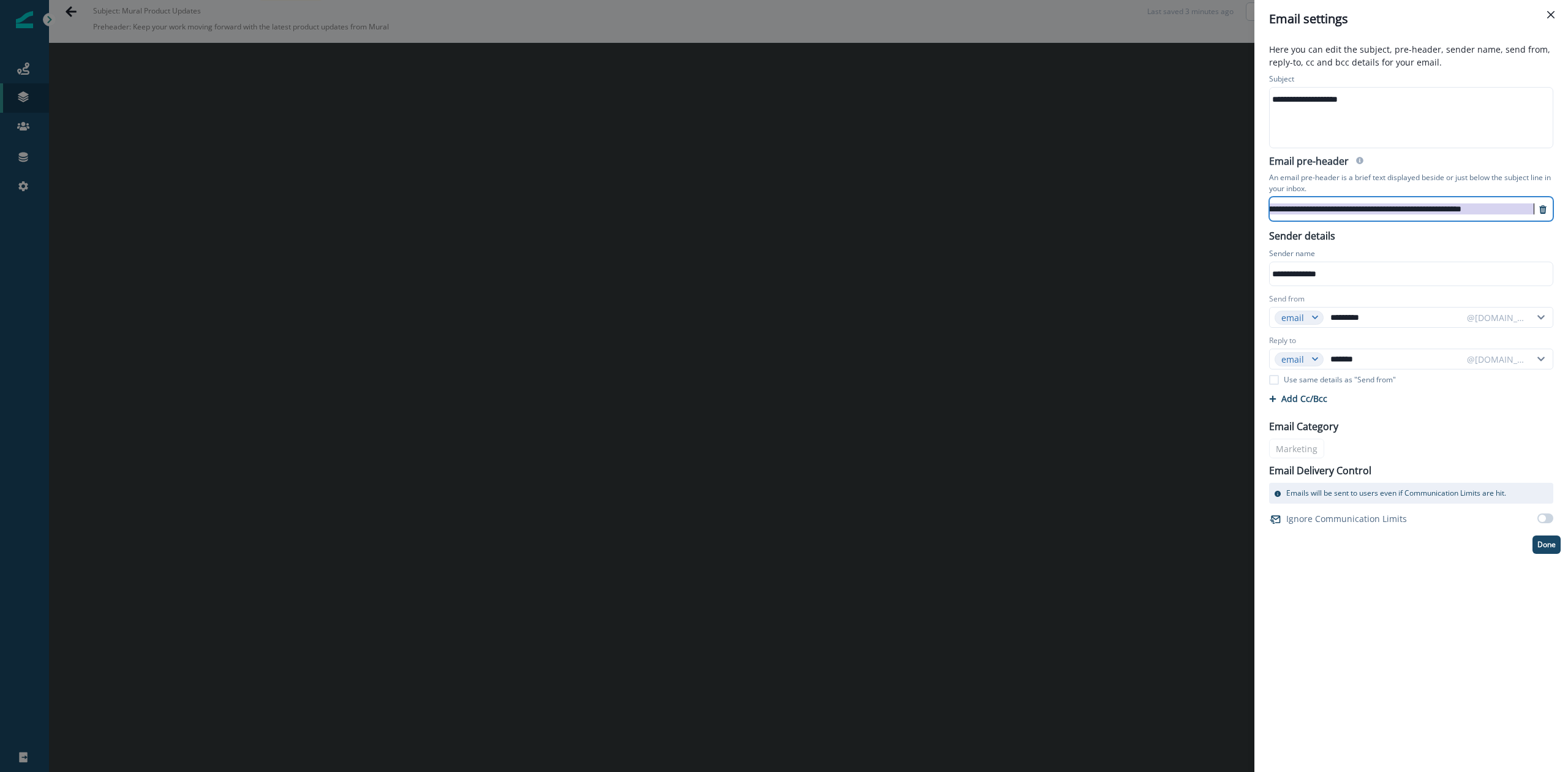
scroll to position [9, 96]
click at [1541, 544] on p "Done" at bounding box center [1547, 544] width 18 height 9
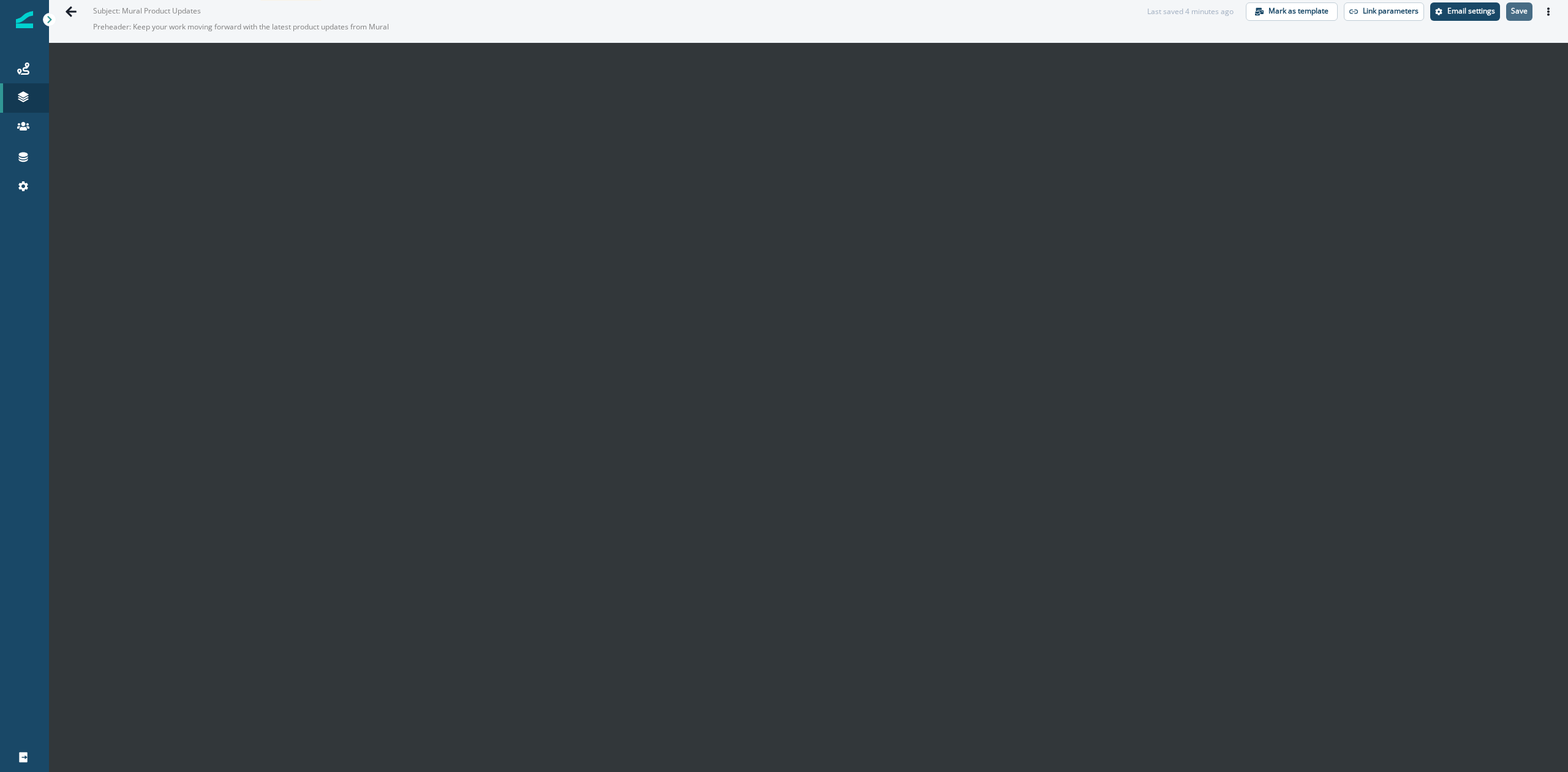
click at [1513, 9] on p "Save" at bounding box center [1519, 11] width 17 height 9
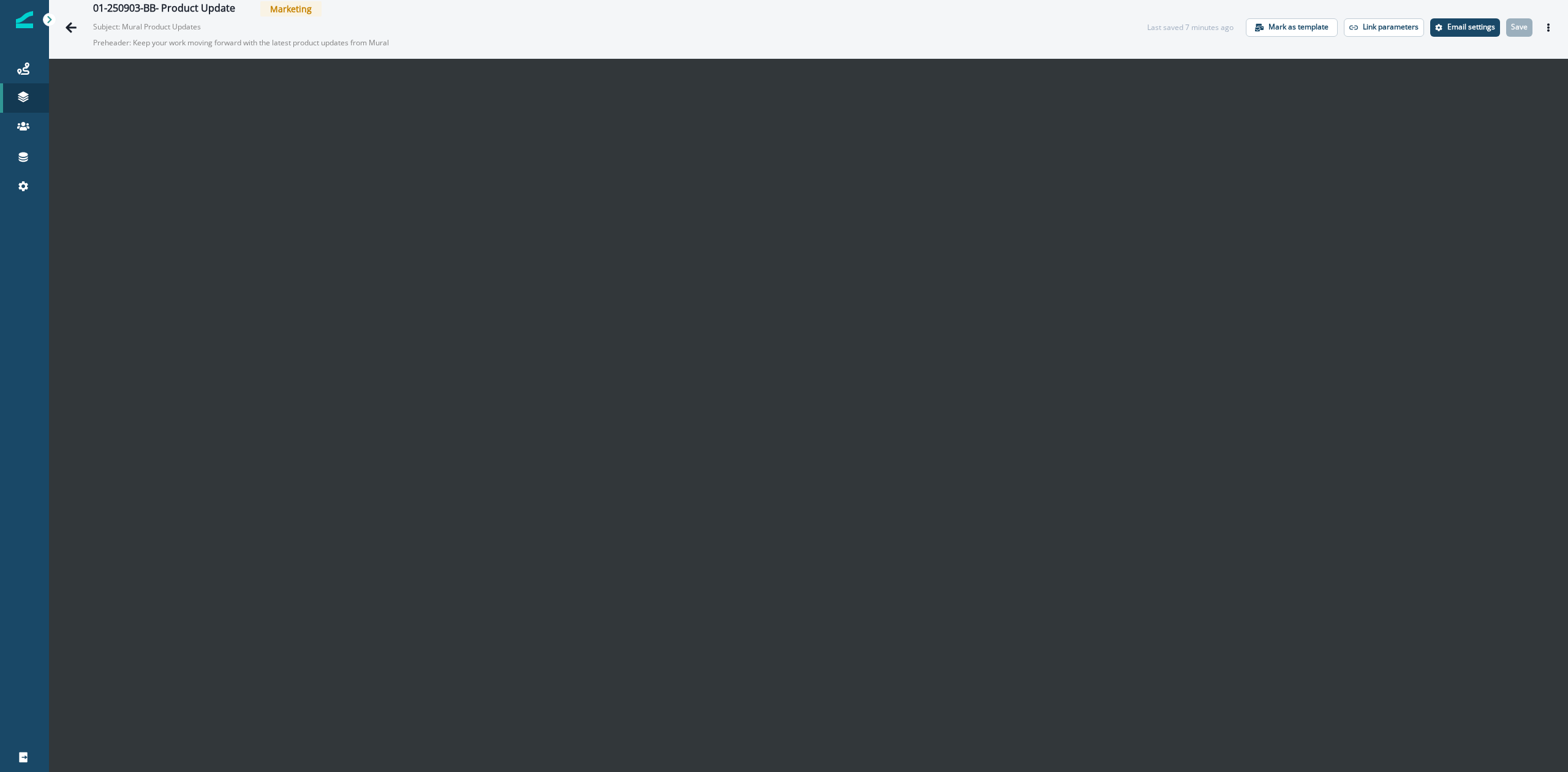
scroll to position [0, 0]
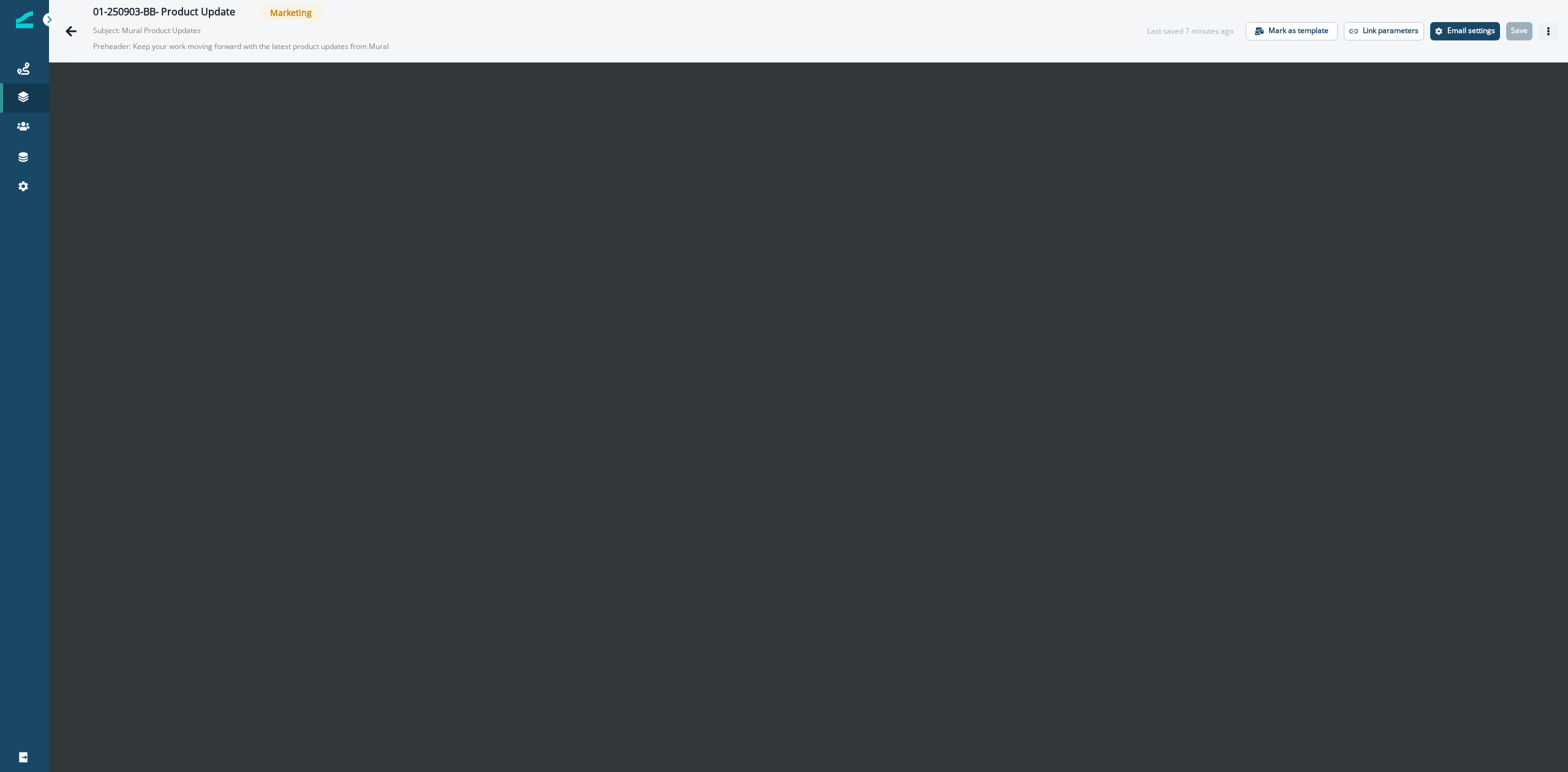
click at [1544, 33] on icon "Actions" at bounding box center [1548, 31] width 9 height 9
click at [1463, 105] on button "Send test email" at bounding box center [1478, 105] width 136 height 22
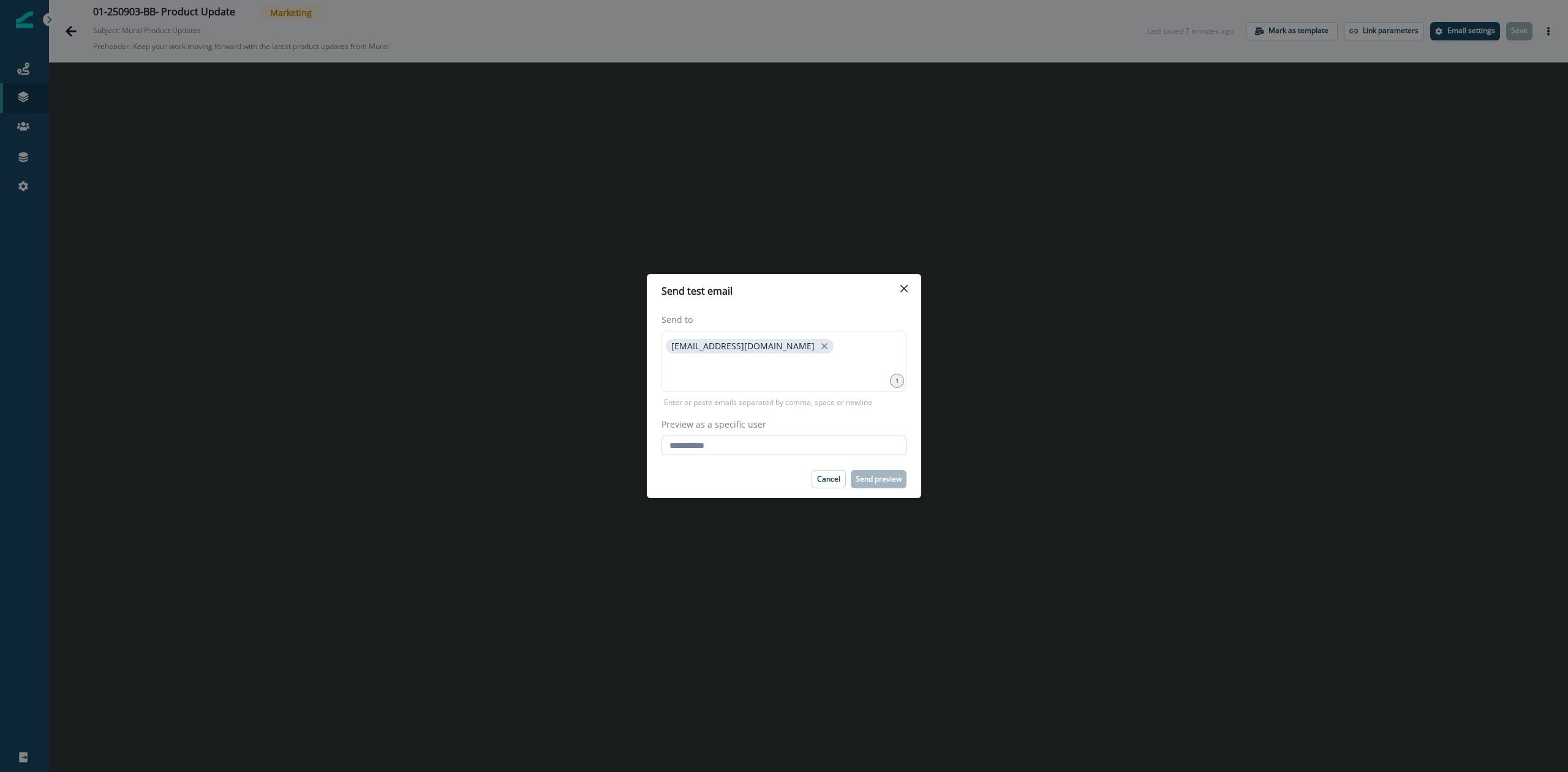
click at [722, 446] on input "Preview as a specific user" at bounding box center [784, 445] width 245 height 20
type input "**********"
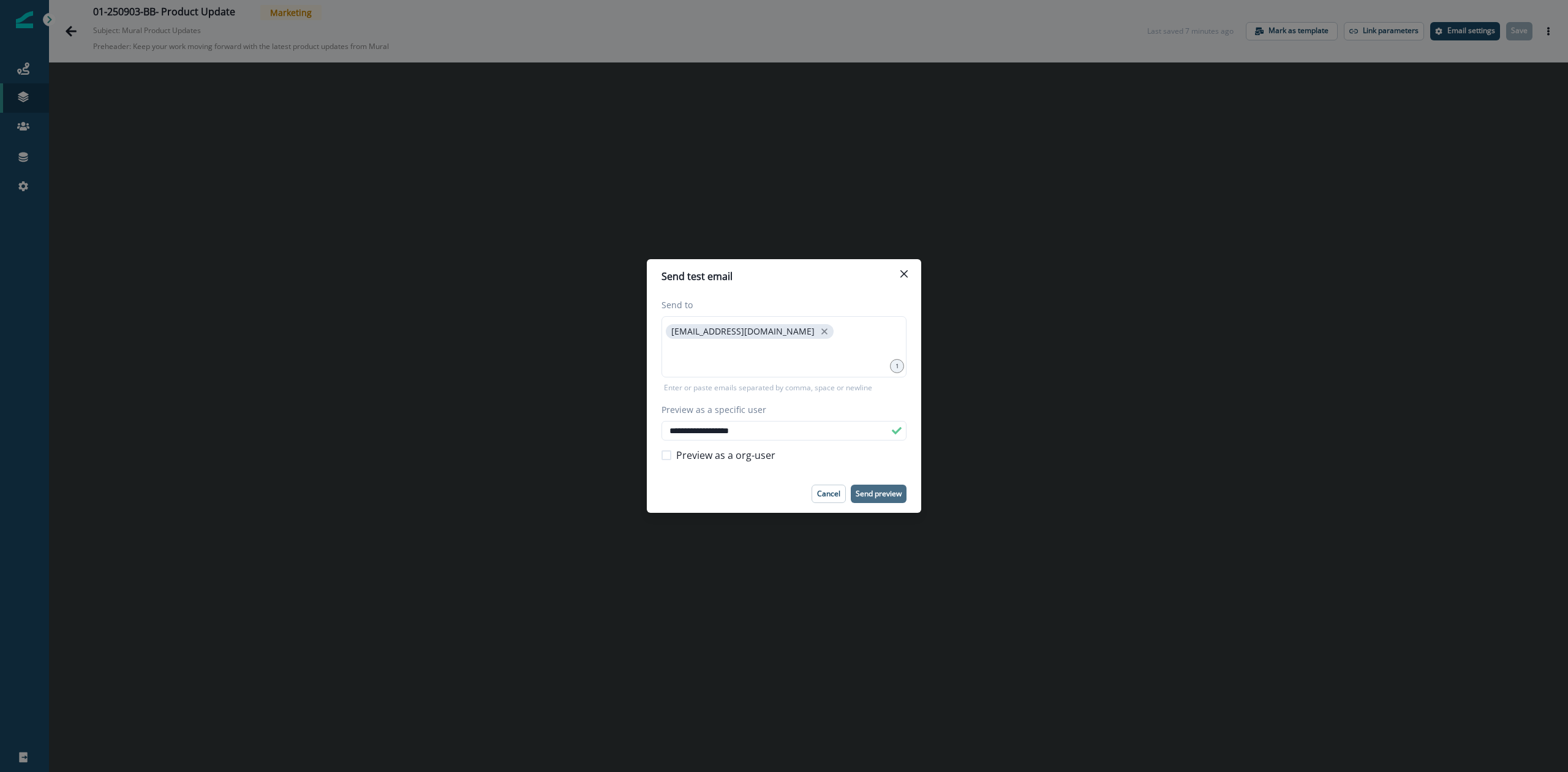
click at [884, 490] on p "Send preview" at bounding box center [879, 494] width 46 height 9
click at [910, 274] on button "Close" at bounding box center [904, 274] width 20 height 20
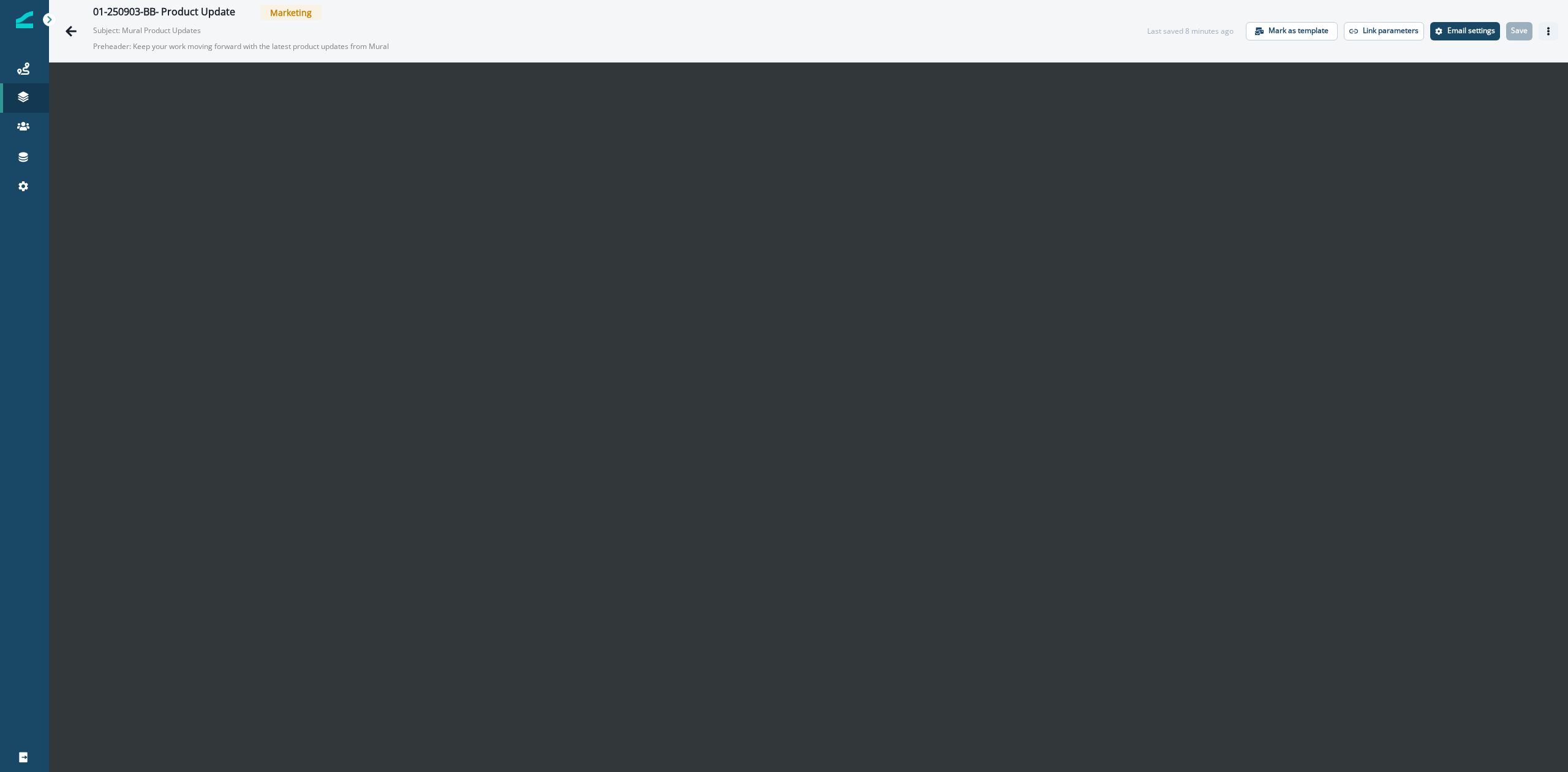
click at [1547, 30] on icon "Actions" at bounding box center [1548, 31] width 2 height 9
click at [1544, 30] on icon "Actions" at bounding box center [1548, 31] width 9 height 9
click at [1470, 102] on button "Send test email" at bounding box center [1478, 105] width 136 height 22
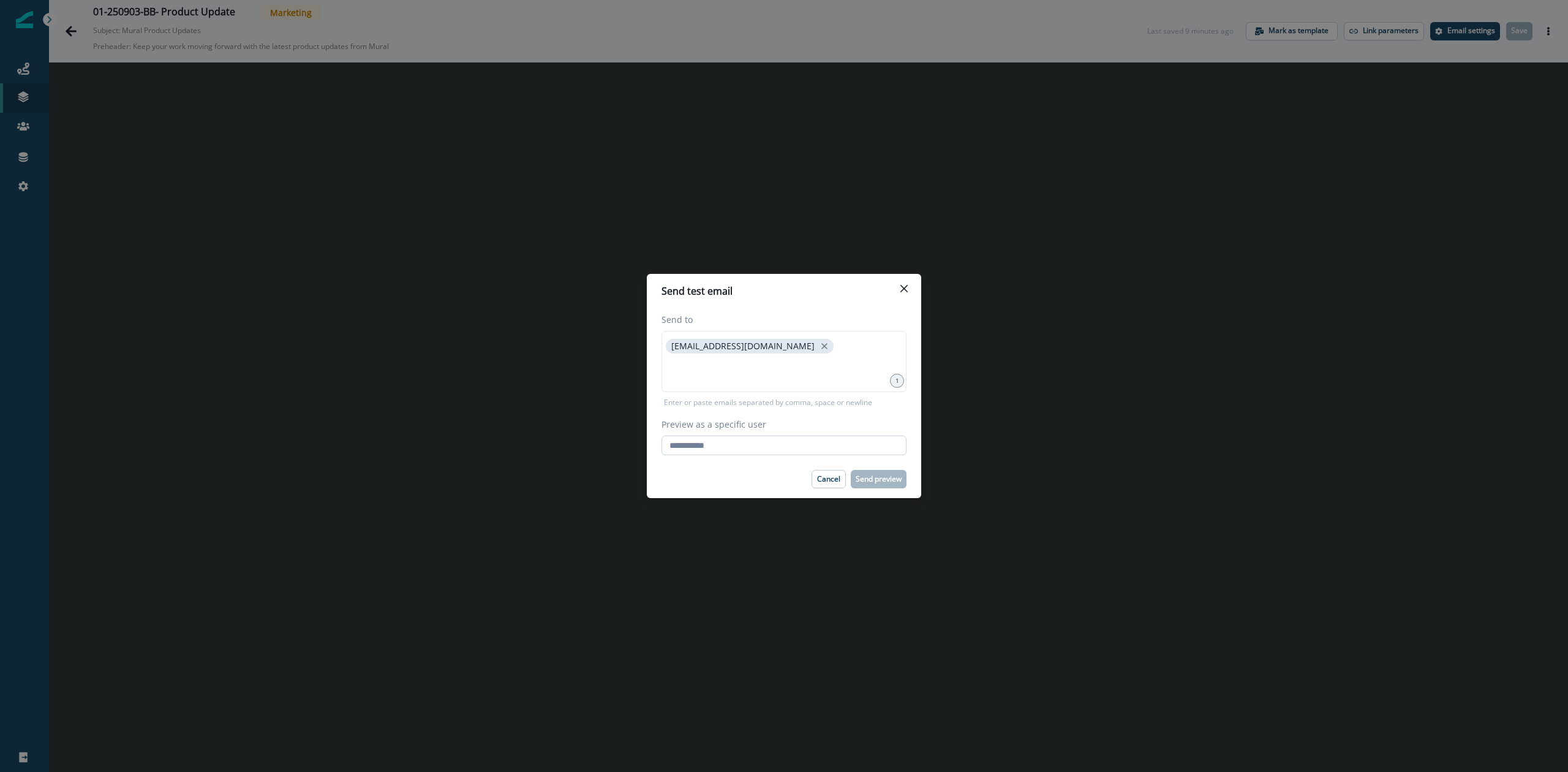
click at [780, 452] on input "Preview as a specific user" at bounding box center [784, 445] width 245 height 20
type input "**********"
click at [725, 471] on div "Cancel Send preview" at bounding box center [784, 479] width 245 height 18
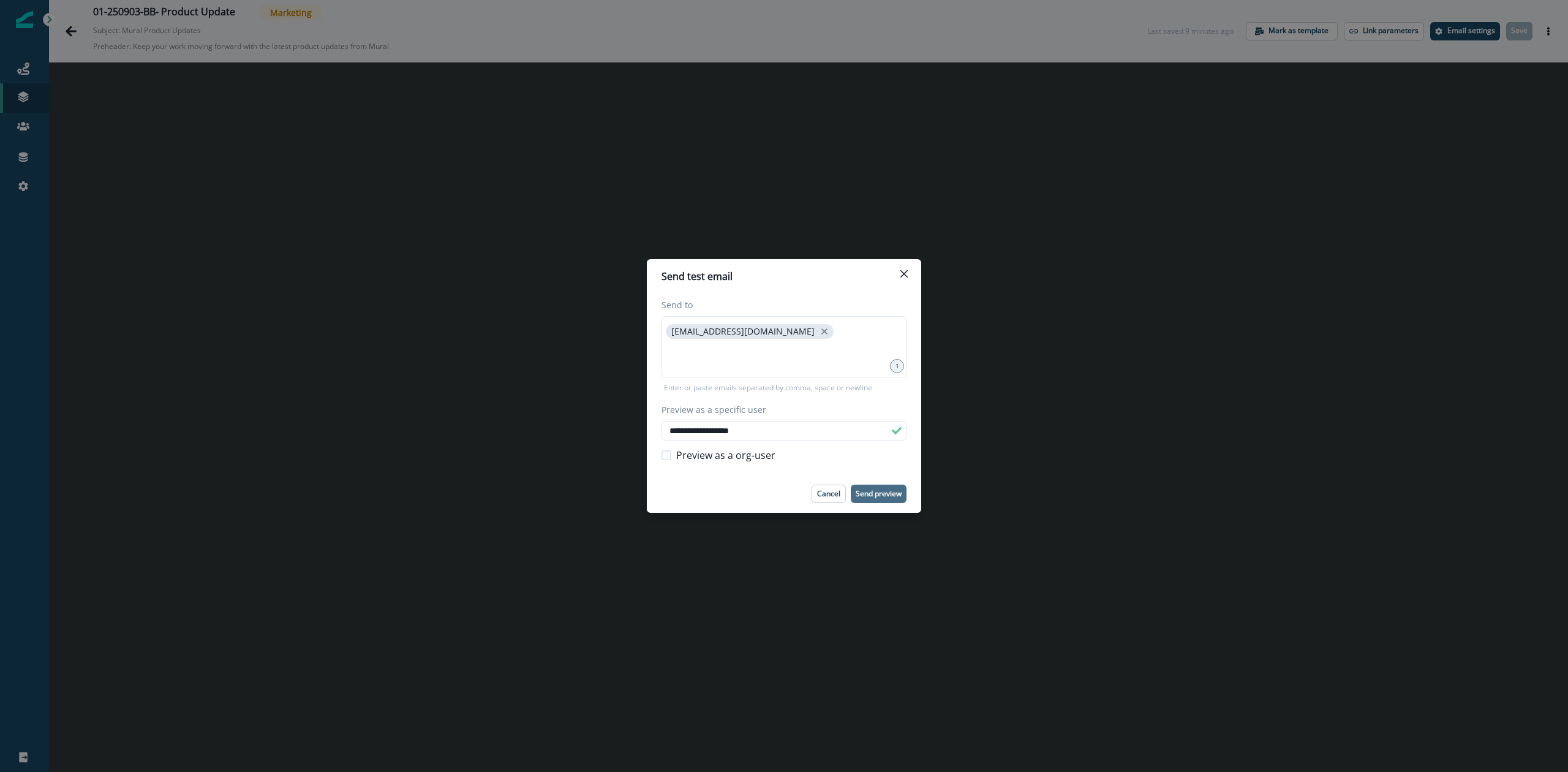
click at [871, 494] on p "Send preview" at bounding box center [879, 494] width 46 height 9
click at [819, 331] on icon "close" at bounding box center [824, 331] width 11 height 11
click at [761, 342] on input at bounding box center [784, 331] width 241 height 25
click at [878, 491] on p "Send preview" at bounding box center [879, 494] width 46 height 9
click at [905, 272] on icon "Close" at bounding box center [903, 273] width 7 height 7
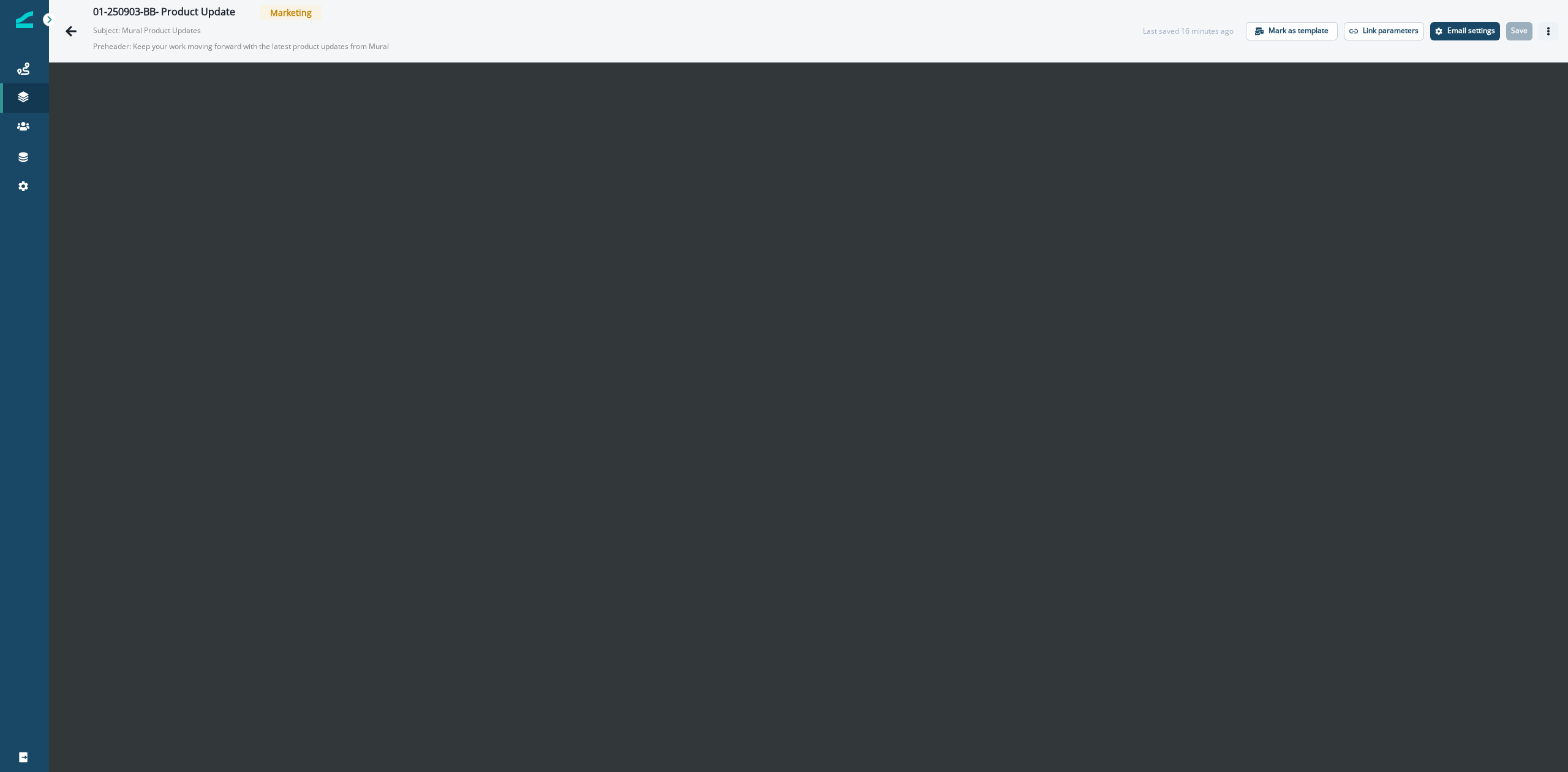
click at [1547, 34] on icon "Actions" at bounding box center [1548, 31] width 2 height 9
click at [1462, 102] on button "Send test email" at bounding box center [1478, 105] width 136 height 22
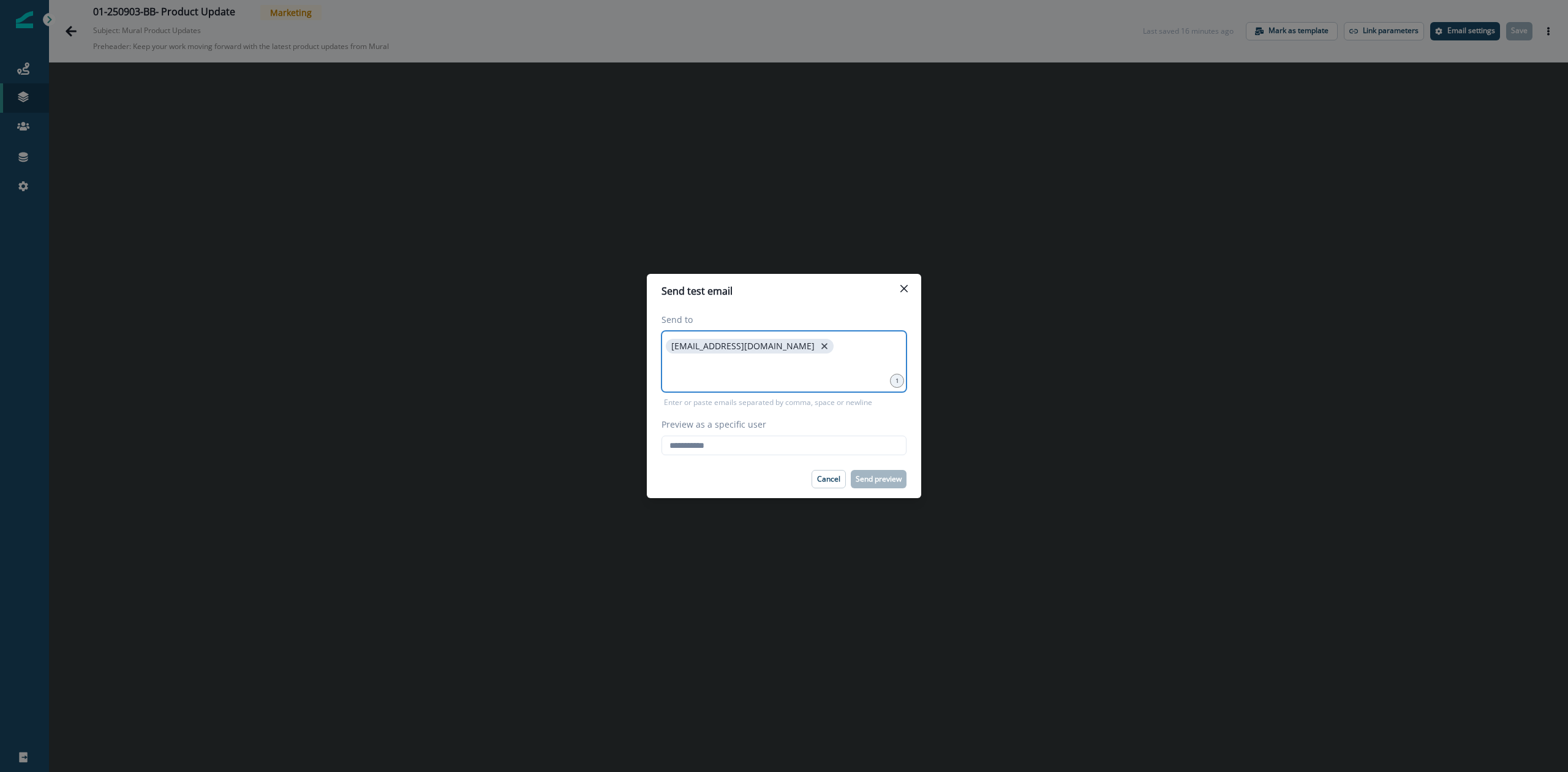
click at [819, 342] on icon "close" at bounding box center [824, 346] width 11 height 11
type input "**********"
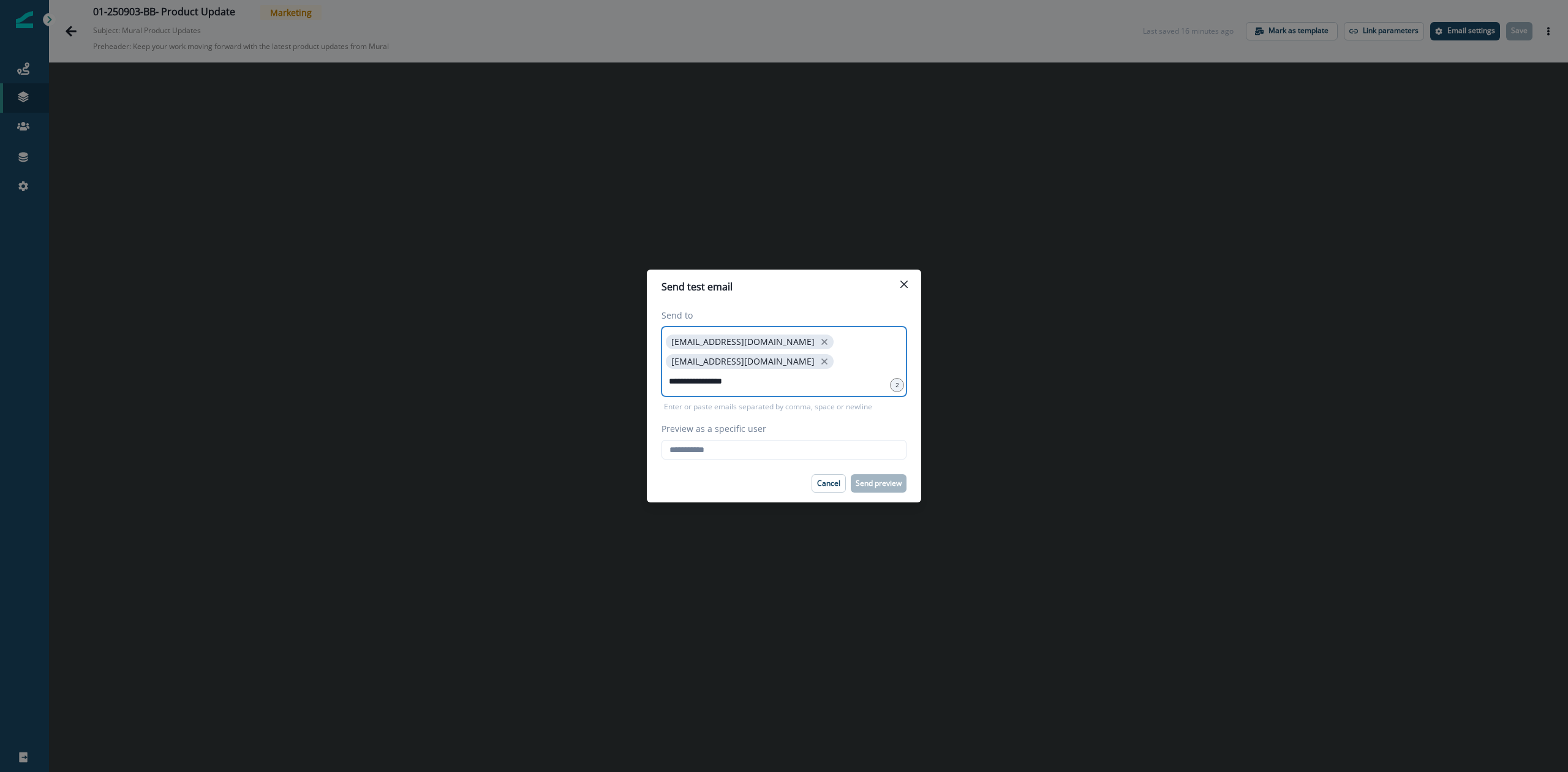
type input "**********"
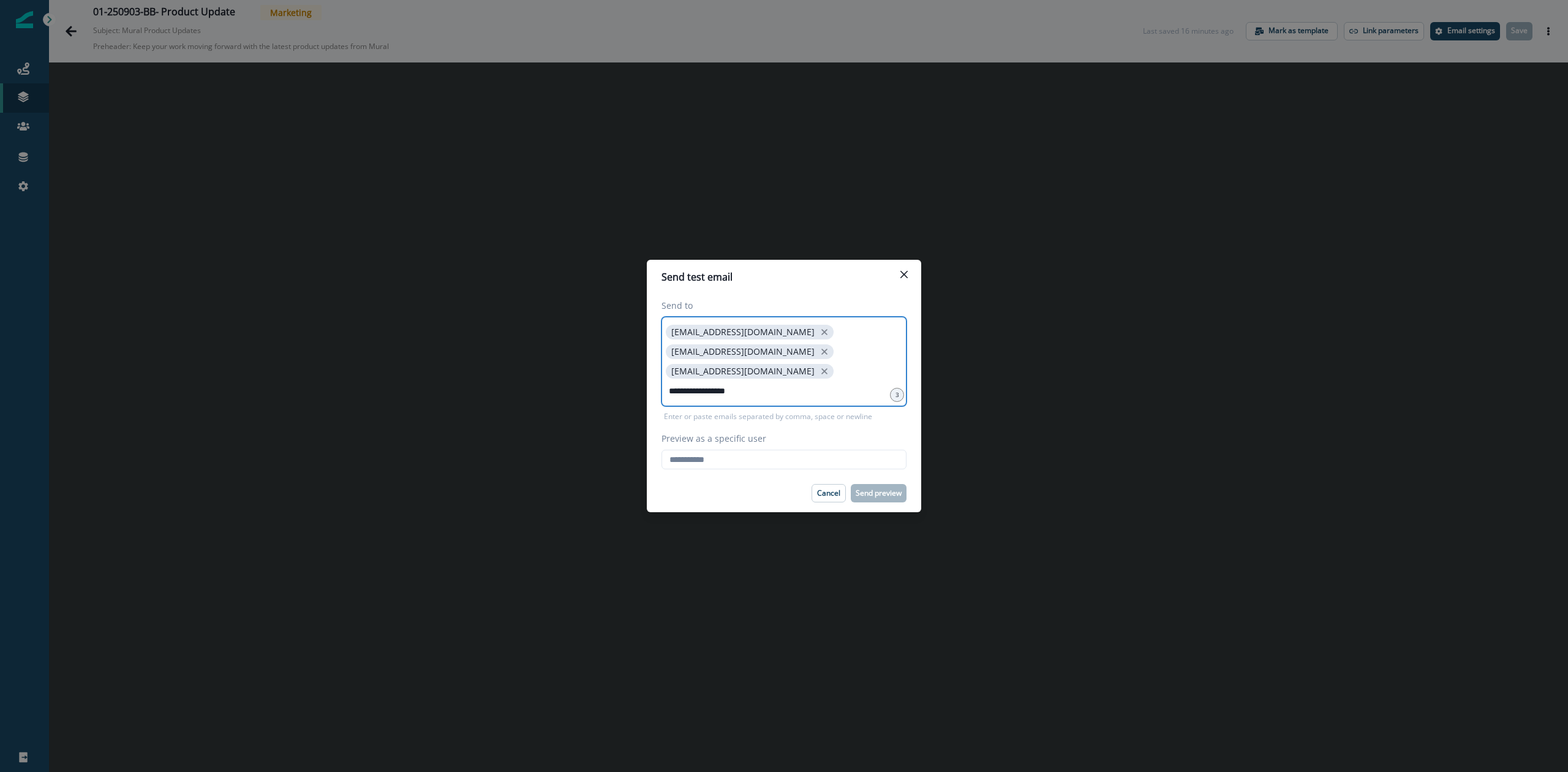
type input "**********"
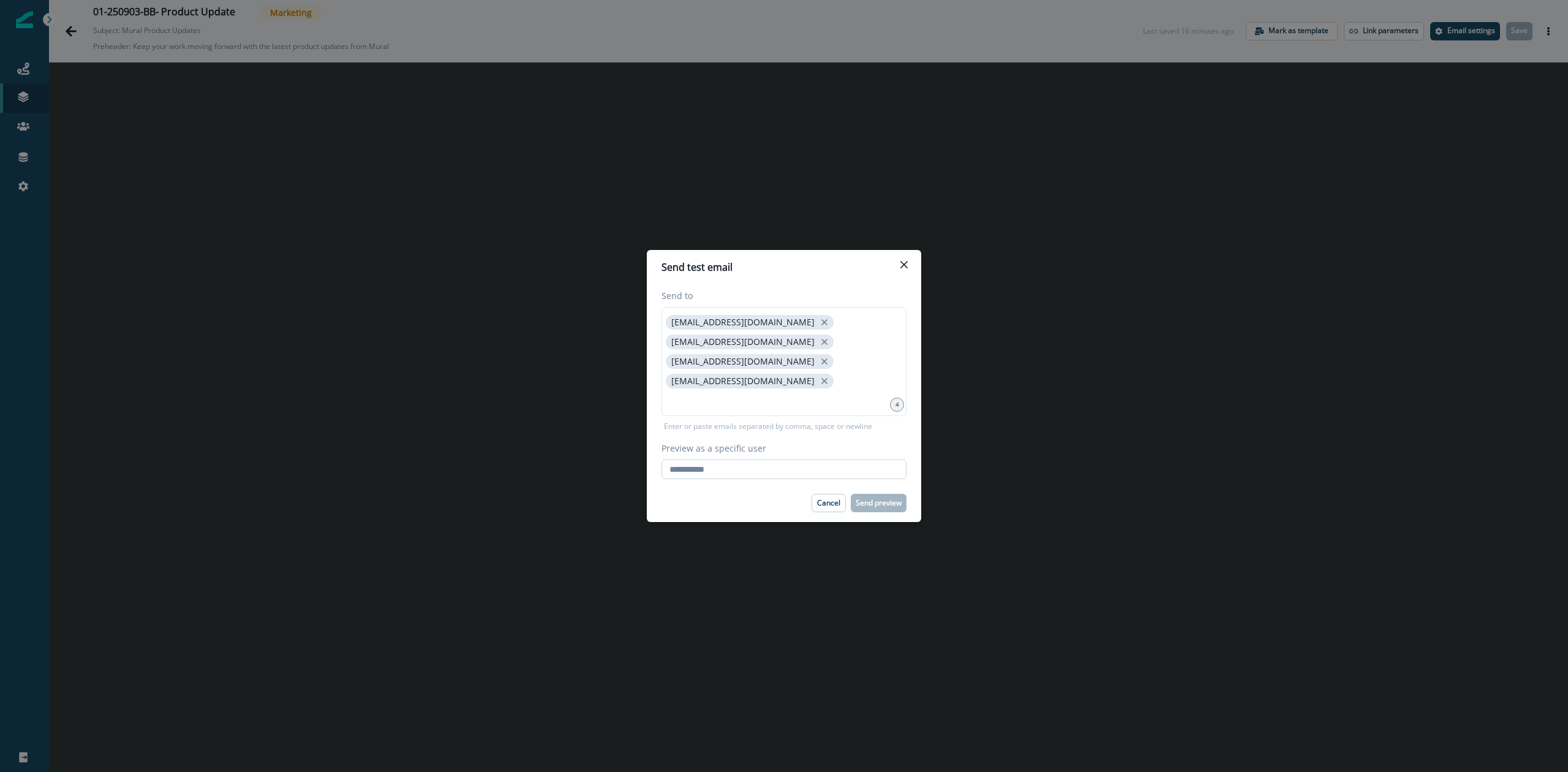
click at [753, 460] on input "Preview as a specific user" at bounding box center [784, 469] width 245 height 20
type input "**********"
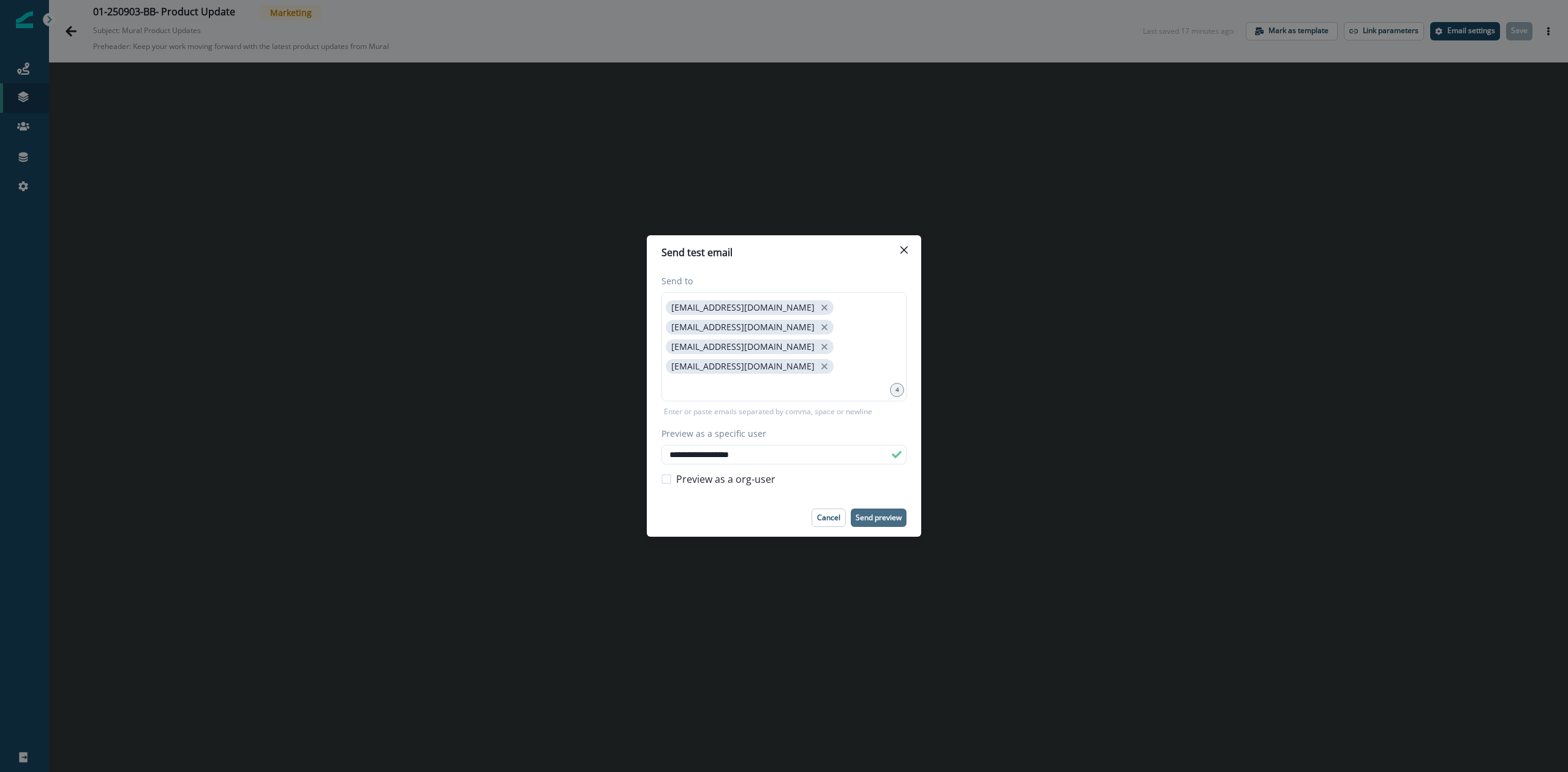
click at [871, 513] on p "Send preview" at bounding box center [879, 517] width 46 height 9
click at [869, 513] on p "Send preview" at bounding box center [879, 517] width 46 height 9
click at [903, 259] on button "Close" at bounding box center [904, 250] width 20 height 20
